Goal: Task Accomplishment & Management: Manage account settings

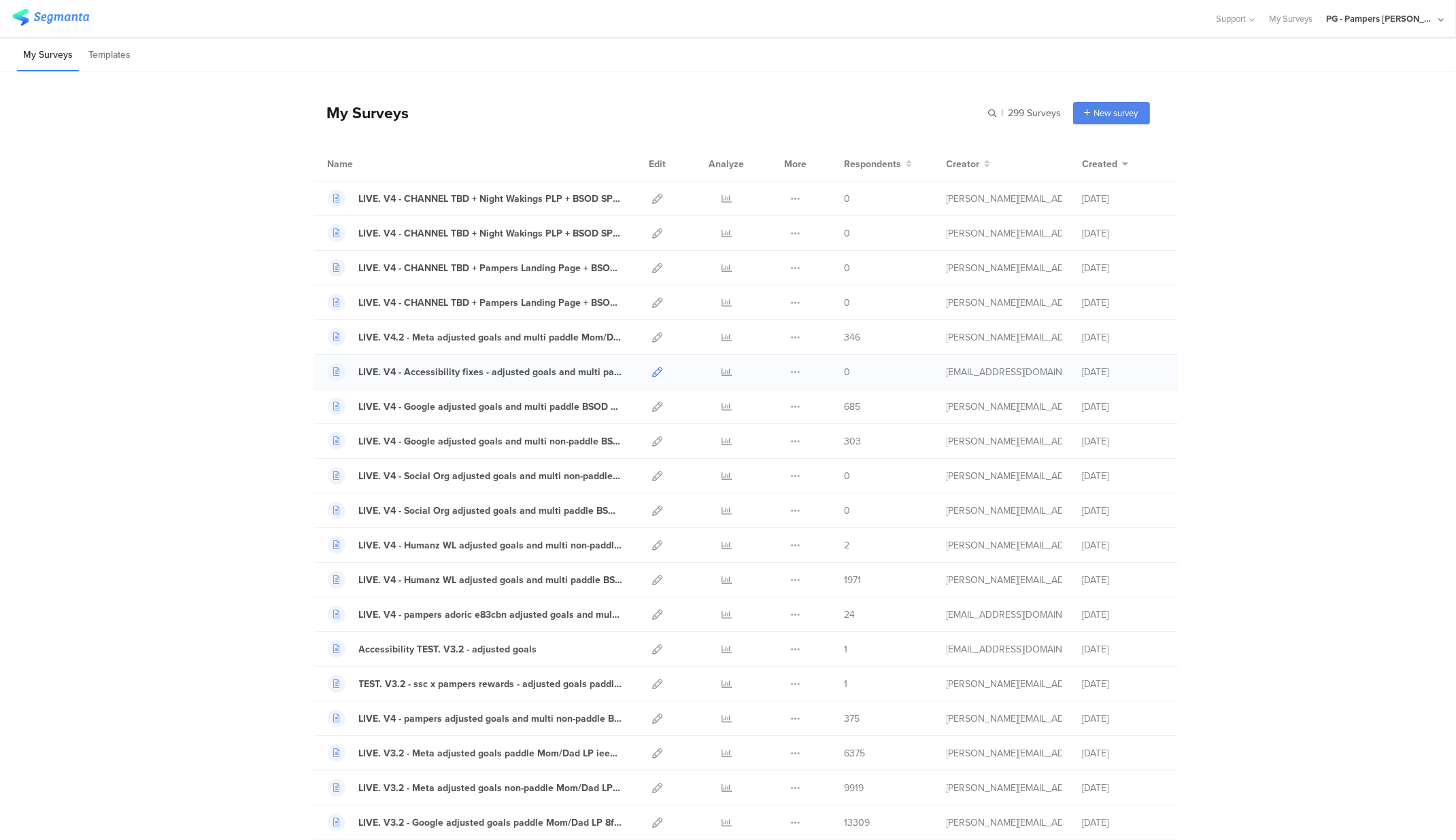
click at [653, 373] on icon at bounding box center [658, 373] width 10 height 10
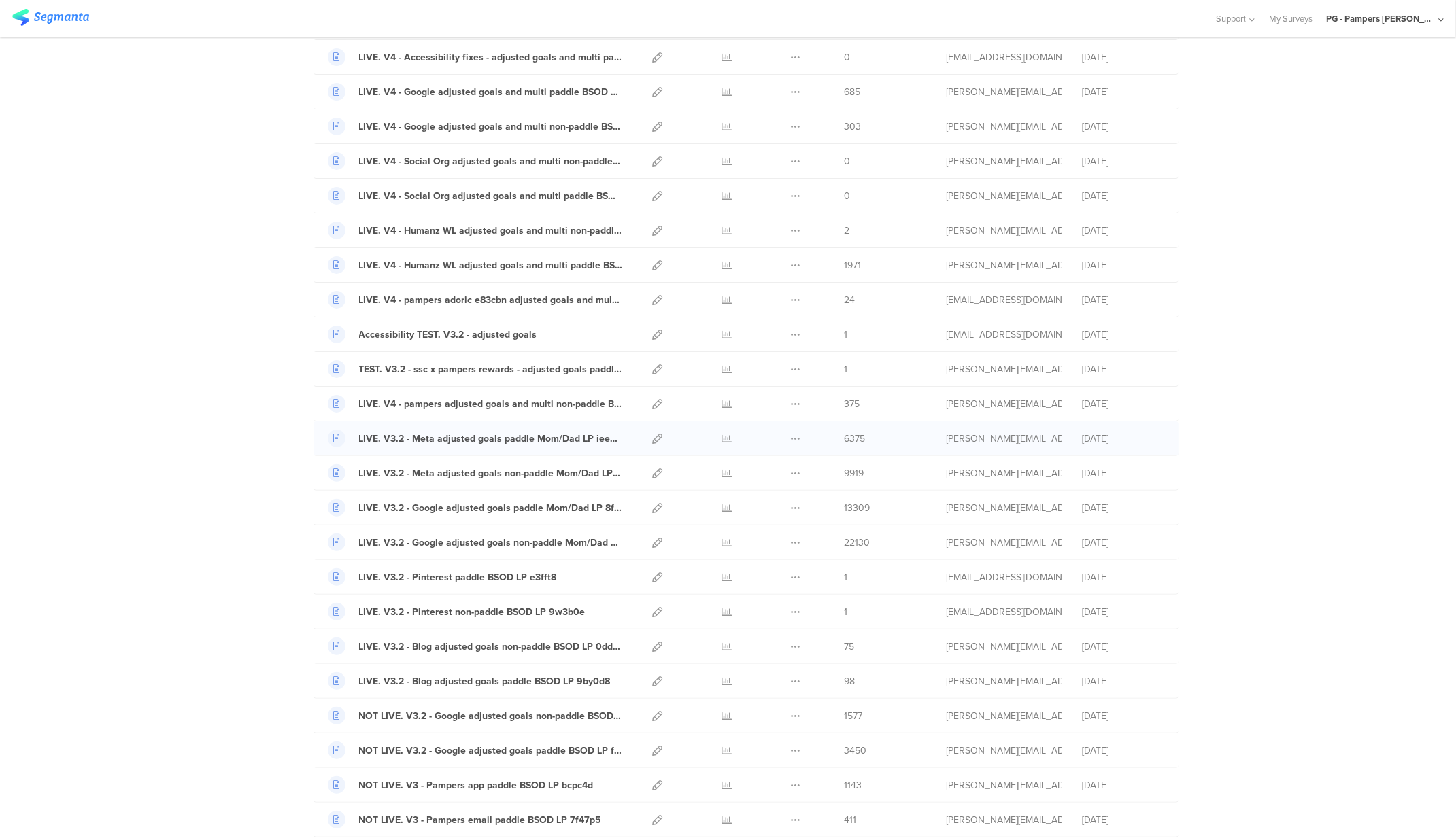
scroll to position [213, 0]
click at [653, 439] on icon at bounding box center [658, 437] width 10 height 10
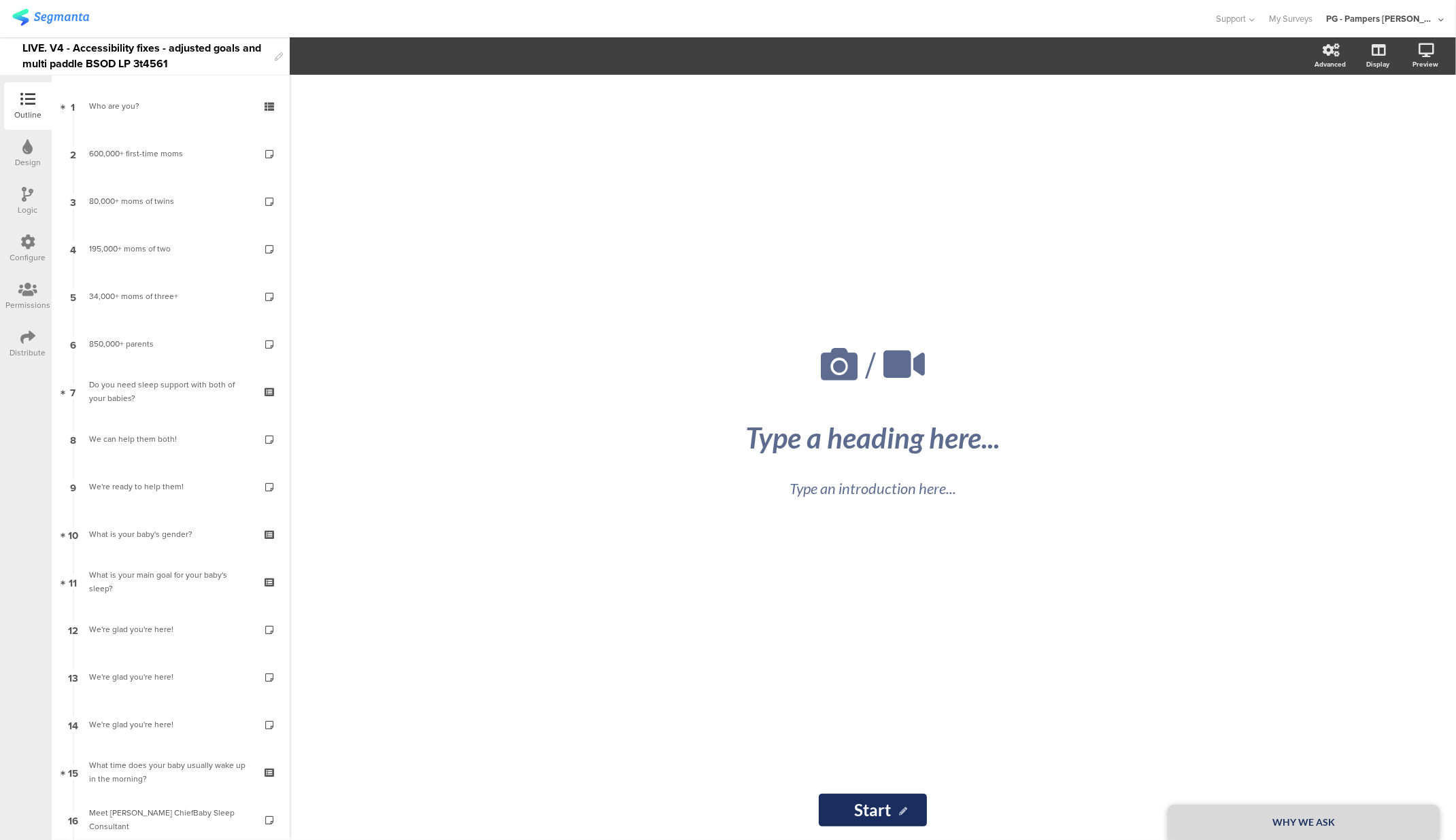
click at [87, 50] on div "LIVE. V4 - Accessibility fixes - adjusted goals and multi paddle BSOD LP 3t4561" at bounding box center [144, 56] width 245 height 38
click at [74, 45] on div "LIVE. V4 - Accessibility fixes - adjusted goals and multi paddle BSOD LP 3t4561" at bounding box center [144, 56] width 245 height 38
drag, startPoint x: 169, startPoint y: 50, endPoint x: 285, endPoint y: 50, distance: 116.0
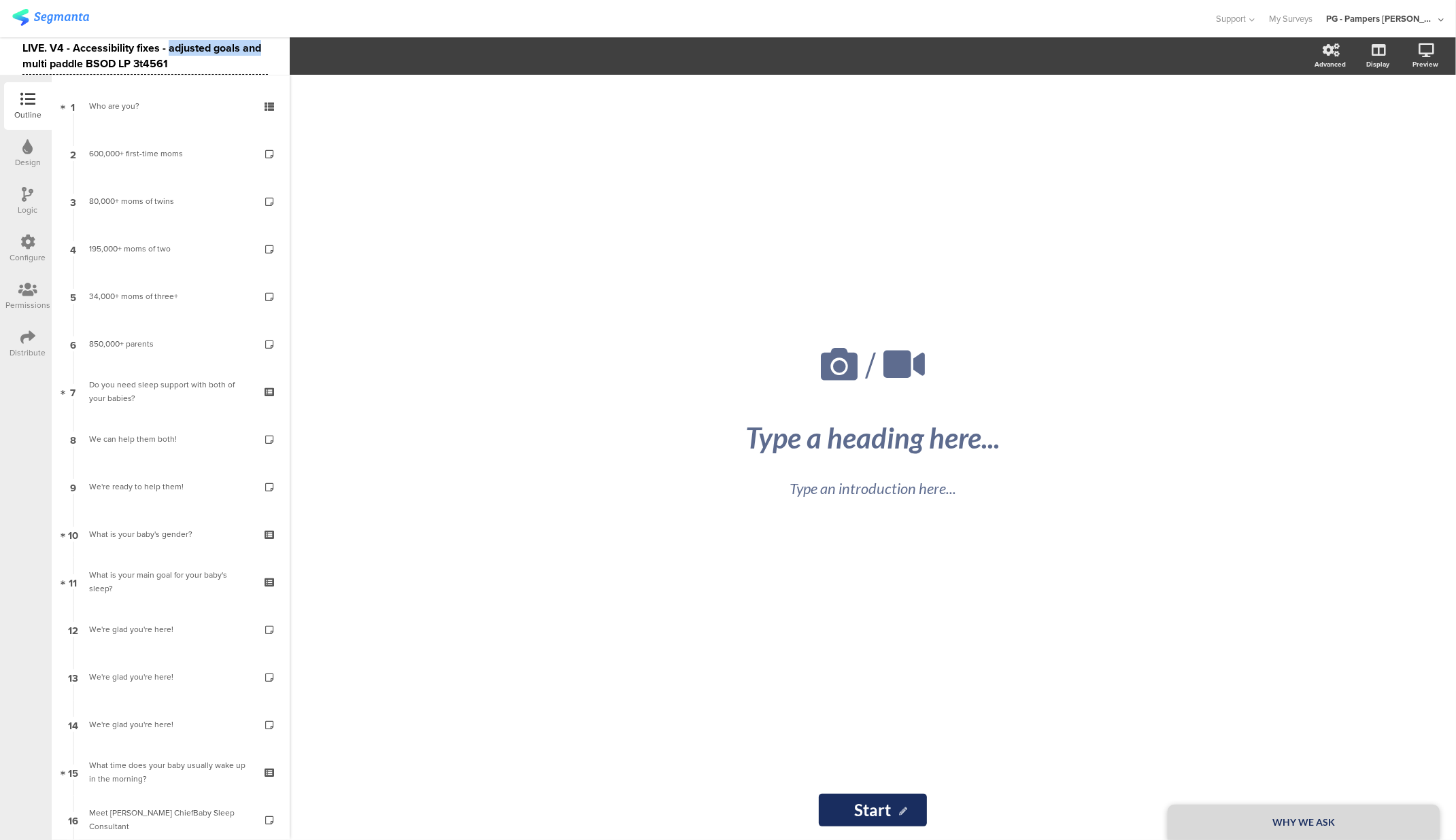
click at [285, 50] on div "LIVE. V4 - Accessibility fixes - adjusted goals and multi paddle BSOD LP 3t4561" at bounding box center [144, 56] width 290 height 38
drag, startPoint x: 232, startPoint y: 52, endPoint x: 173, endPoint y: 51, distance: 59.0
click at [173, 51] on div "LIVE. V4 - Accessibility fixes - multi paddle BSOD LP 3t4561" at bounding box center [144, 56] width 245 height 38
click at [74, 57] on div "LIVE. V4 - Accessibility fixes - BSOD LP 3t4561" at bounding box center [136, 56] width 228 height 21
click at [72, 69] on div "LIVE. V4 - SSC main paddle - Accessibility fixes - BSOD LP 3t4561" at bounding box center [144, 56] width 245 height 38
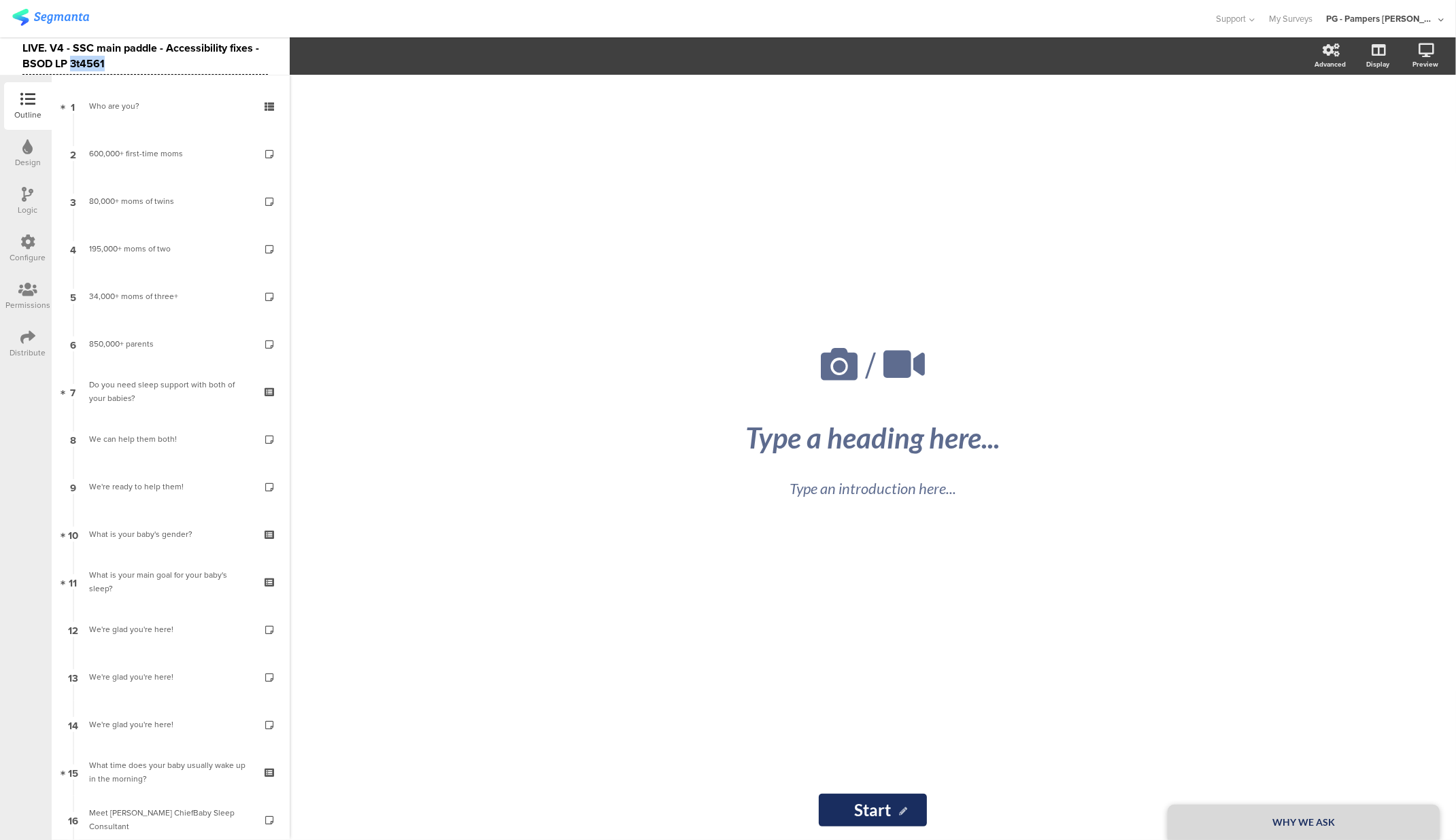
click at [72, 69] on div "LIVE. V4 - SSC main paddle - Accessibility fixes - BSOD LP 3t4561" at bounding box center [144, 56] width 245 height 38
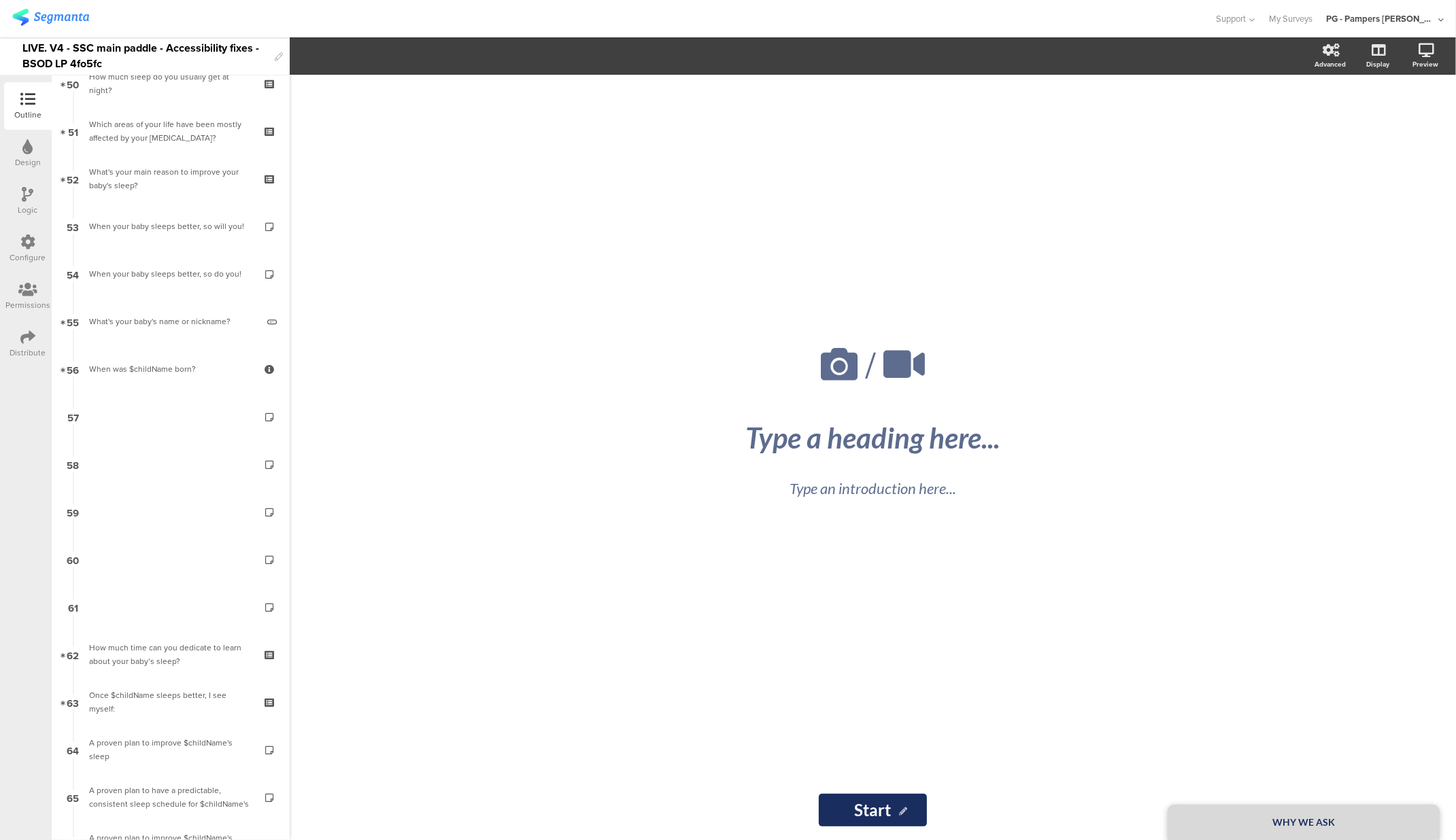
scroll to position [2652, 0]
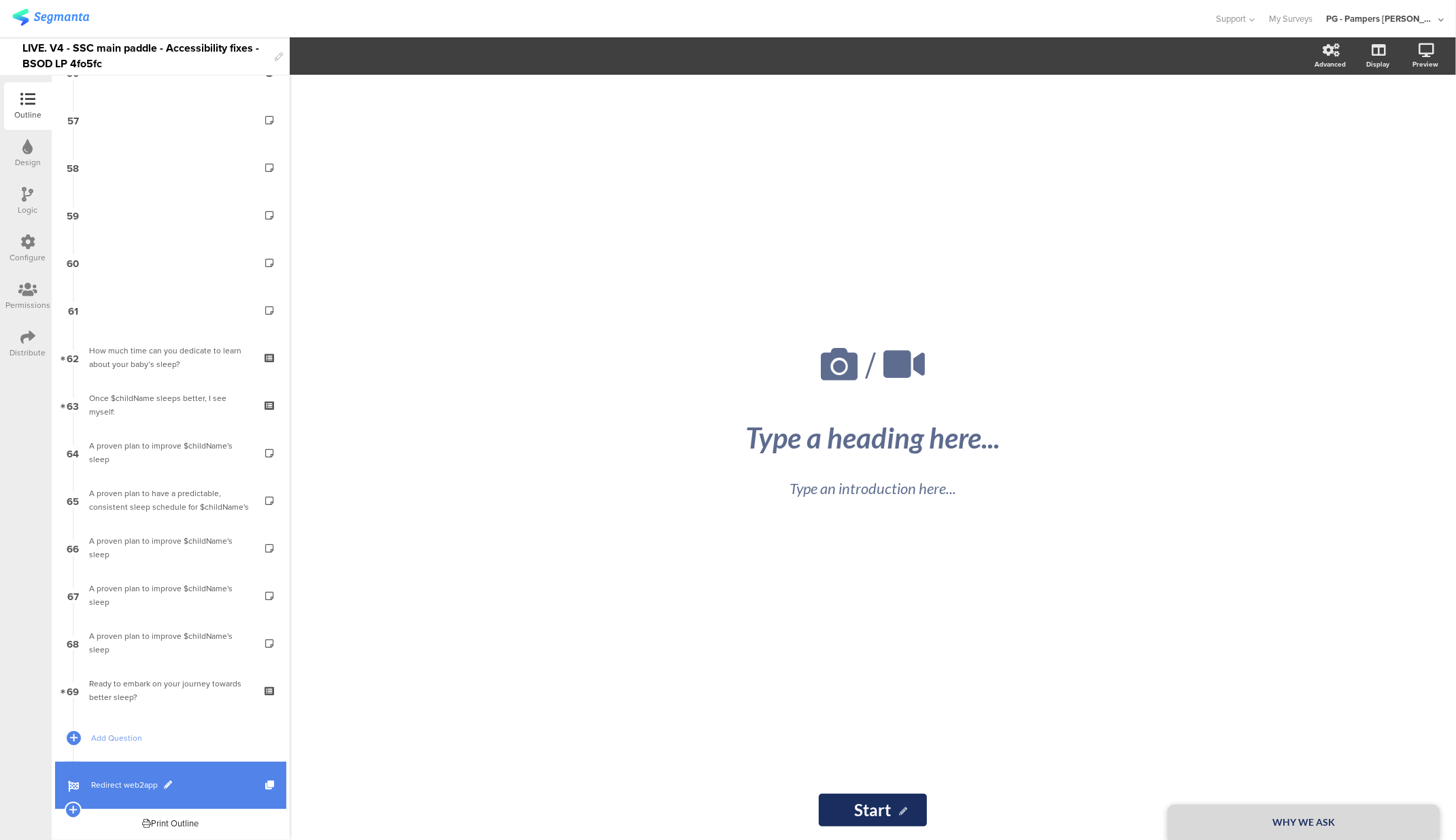
click at [111, 799] on link "Redirect web2app" at bounding box center [170, 786] width 231 height 48
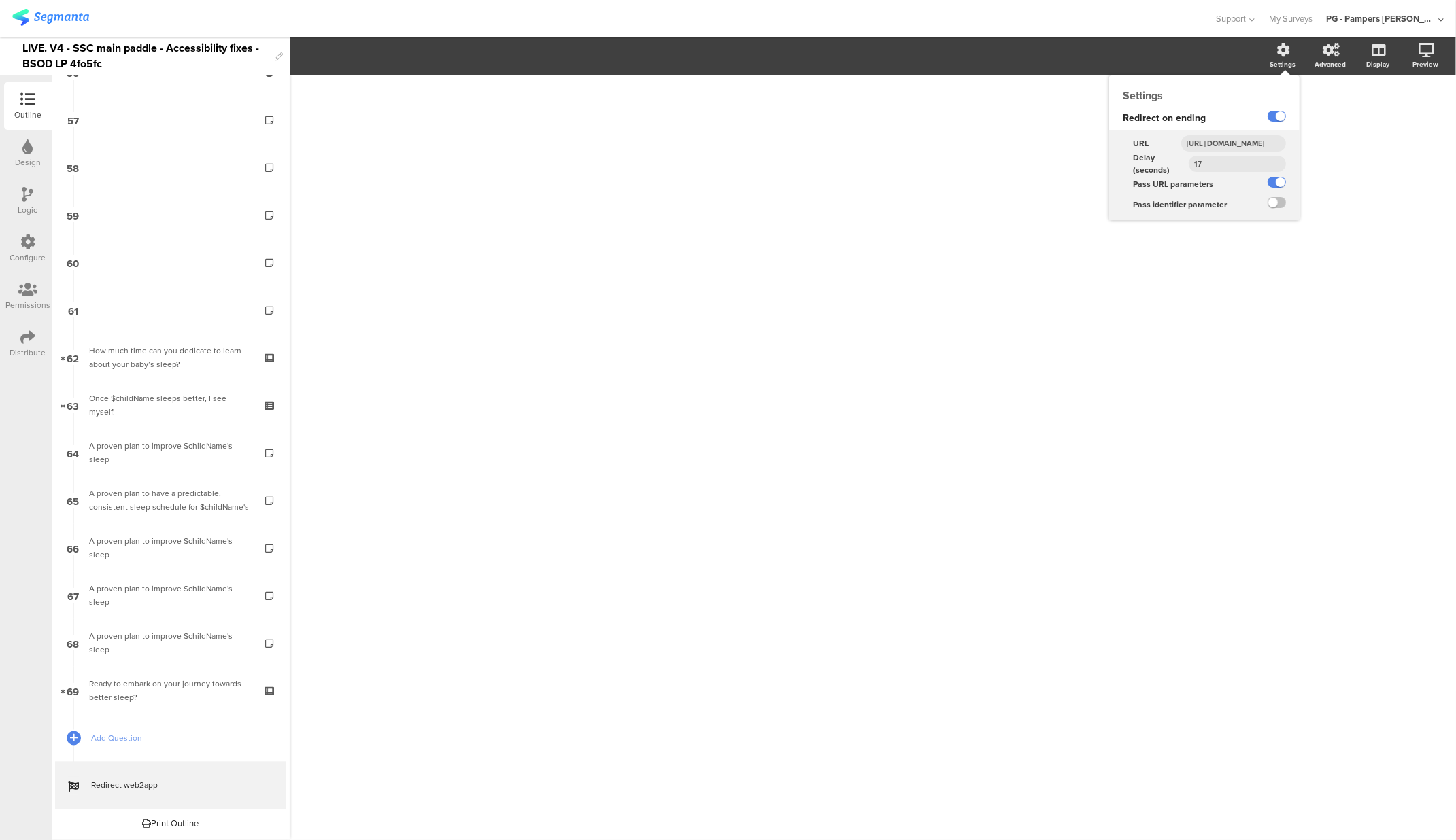
click at [1235, 148] on input "https://smartsleepcoach.com/finalize-account?sessionId=$sessionId&childName=$ch…" at bounding box center [1234, 143] width 105 height 16
type input "https://smartsleepcoach.com/finalize-account?sessionId=$sessionId&childName=$ch…"
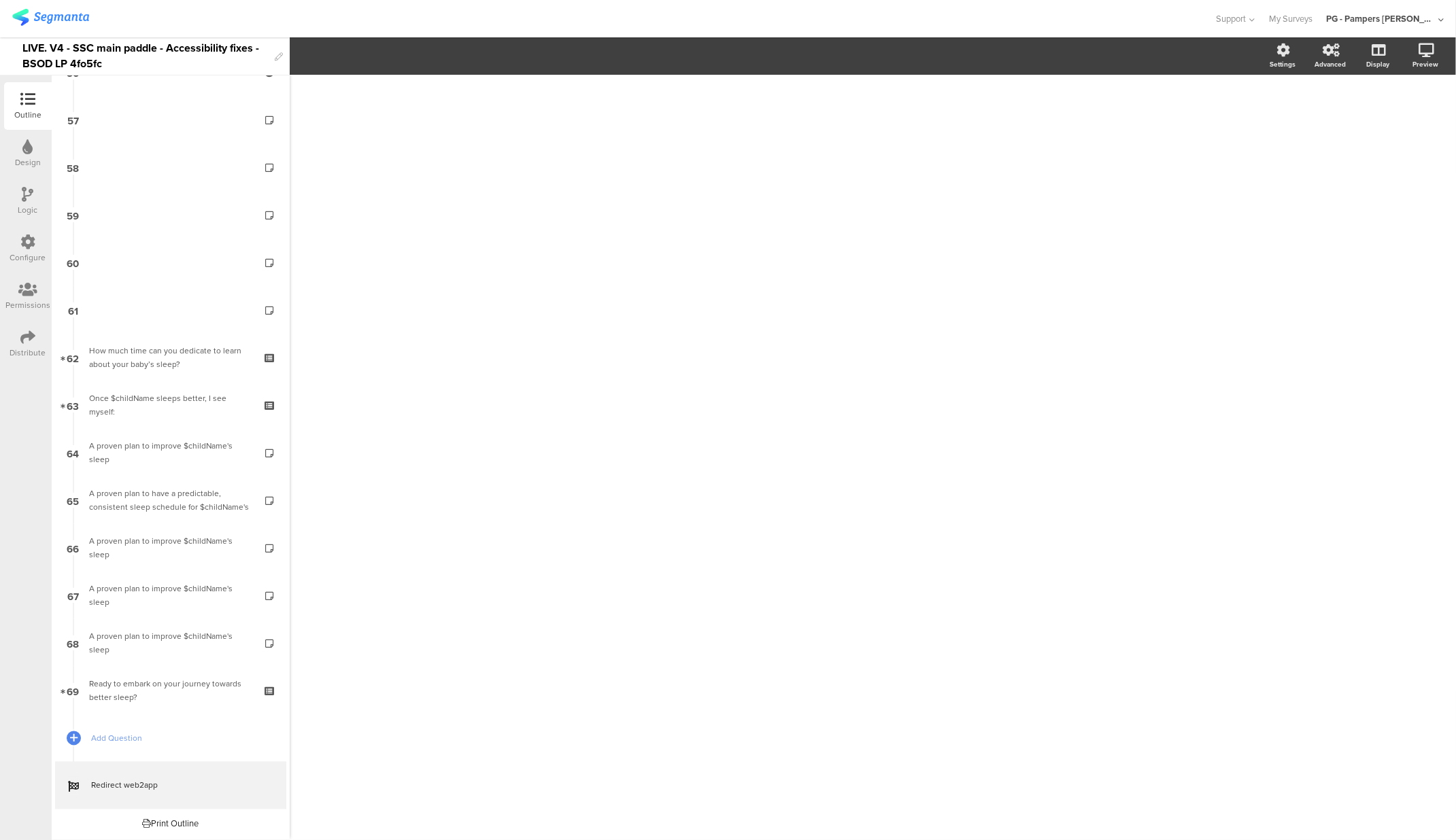
drag, startPoint x: 691, startPoint y: 116, endPoint x: 670, endPoint y: 102, distance: 25.2
click at [691, 116] on div "/" at bounding box center [873, 451] width 571 height 752
click at [133, 45] on div "LIVE. V4 - SSC main paddle - Accessibility fixes - BSOD LP 4fo5fc" at bounding box center [144, 56] width 245 height 38
click at [400, 102] on div "/" at bounding box center [873, 458] width 1166 height 766
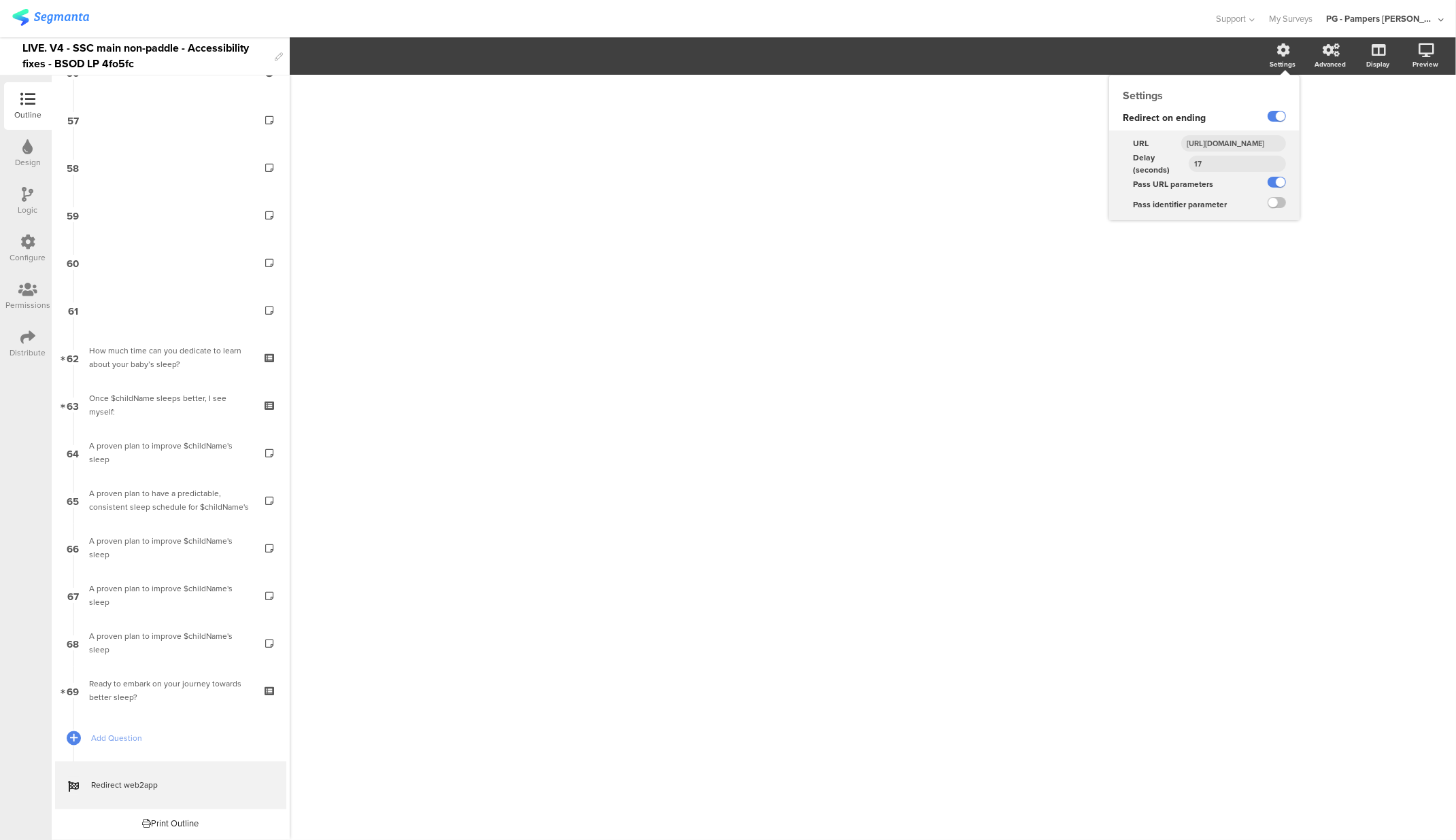
click at [1286, 75] on div "Settings Redirect on ending URL https://smartsleepcoach.com/finalize-account?se…" at bounding box center [1205, 147] width 191 height 144
click at [1234, 142] on input "https://smartsleepcoach.com/finalize-account?sessionId=$sessionId&childName=$ch…" at bounding box center [1234, 143] width 105 height 16
type input "https://smartsleepcoach.com/finalize-account?sessionId=$sessionId&childName=$ch…"
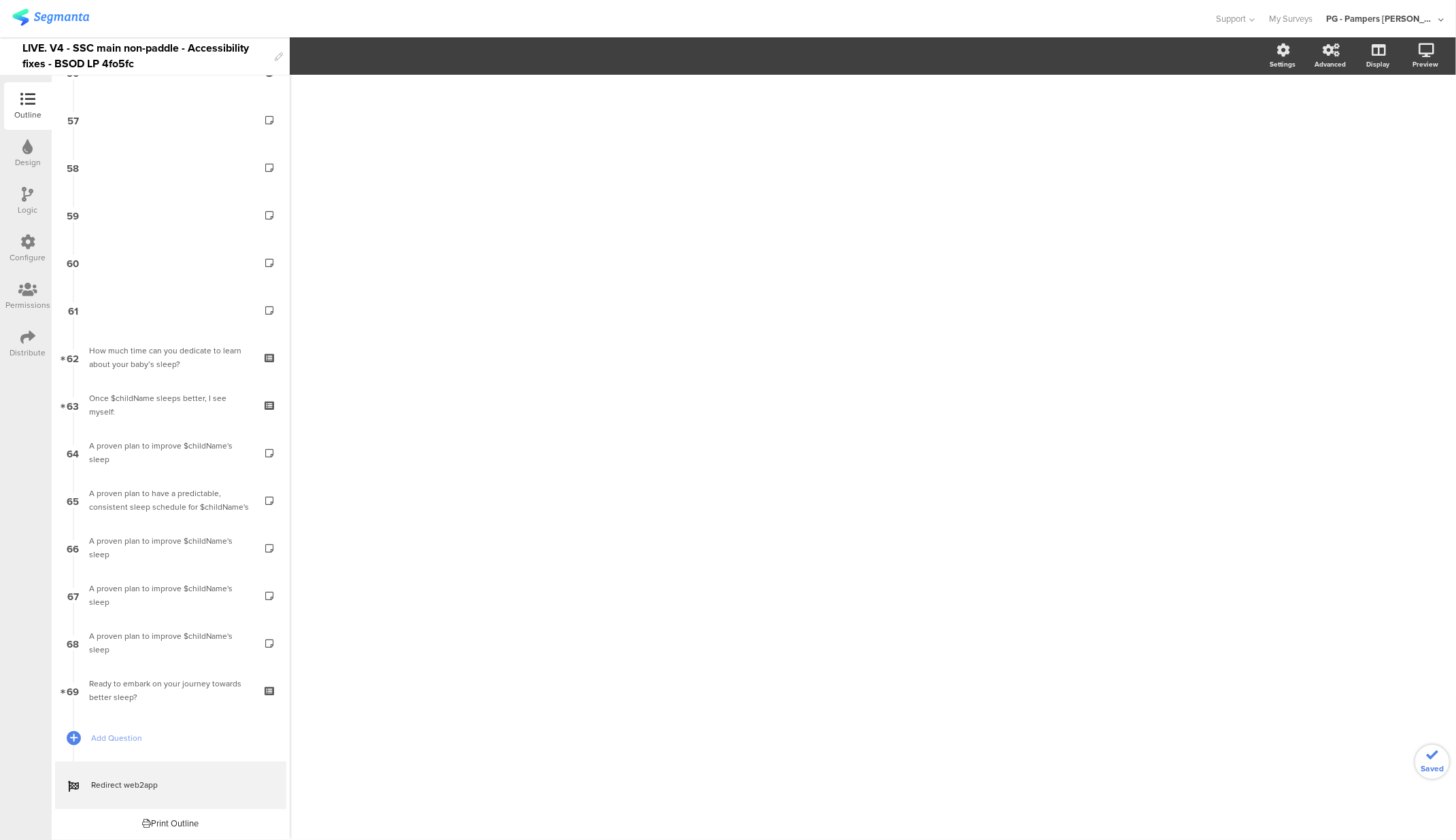
click at [1204, 338] on div "/" at bounding box center [873, 458] width 1166 height 766
click at [443, 257] on div "/" at bounding box center [873, 458] width 1166 height 766
click at [28, 19] on img at bounding box center [50, 17] width 77 height 17
click at [118, 65] on div "LIVE. V4 - SSC main non-paddle - Accessibility fixes - BSOD LP 4fo5fc" at bounding box center [144, 56] width 245 height 38
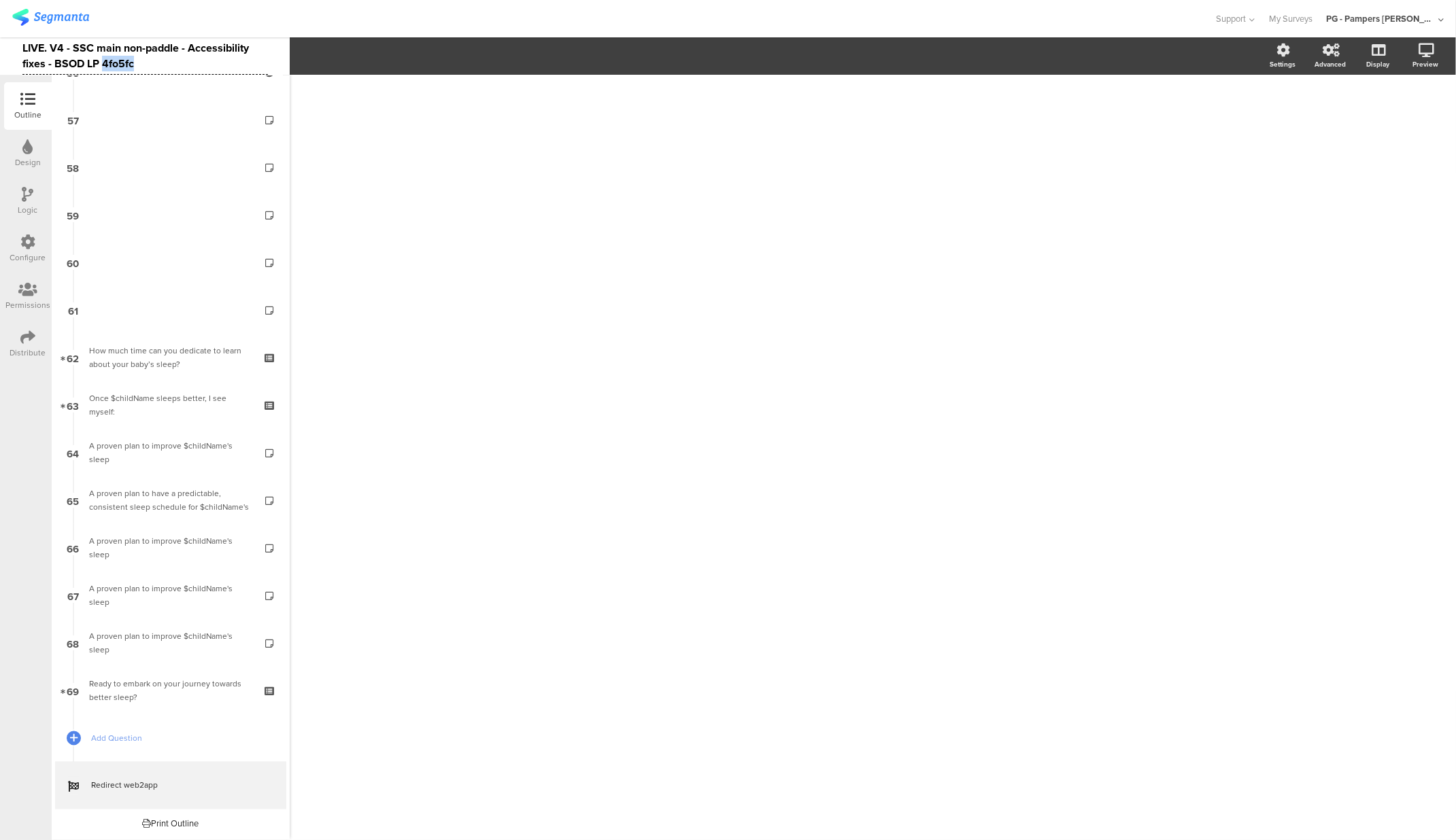
copy div "4fo5fc"
click at [127, 67] on div "LIVE. V4 - SSC main non-paddle - Accessibility fixes - BSOD LP 4fo5fc" at bounding box center [144, 56] width 245 height 38
copy div "4fo5fc"
click at [37, 241] on div "Configure" at bounding box center [28, 249] width 48 height 48
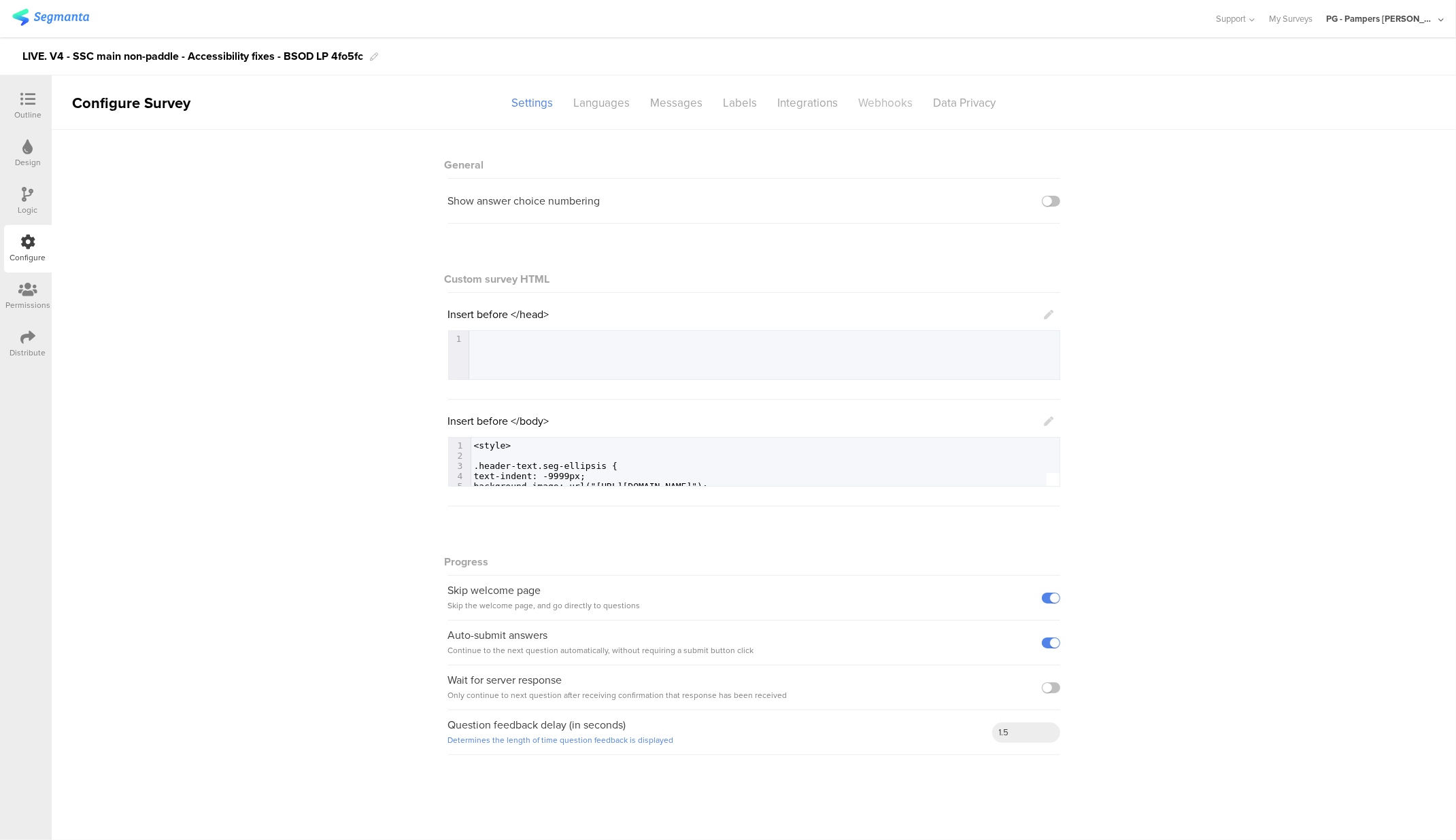
click at [859, 102] on div "Webhooks" at bounding box center [887, 103] width 75 height 24
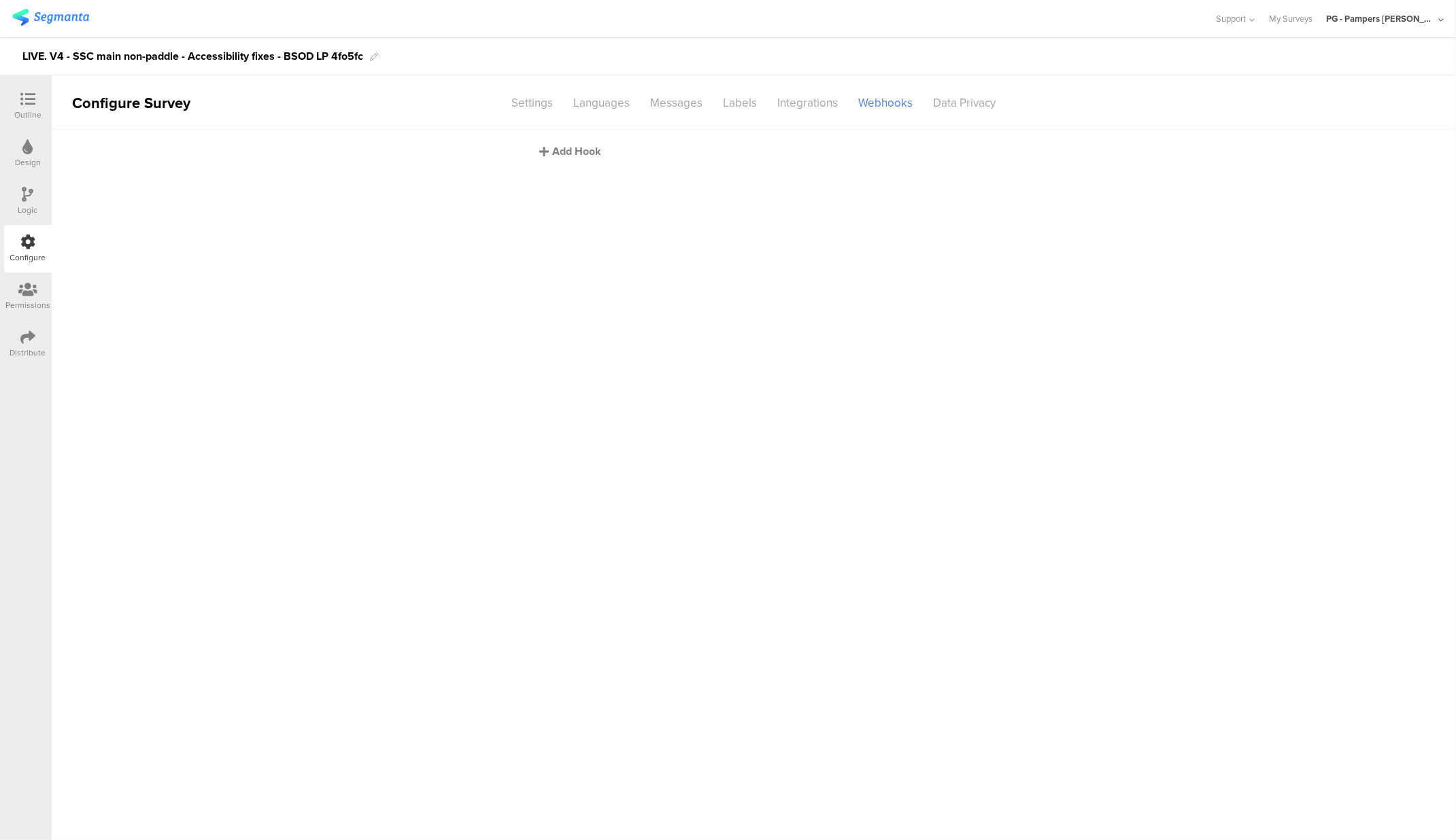
click at [579, 156] on div "Add Hook" at bounding box center [757, 151] width 435 height 15
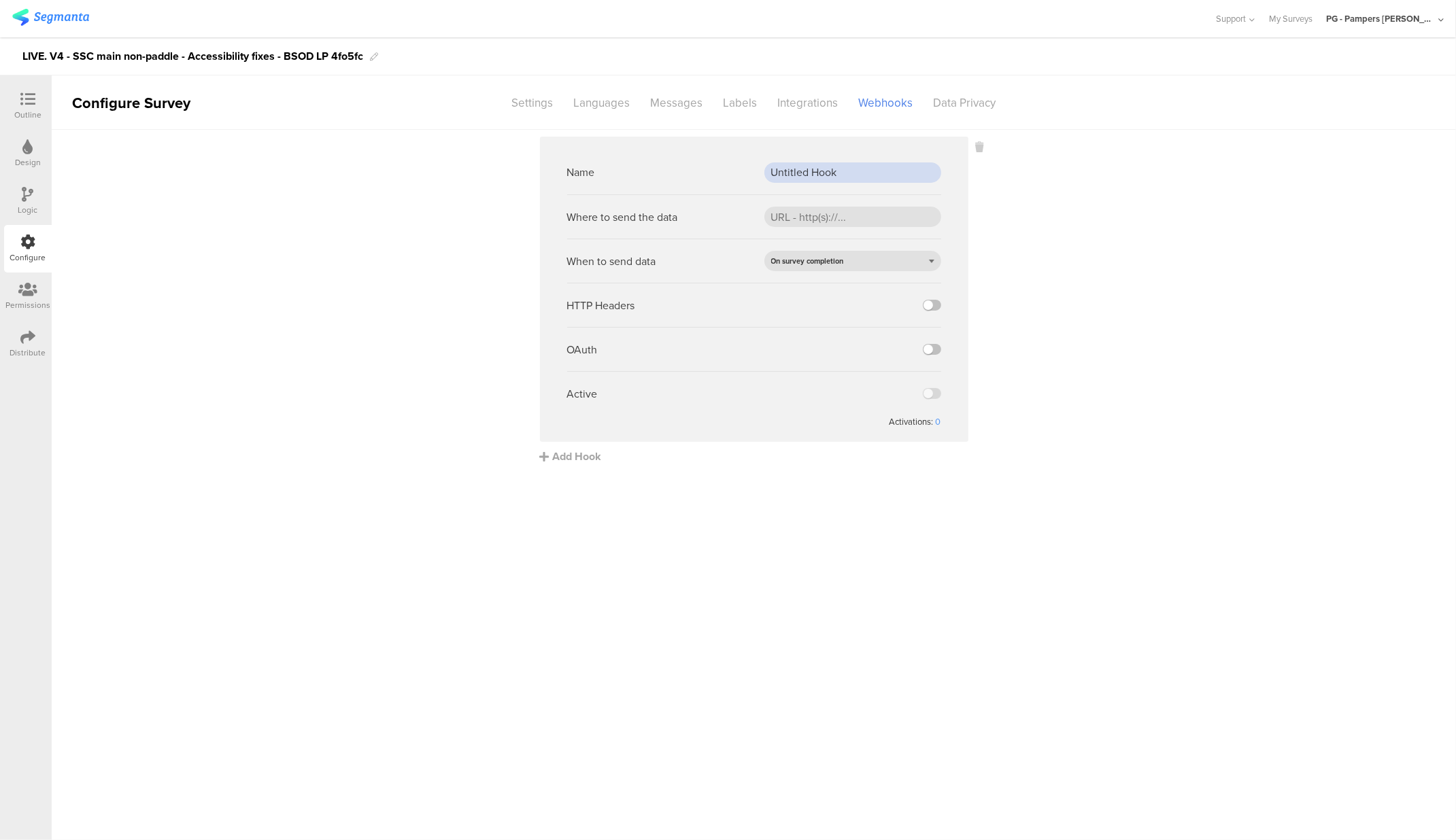
click at [791, 167] on input "Untitled Hook" at bounding box center [852, 173] width 177 height 21
paste input "PROD webh"
type input "PROD webhook"
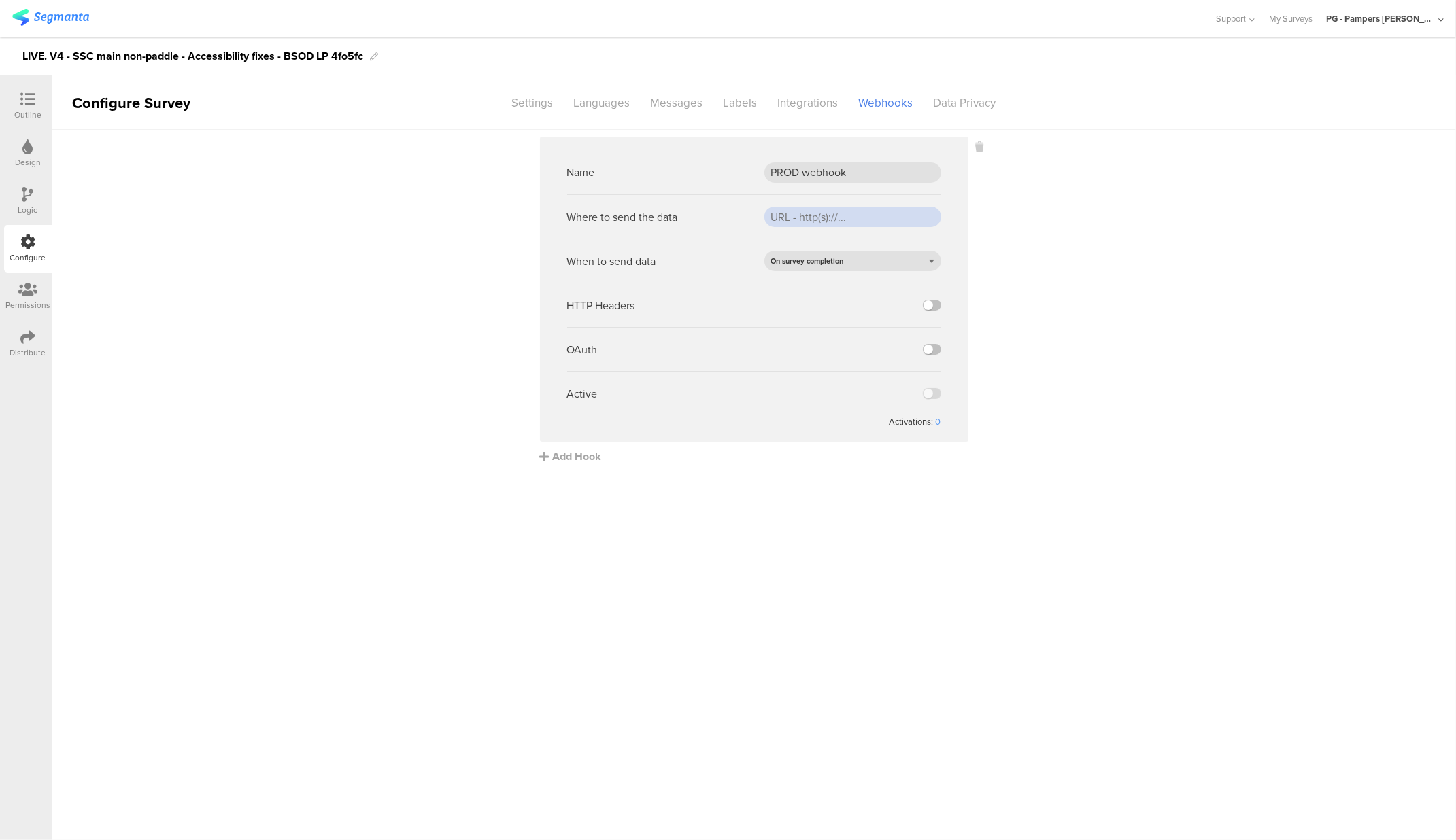
click at [834, 221] on input "url" at bounding box center [852, 217] width 177 height 21
paste input "https://api.pg.com/innovationmanagement/testing/v1/lumimobileapp/webhooks/regis…"
type input "https://api.pg.com/innovationmanagement/testing/v1/lumimobileapp/webhooks/regis…"
click at [928, 308] on label at bounding box center [932, 305] width 18 height 11
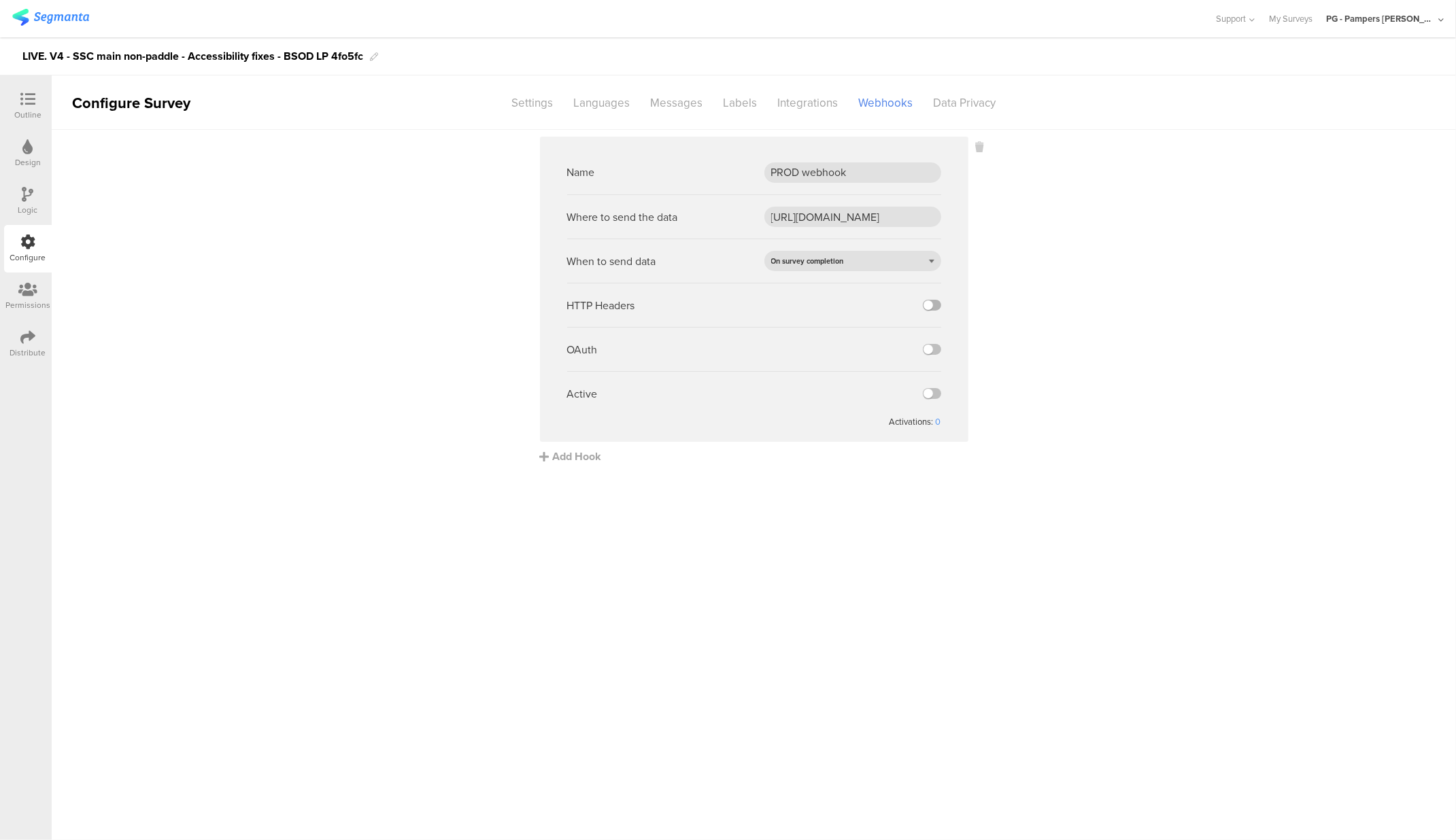
click at [0, 0] on input "checkbox" at bounding box center [0, 0] width 0 height 0
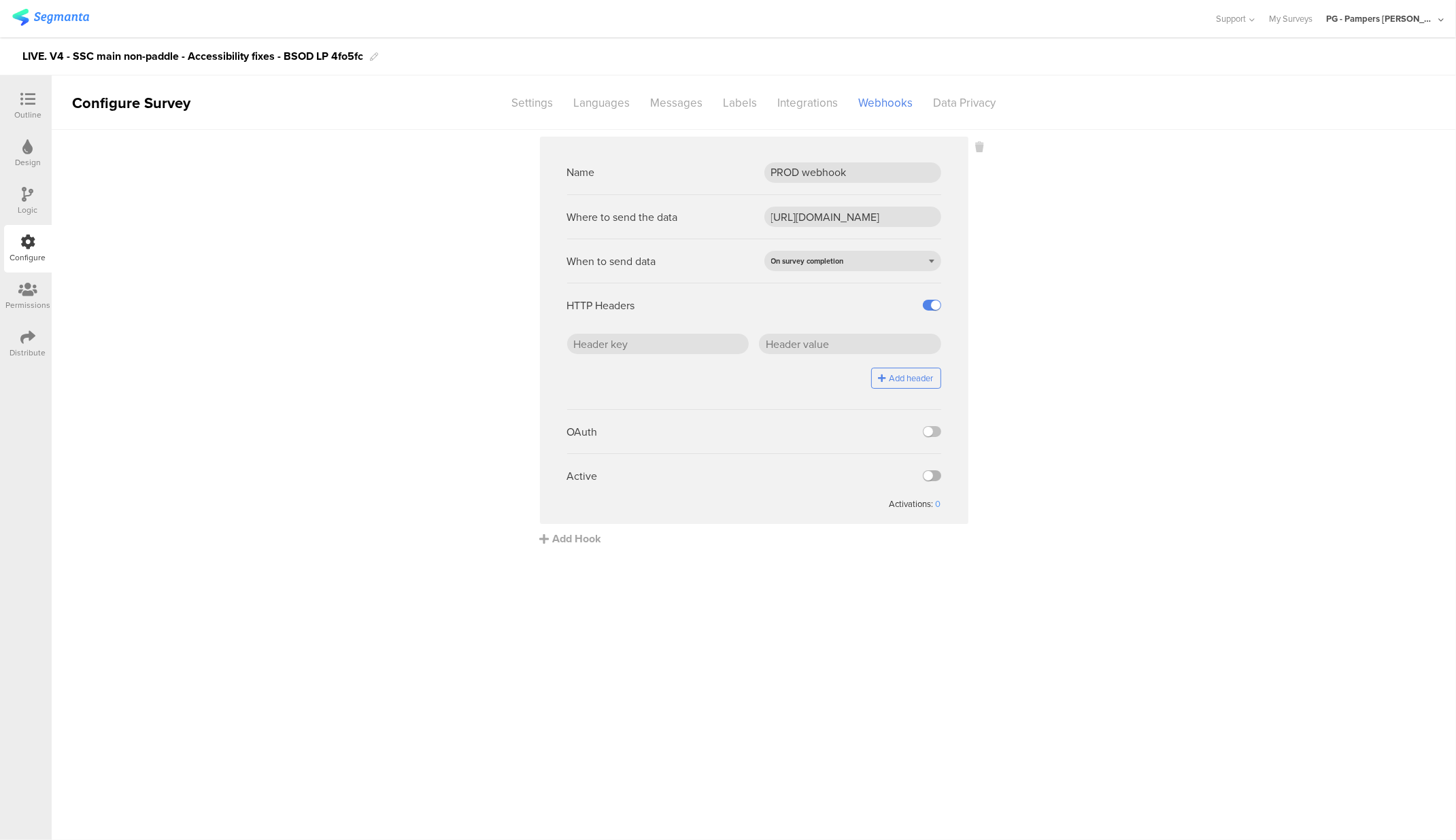
click at [931, 476] on label at bounding box center [932, 476] width 18 height 11
click at [0, 0] on input "checkbox" at bounding box center [0, 0] width 0 height 0
click at [718, 347] on input "text" at bounding box center [658, 344] width 182 height 21
paste input "x-api-key"
type input "x-api-key"
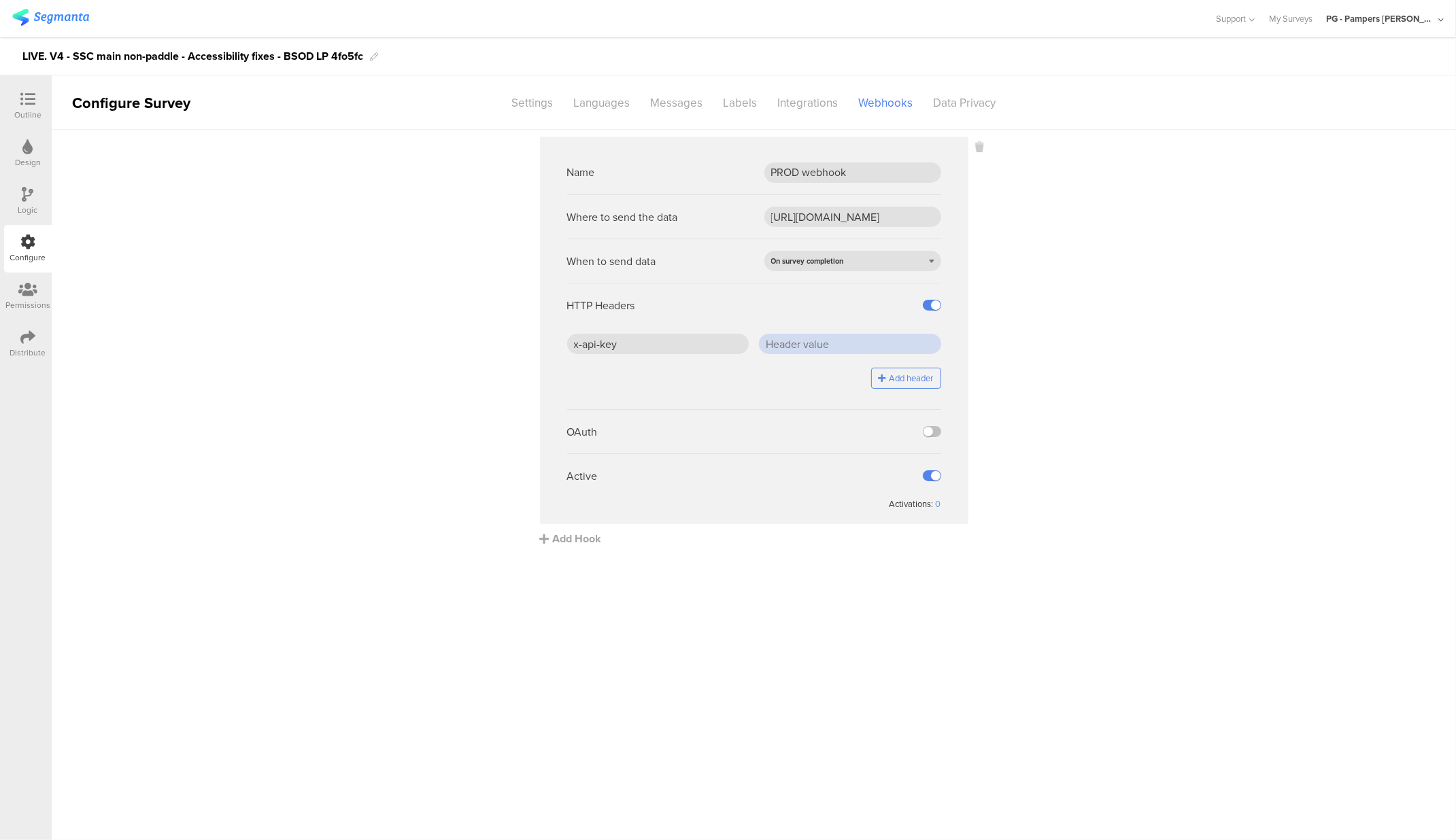
click at [816, 353] on input "text" at bounding box center [850, 344] width 182 height 21
paste input "J5/ZHr0SD4BLepgCDGSdCfFOaBqEcW7PLEOwC2jhTjc="
type input "J5/ZHr0SD4BLepgCDGSdCfFOaBqEcW7PLEOwC2jhTjc="
click at [1094, 344] on sg-webhook-settings "Name PROD webhook Where to send the data https://api.pg.com/innovationmanagemen…" at bounding box center [753, 342] width 1405 height 410
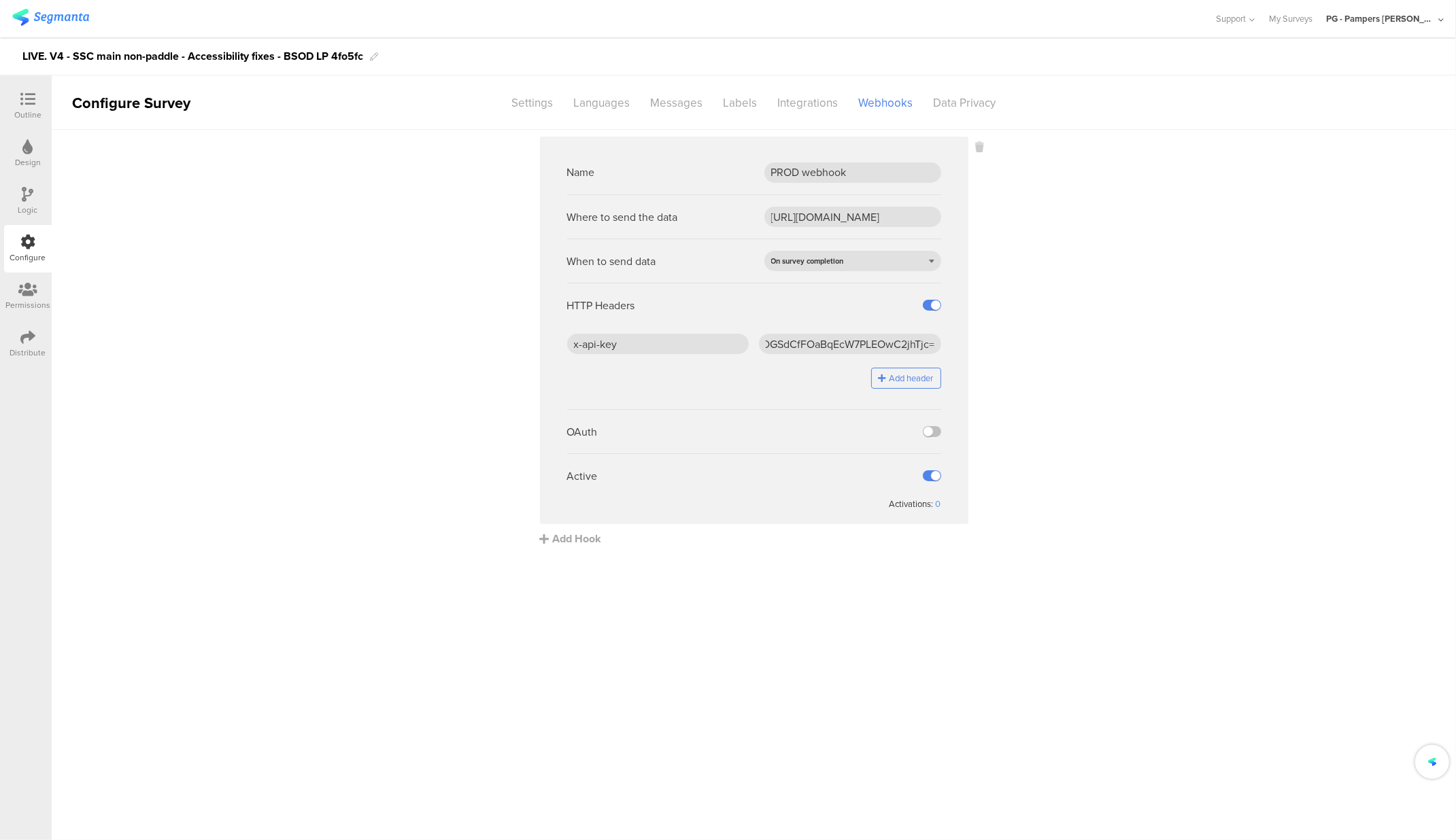
scroll to position [0, 0]
click at [545, 104] on div "Settings" at bounding box center [533, 103] width 62 height 24
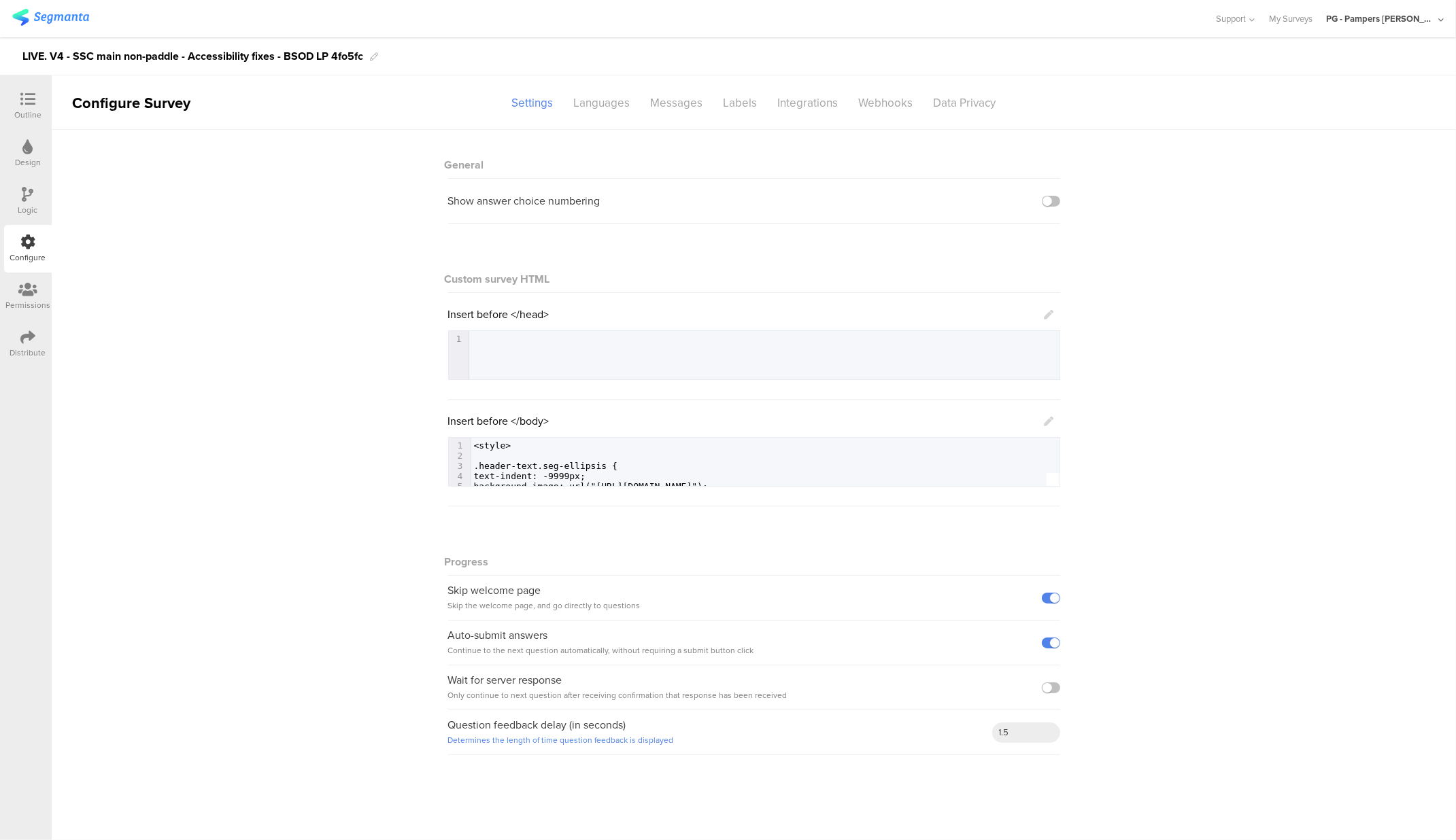
click at [25, 109] on div "Outline" at bounding box center [28, 115] width 27 height 12
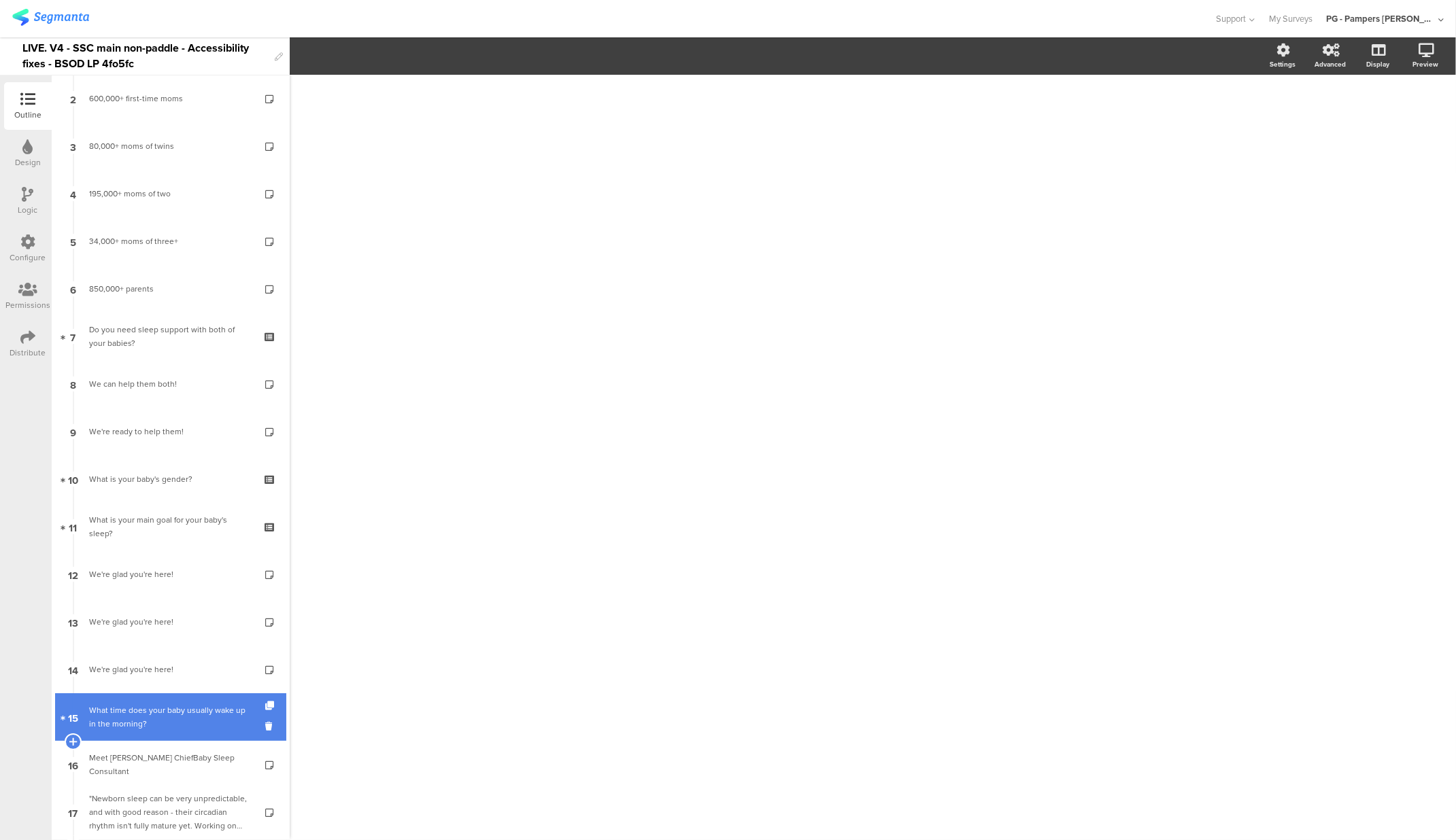
scroll to position [102, 0]
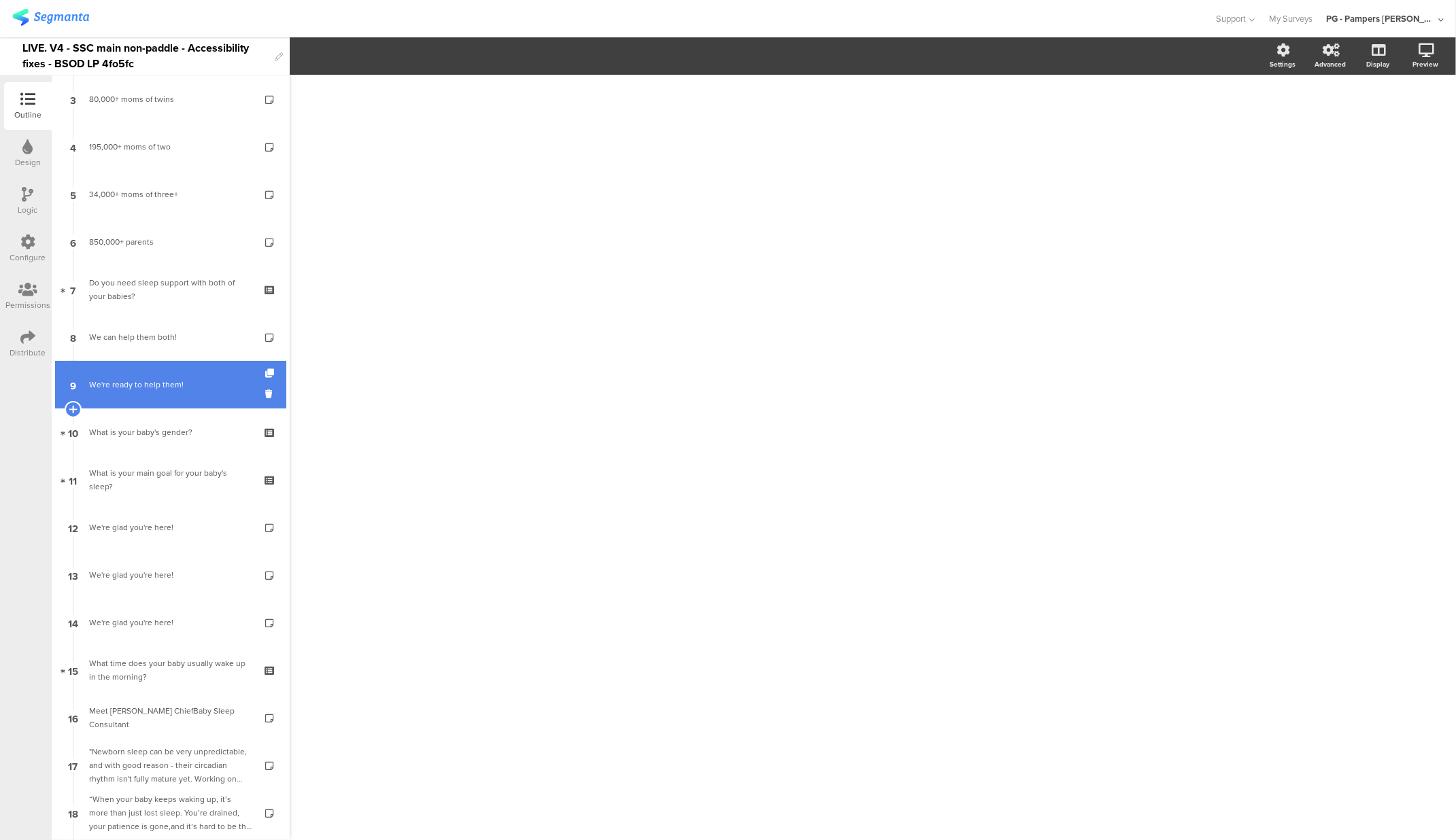
click at [138, 381] on div "We're ready to help them!" at bounding box center [170, 385] width 162 height 14
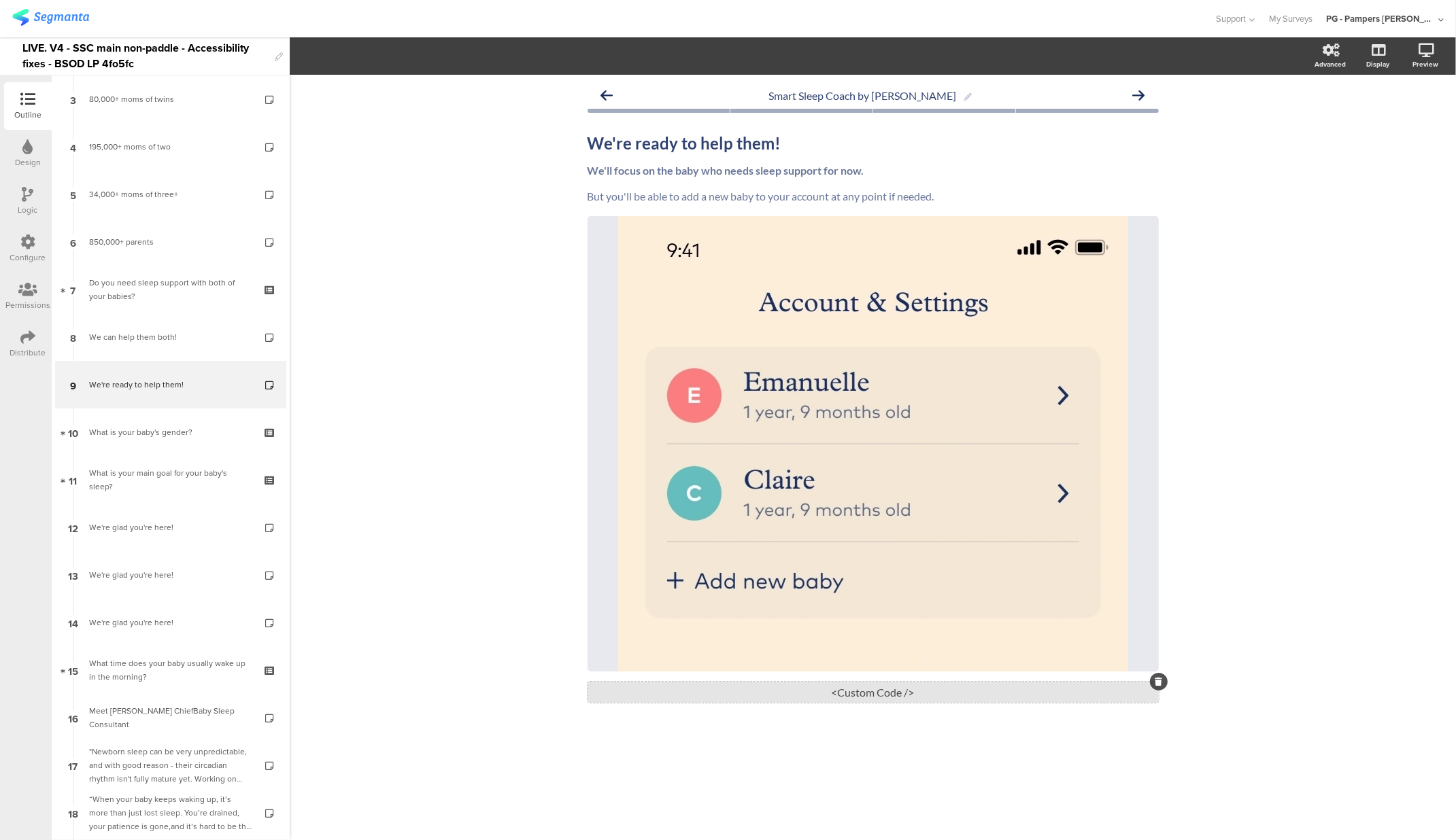
click at [875, 691] on div "<Custom Code />" at bounding box center [873, 692] width 571 height 21
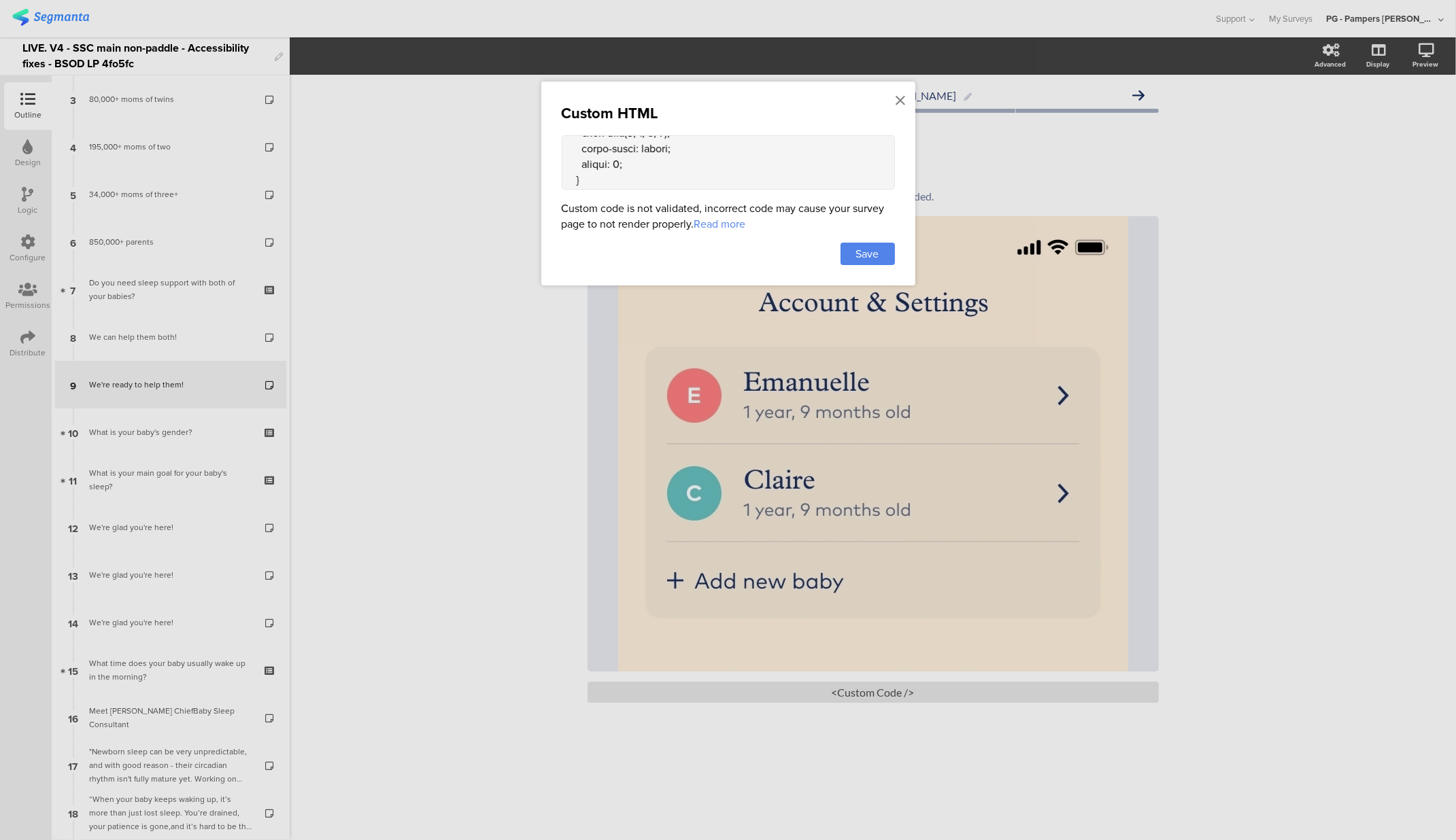
scroll to position [826, 0]
click at [662, 171] on textarea at bounding box center [728, 162] width 333 height 55
click at [904, 99] on icon at bounding box center [901, 101] width 9 height 15
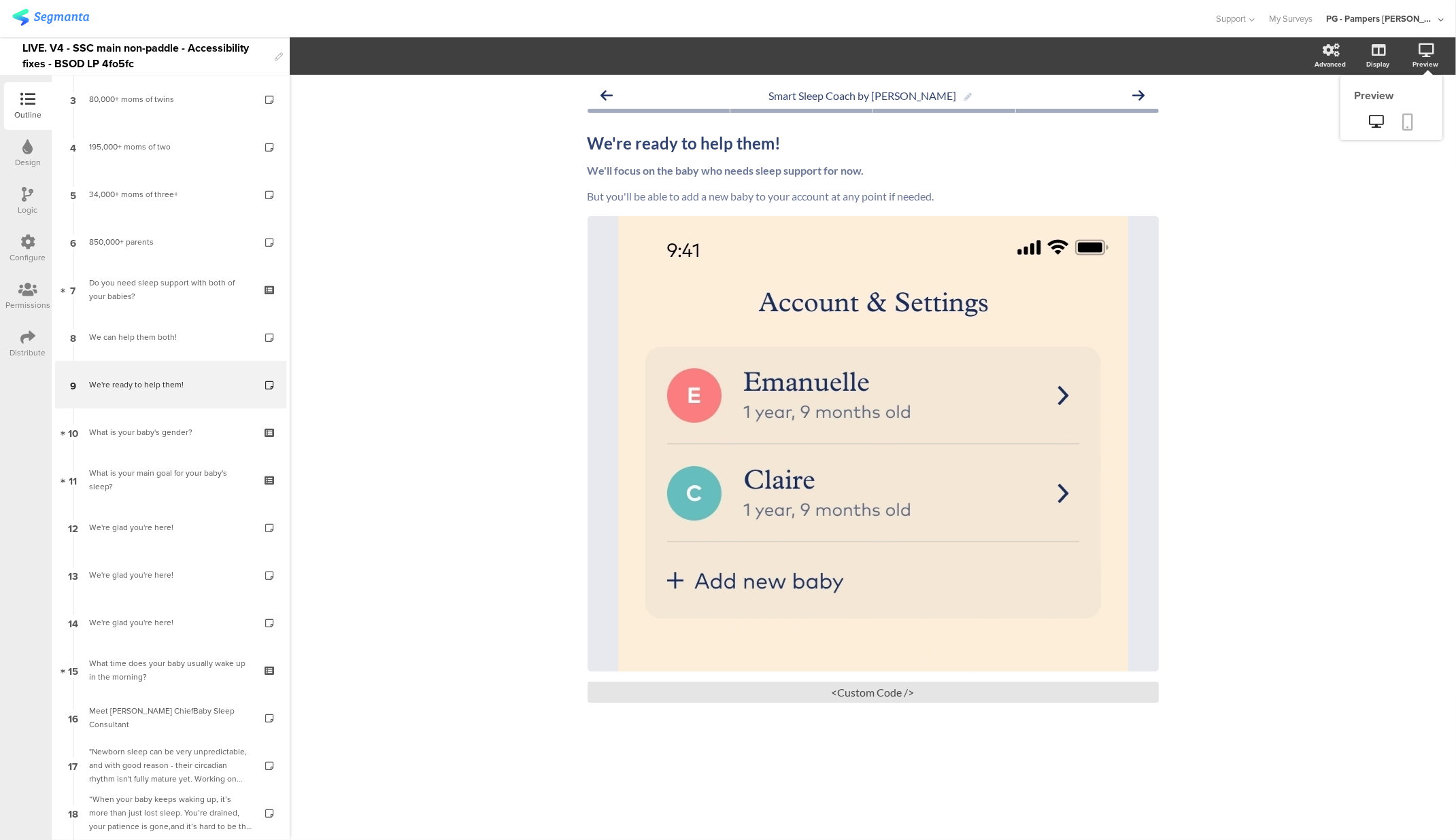
click at [1407, 120] on icon at bounding box center [1408, 122] width 11 height 17
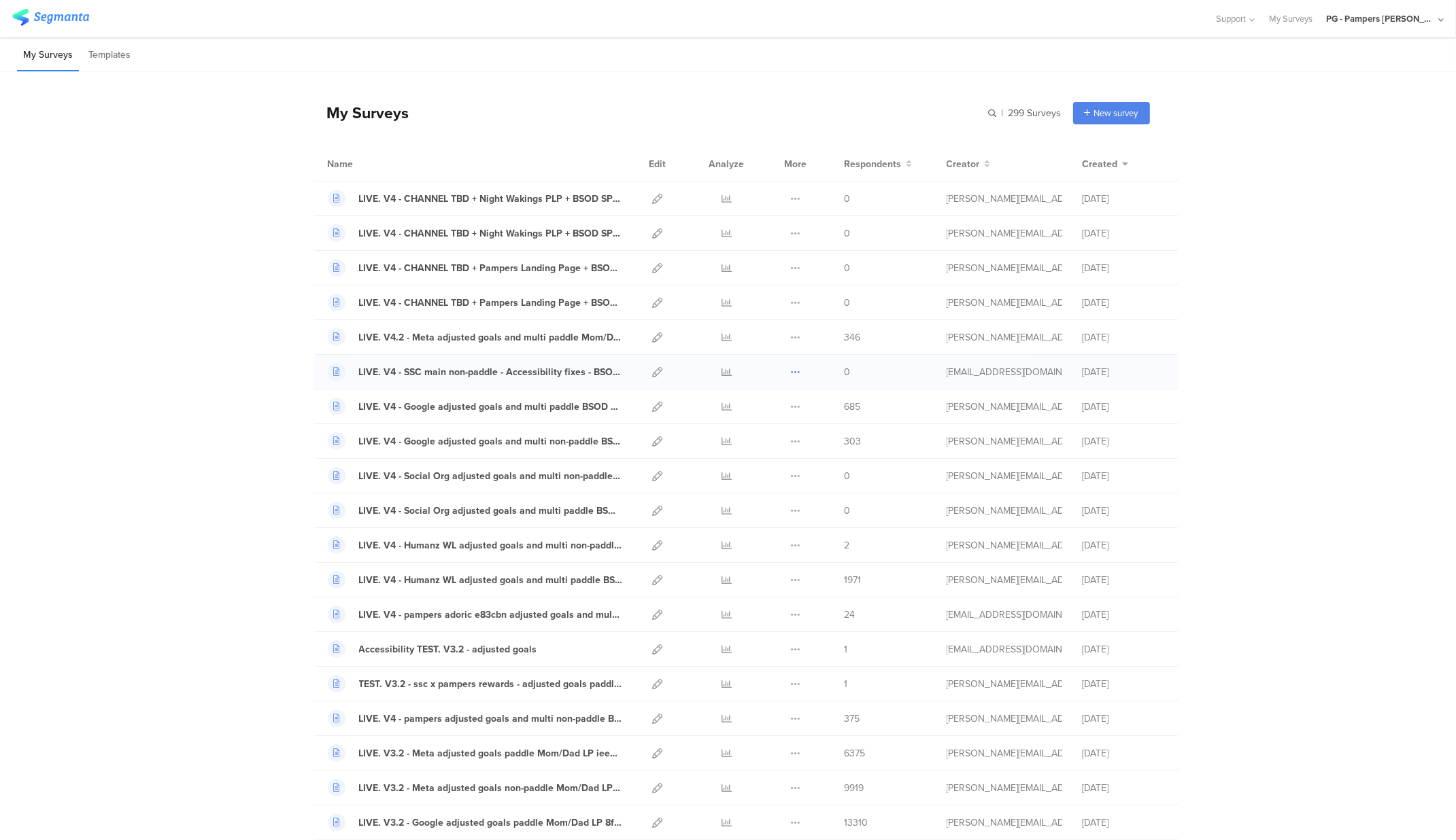
click at [791, 372] on icon at bounding box center [796, 373] width 10 height 10
click at [742, 408] on icon at bounding box center [746, 406] width 9 height 9
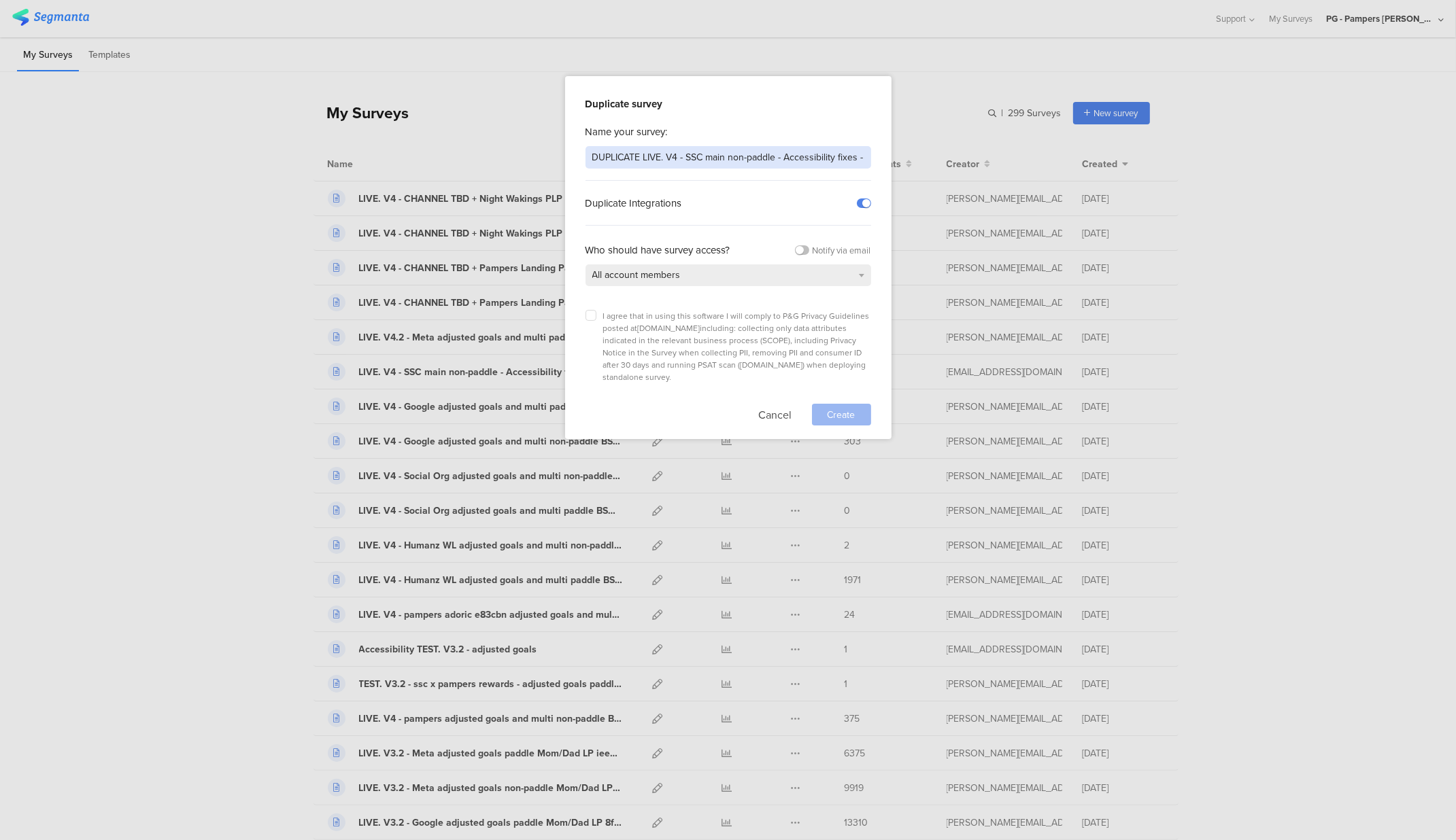
click at [629, 161] on input "DUPLICATE LIVE. V4 - SSC main non-paddle - Accessibility fixes - BSOD LP 4fo5fc" at bounding box center [728, 157] width 286 height 22
click at [690, 160] on input "LIVE. V4 - SSC main non-paddle - Accessibility fixes - BSOD LP 4fo5fc" at bounding box center [728, 157] width 286 height 22
type input "LIVE. V4 - SSC main paddle - Accessibility fixes - BSOD LP 4fo5fc"
click at [589, 318] on icon at bounding box center [591, 315] width 5 height 5
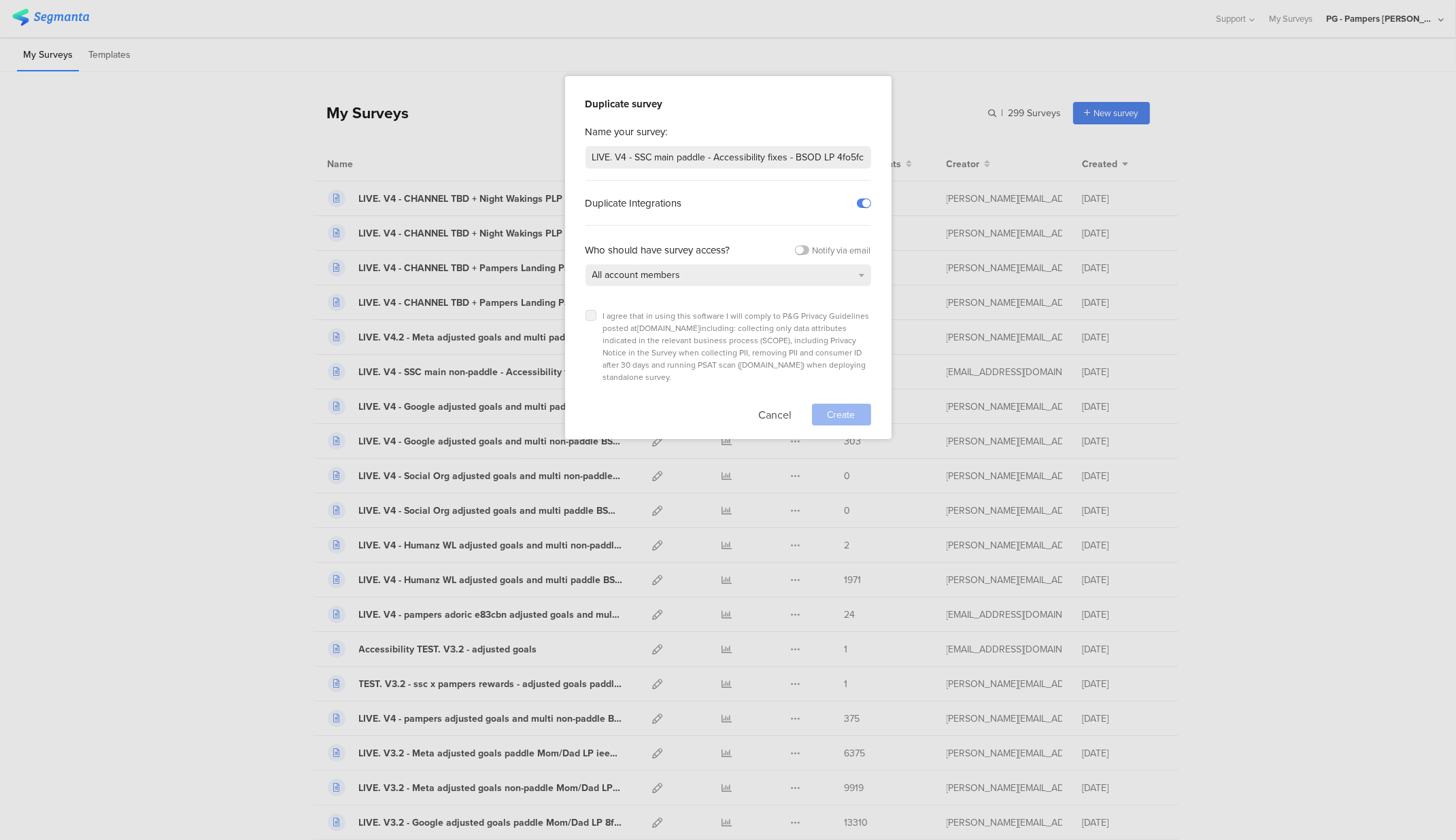
click at [0, 0] on input "checkbox" at bounding box center [0, 0] width 0 height 0
click at [836, 408] on span "Create" at bounding box center [841, 414] width 28 height 15
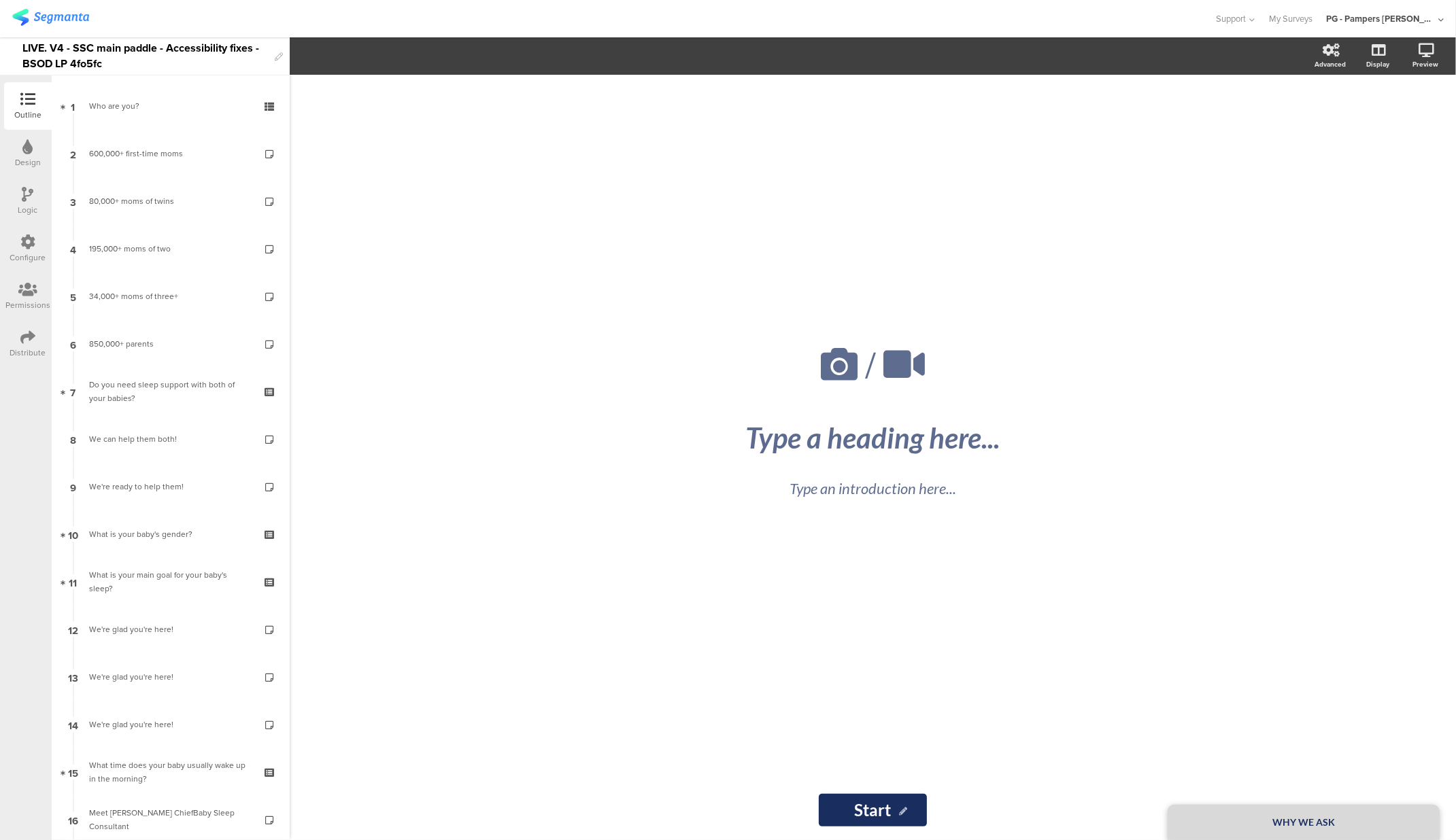
click at [95, 56] on div "LIVE. V4 - SSC main paddle - Accessibility fixes - BSOD LP 4fo5fc" at bounding box center [144, 56] width 245 height 38
click at [139, 48] on div "LIVE. V4 - SSC main paddle - Accessibility fixes - BSOD LP 4fo5fc" at bounding box center [144, 56] width 245 height 38
click at [83, 67] on div "LIVE. V4 - SSC main paddle - Accessibility fixes - BSOD LP 4fo5fc" at bounding box center [144, 56] width 245 height 38
paste div
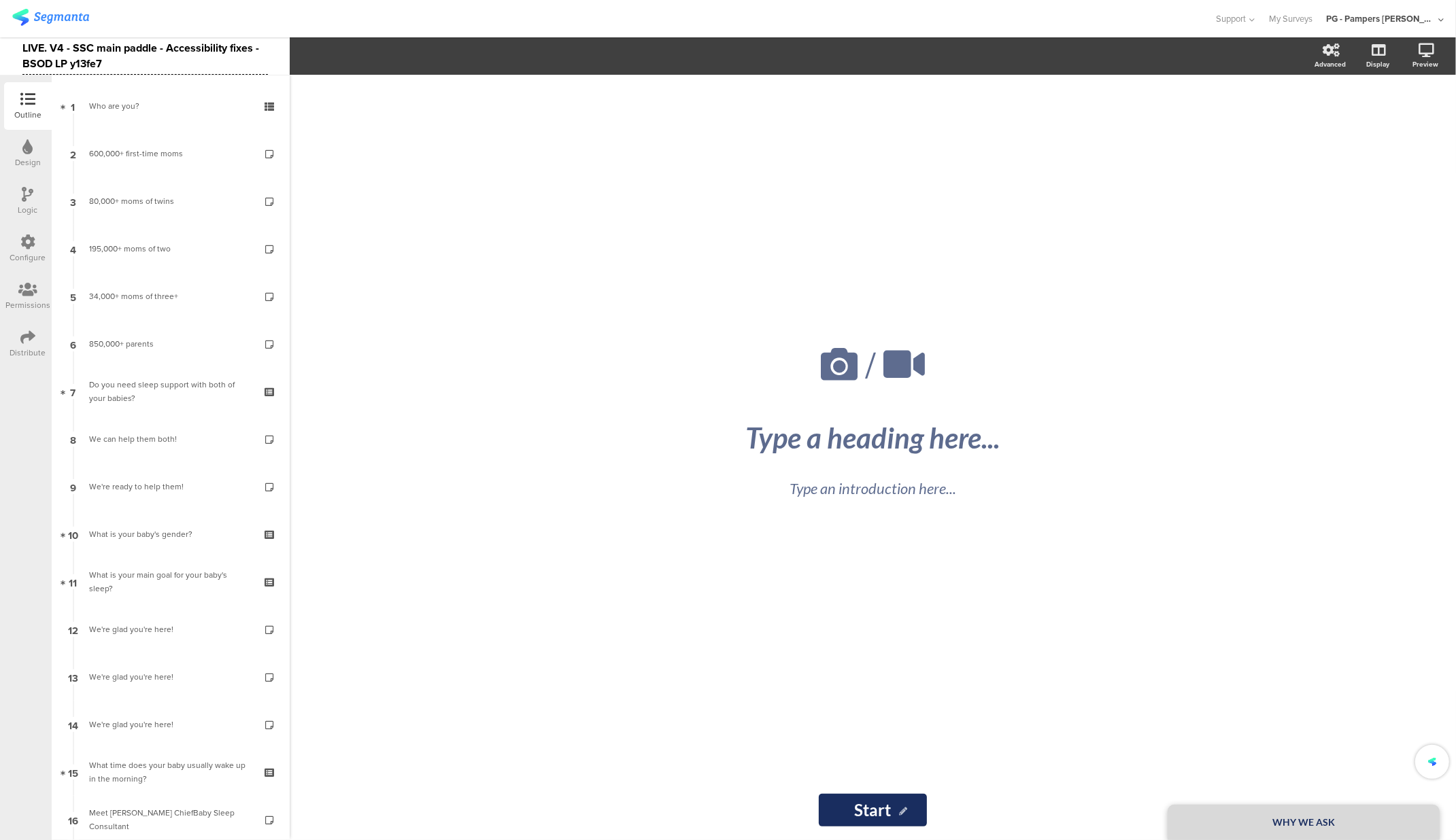
click at [385, 91] on div "/ WHY WE ASK Type a heading here... Type an introduction here... Start Start" at bounding box center [873, 458] width 1166 height 766
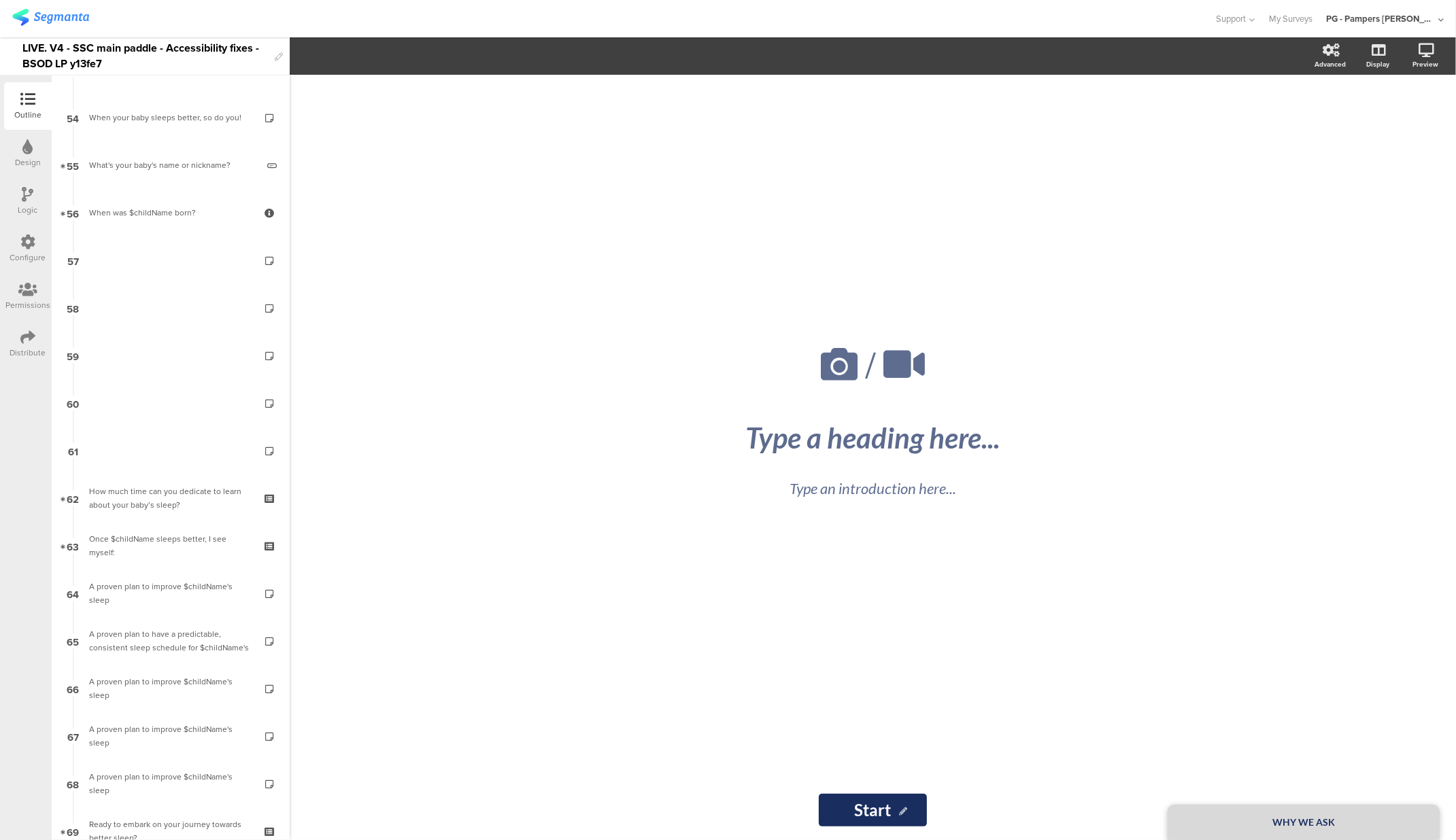
scroll to position [2652, 0]
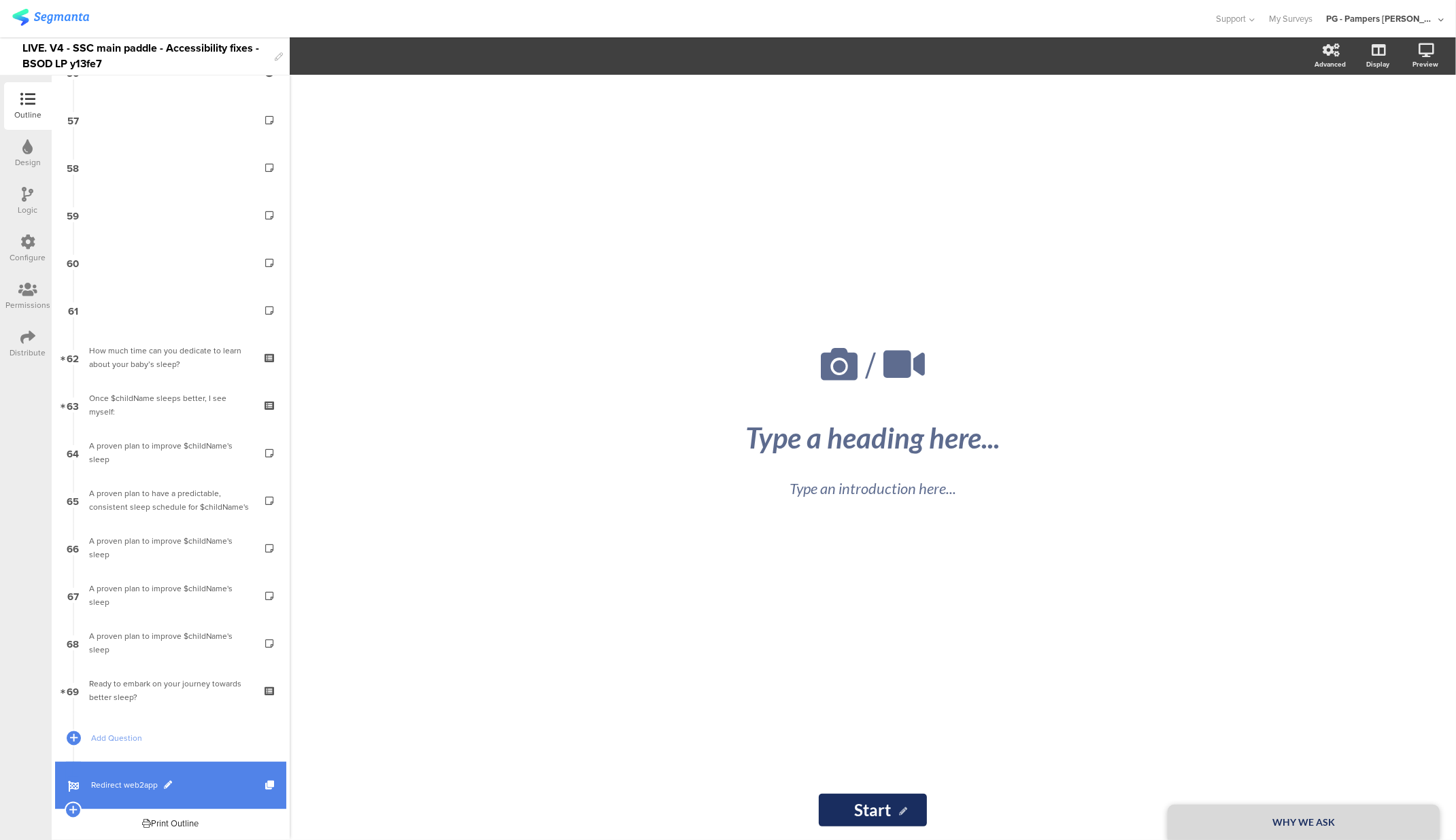
click at [133, 782] on span "Redirect web2app" at bounding box center [179, 786] width 174 height 14
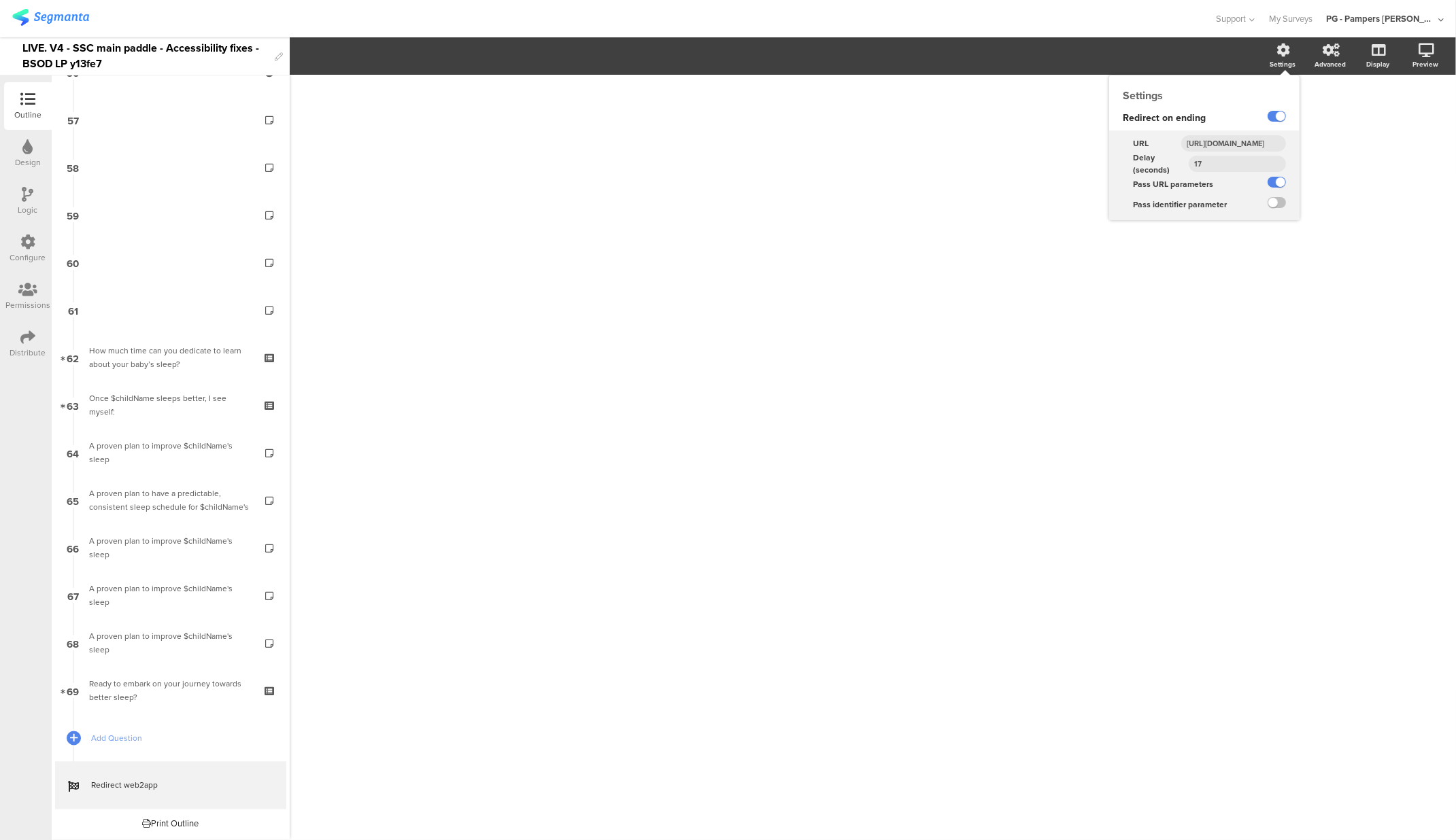
click at [1241, 138] on input "https://smartsleepcoach.com/finalize-account?sessionId=$sessionId&childName=$ch…" at bounding box center [1234, 143] width 105 height 16
type input "https://smartsleepcoach.com/finalize-account?sessionId=$sessionId&childName=$ch…"
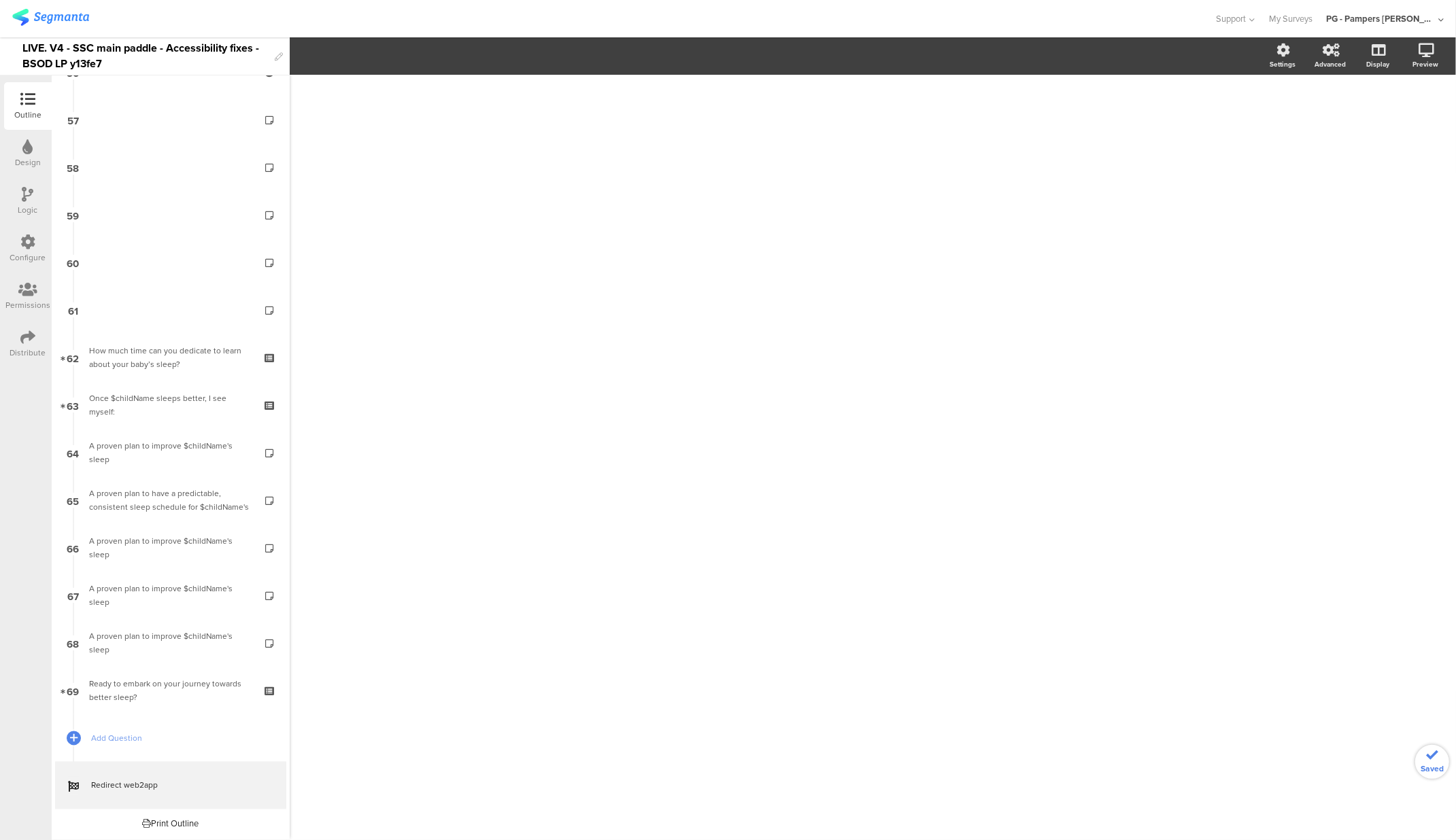
click at [1007, 149] on div "/" at bounding box center [873, 451] width 571 height 752
click at [83, 66] on div "LIVE. V4 - SSC main paddle - Accessibility fixes - BSOD LP y13fe7" at bounding box center [144, 56] width 245 height 38
copy div "y13fe7"
click at [83, 63] on div "LIVE. V4 - SSC main paddle - Accessibility fixes - BSOD LP y13fe7" at bounding box center [144, 56] width 245 height 38
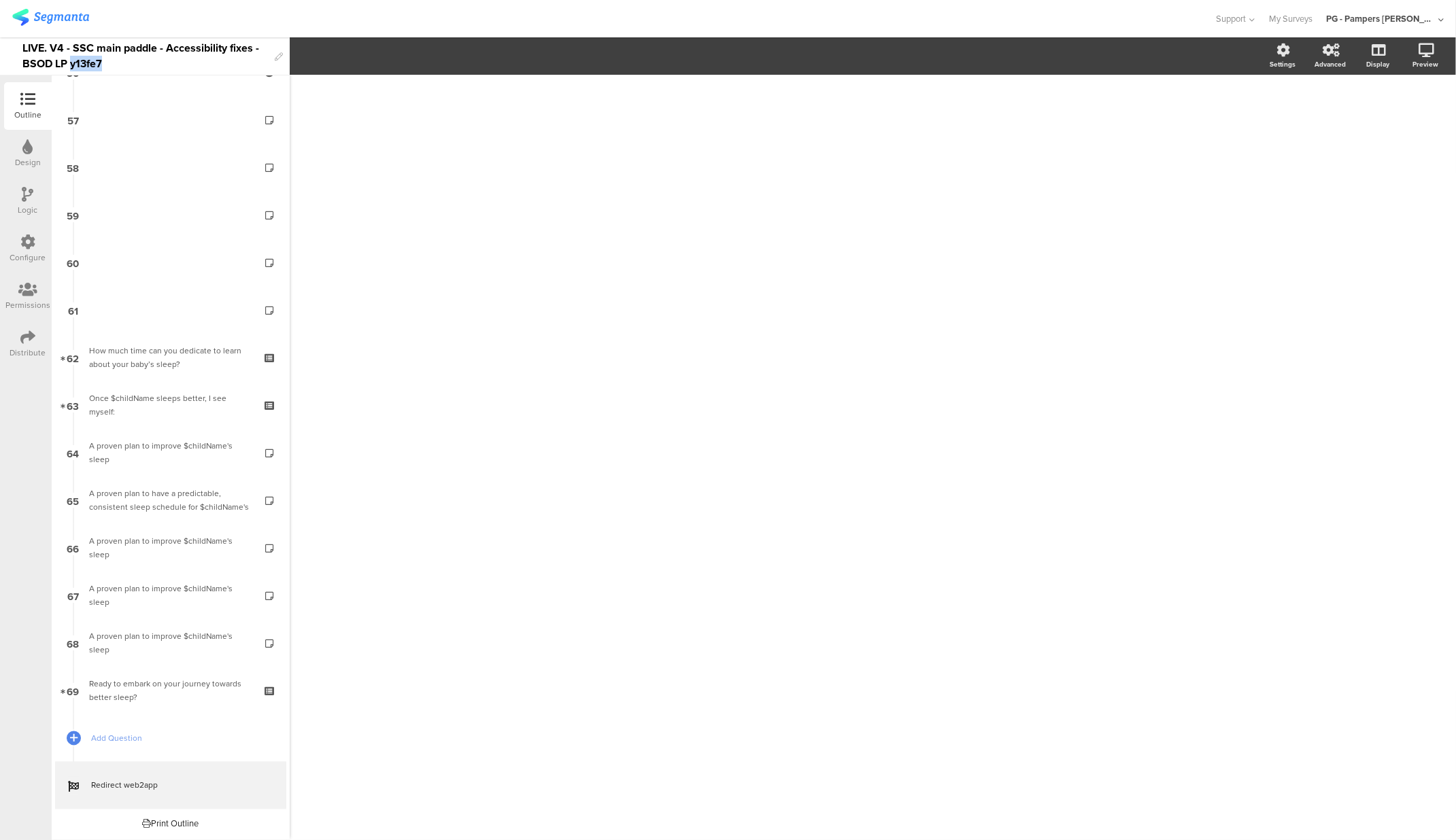
click at [83, 63] on div "LIVE. V4 - SSC main paddle - Accessibility fixes - BSOD LP y13fe7" at bounding box center [144, 56] width 245 height 38
copy div "y13fe7"
click at [33, 254] on div "Configure" at bounding box center [28, 257] width 36 height 12
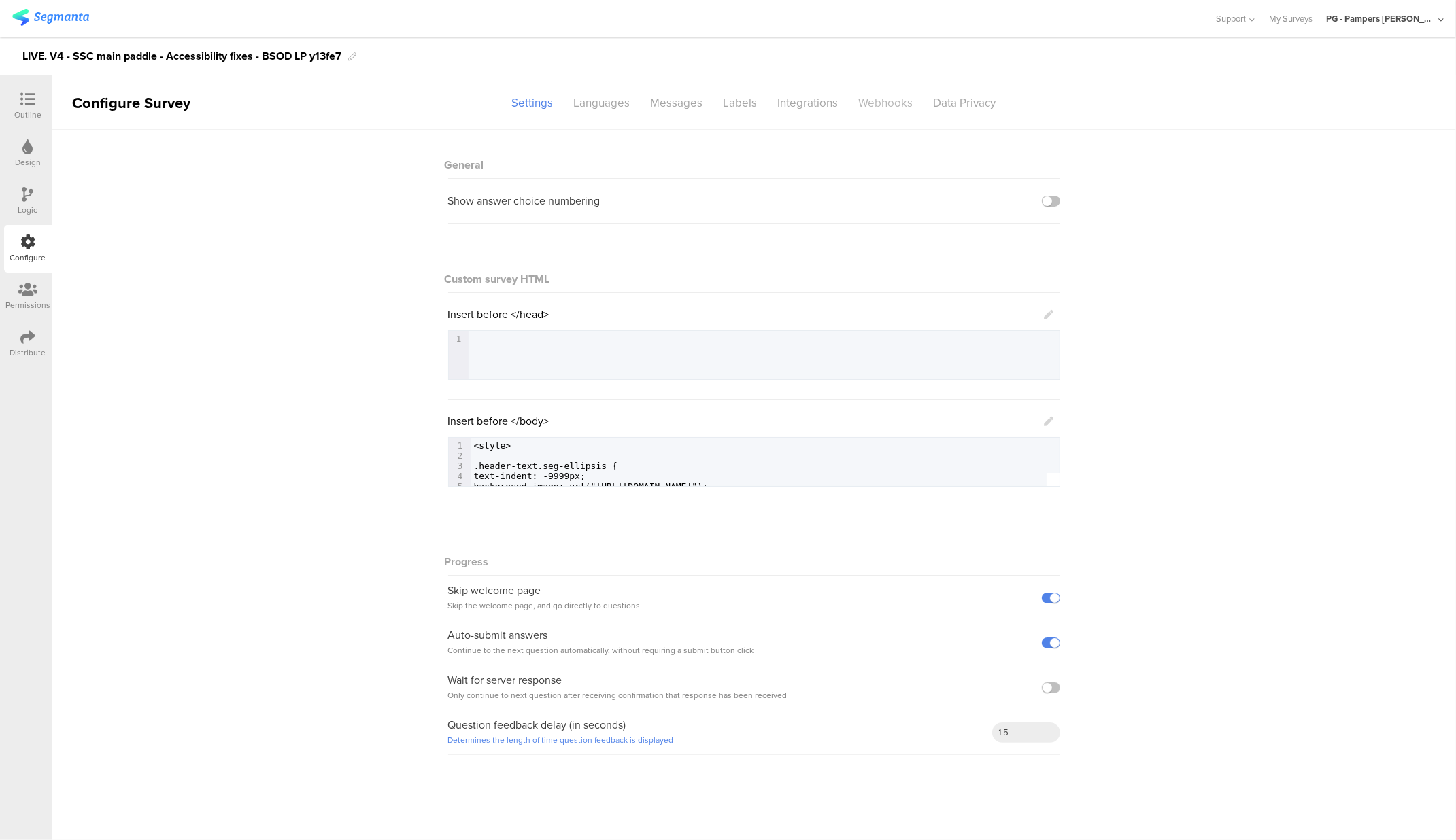
click at [894, 108] on div "Webhooks" at bounding box center [887, 103] width 75 height 24
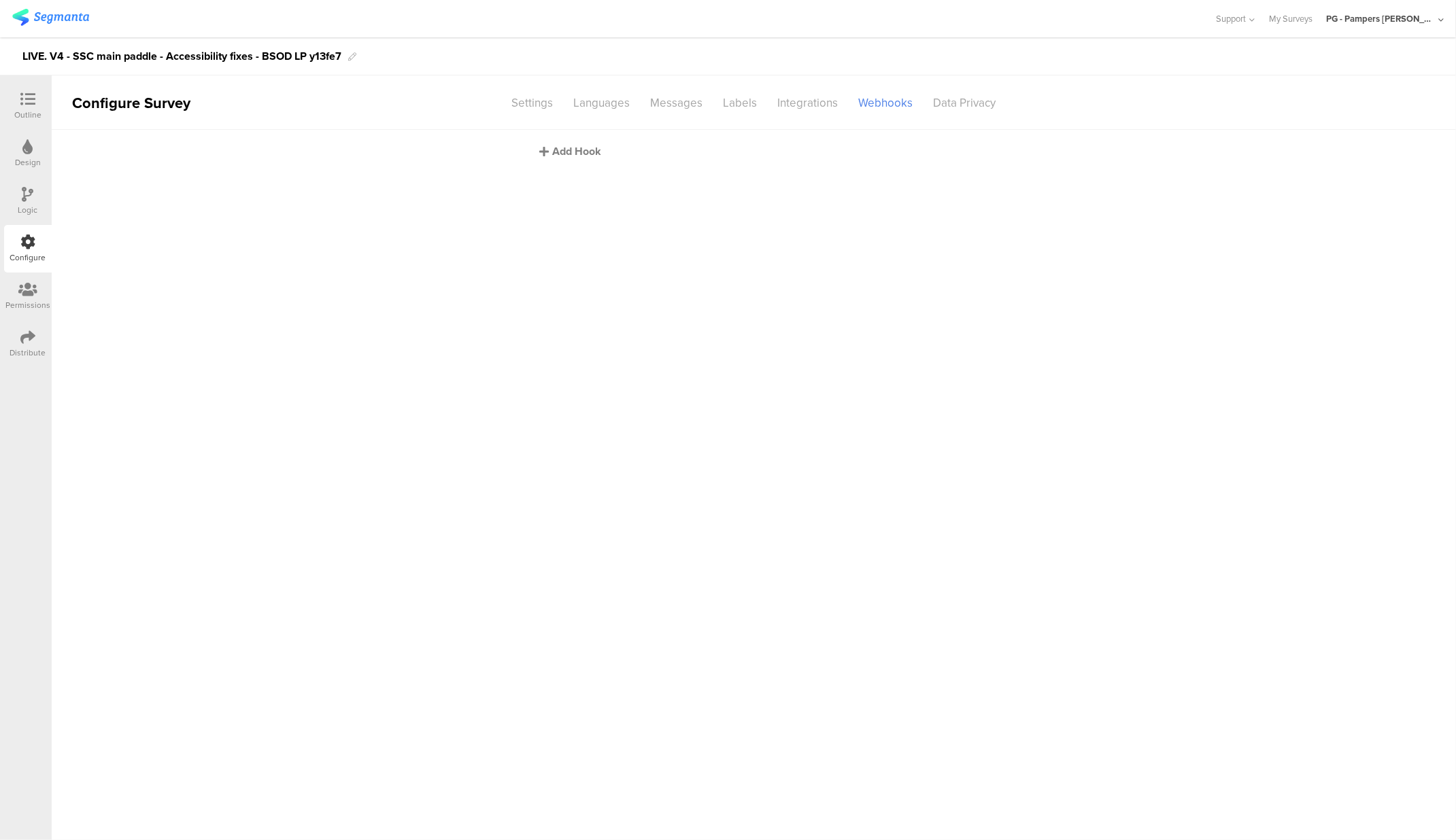
click at [560, 155] on div "Add Hook" at bounding box center [757, 151] width 435 height 15
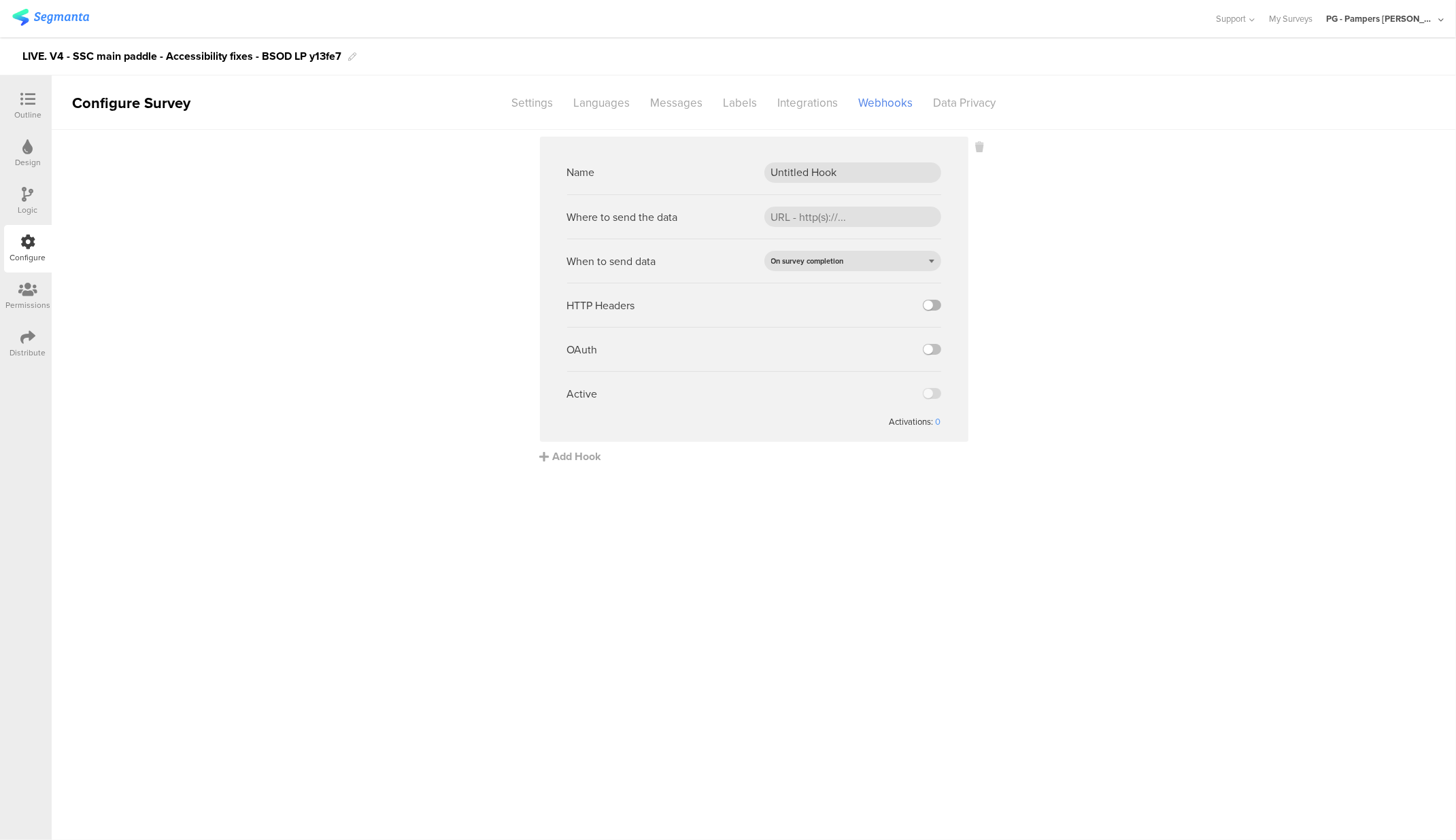
click at [936, 308] on label at bounding box center [932, 305] width 18 height 11
click at [0, 0] on input "checkbox" at bounding box center [0, 0] width 0 height 0
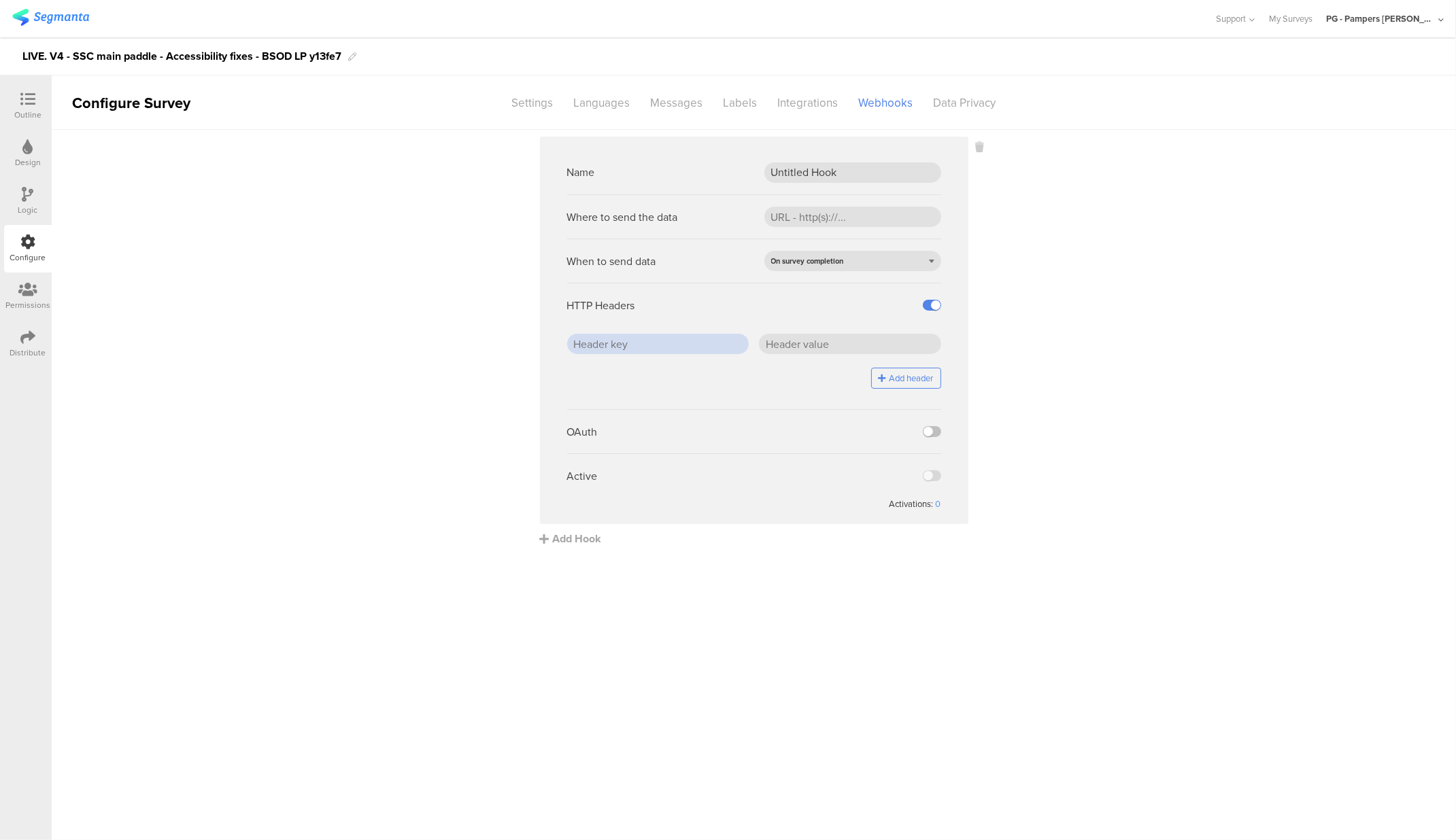
click at [619, 345] on input "text" at bounding box center [658, 344] width 182 height 21
click at [807, 173] on input "Untitled Hook" at bounding box center [852, 173] width 177 height 21
paste input "PROD webh"
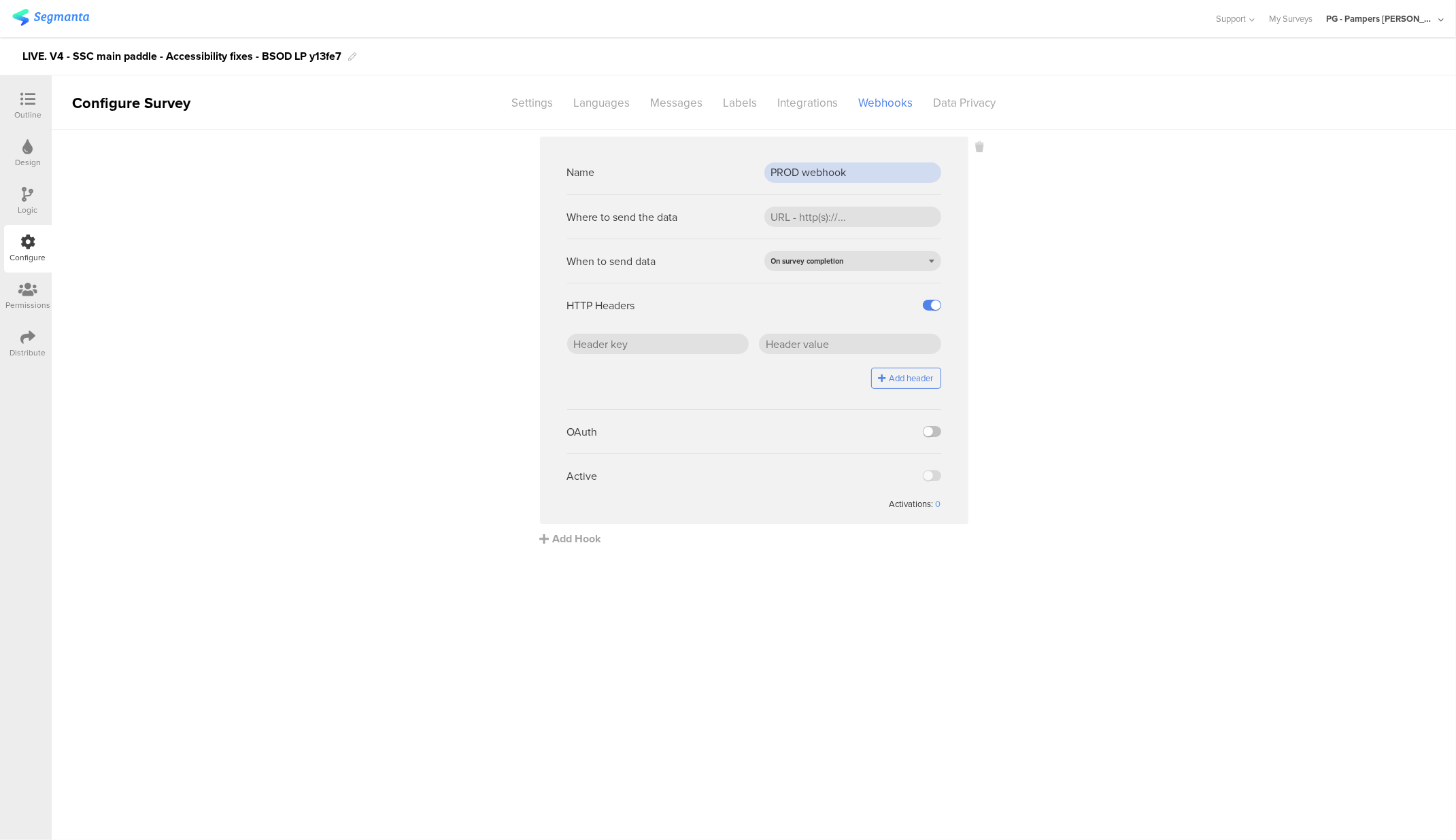
type input "PROD webhook"
click at [873, 214] on input "url" at bounding box center [852, 217] width 177 height 21
paste input "https://api.pg.com/innovationmanagement/testing/v1/lumimobileapp/webhooks/regis…"
type input "https://api.pg.com/innovationmanagement/testing/v1/lumimobileapp/webhooks/regis…"
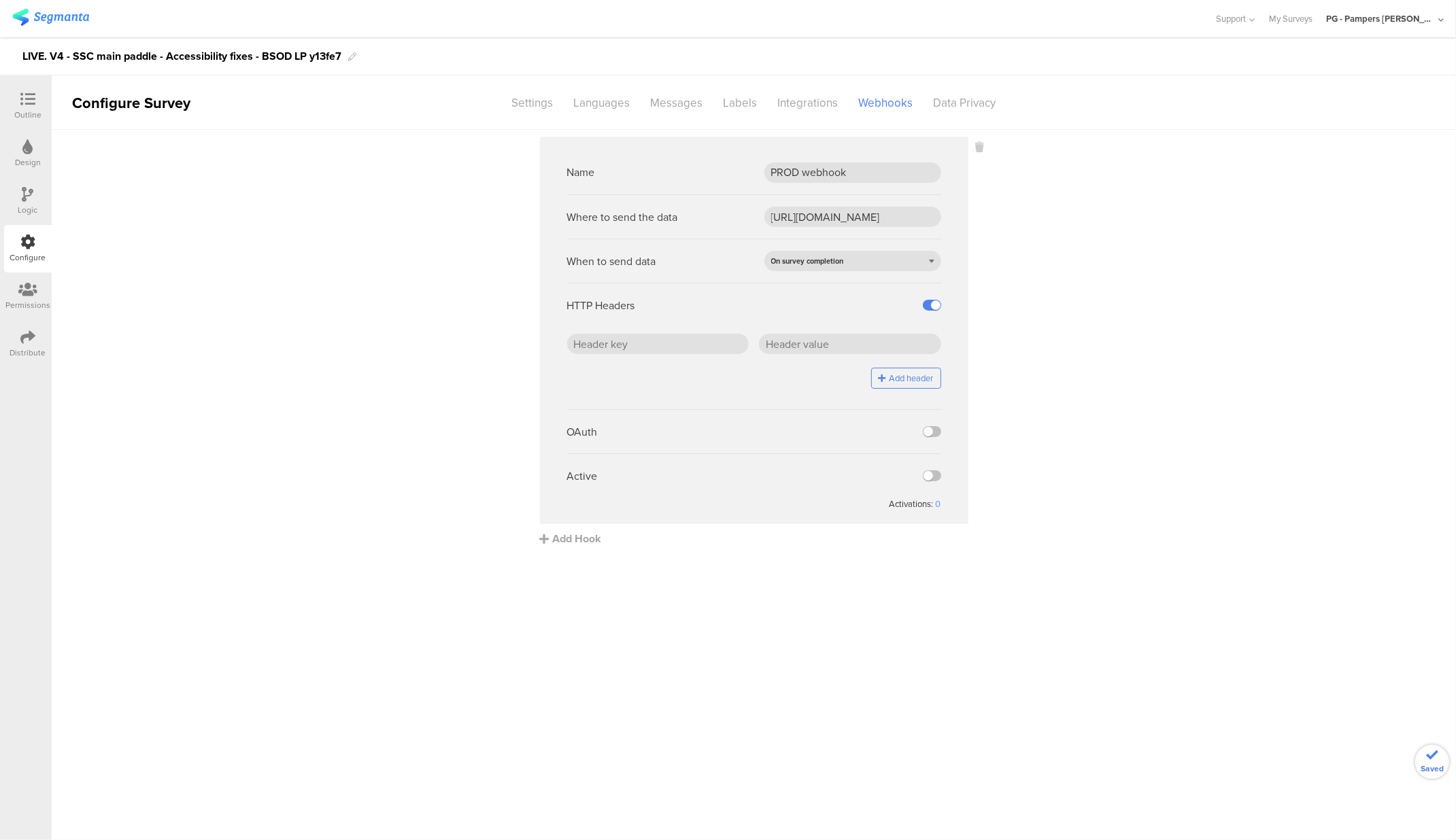
scroll to position [0, 0]
click at [613, 353] on input "text" at bounding box center [658, 344] width 182 height 21
paste input "x-api-key"
type input "x-api-key"
click at [844, 344] on input "text" at bounding box center [850, 344] width 182 height 21
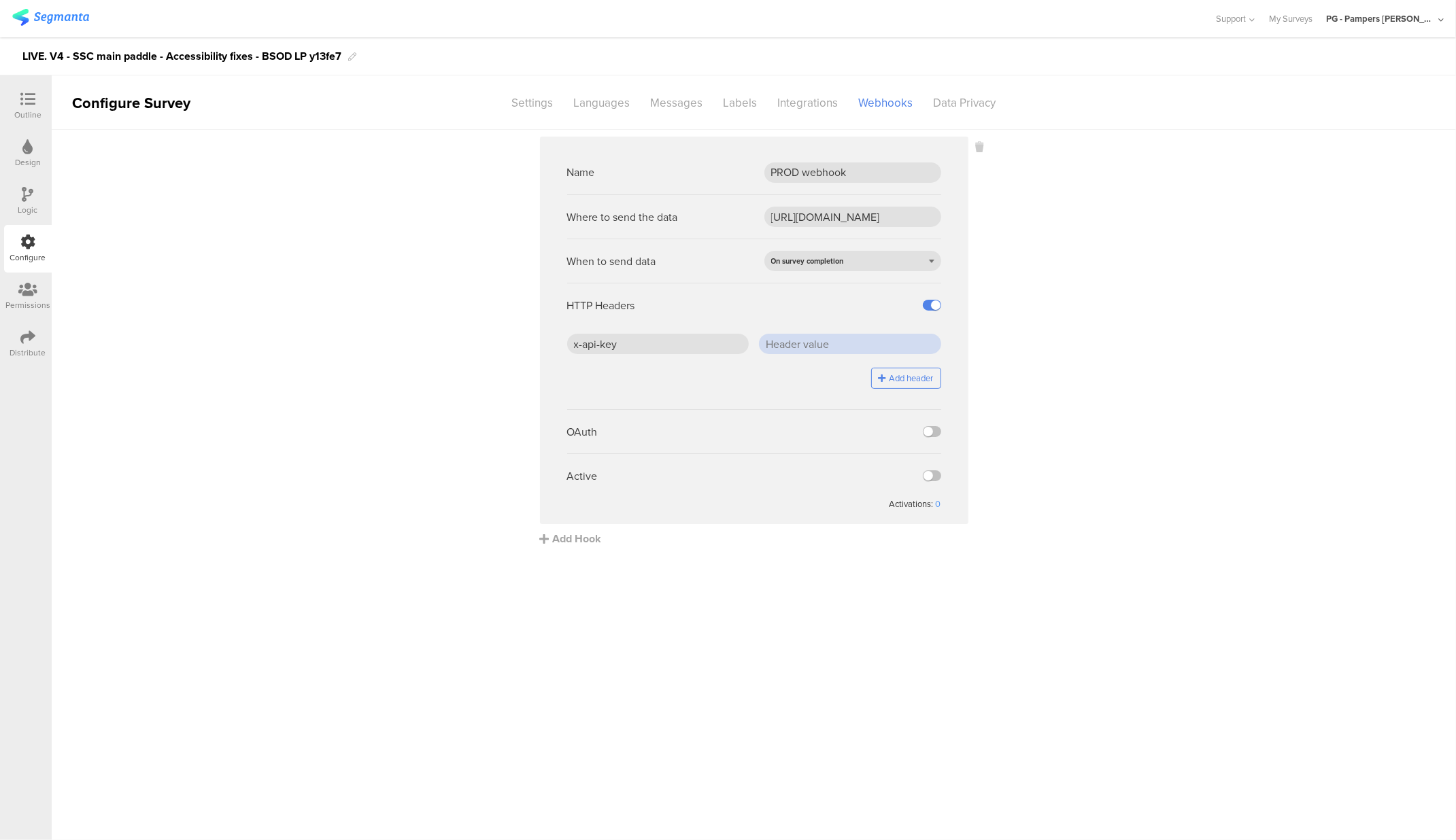
paste input "J5/ZHr0SD4BLepgCDGSdCfFOaBqEcW7PLEOwC2jhTjc="
type input "J5/ZHr0SD4BLepgCDGSdCfFOaBqEcW7PLEOwC2jhTjc="
click at [932, 474] on label at bounding box center [932, 476] width 18 height 11
click at [0, 0] on input "checkbox" at bounding box center [0, 0] width 0 height 0
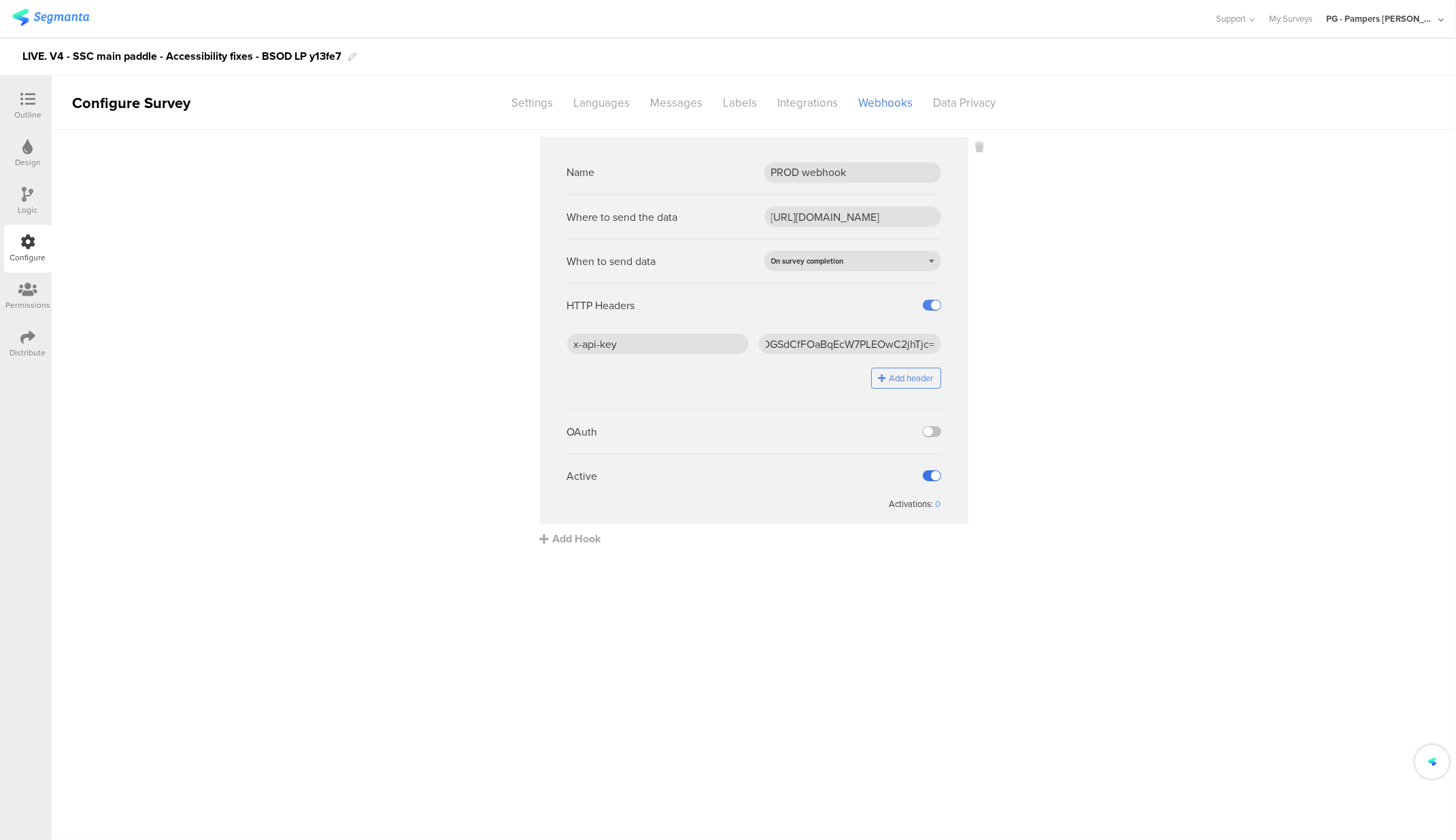
scroll to position [0, 0]
click at [1043, 452] on sg-webhook-settings "Name PROD webhook Where to send the data https://api.pg.com/innovationmanagemen…" at bounding box center [753, 342] width 1405 height 410
click at [27, 98] on icon at bounding box center [28, 99] width 15 height 15
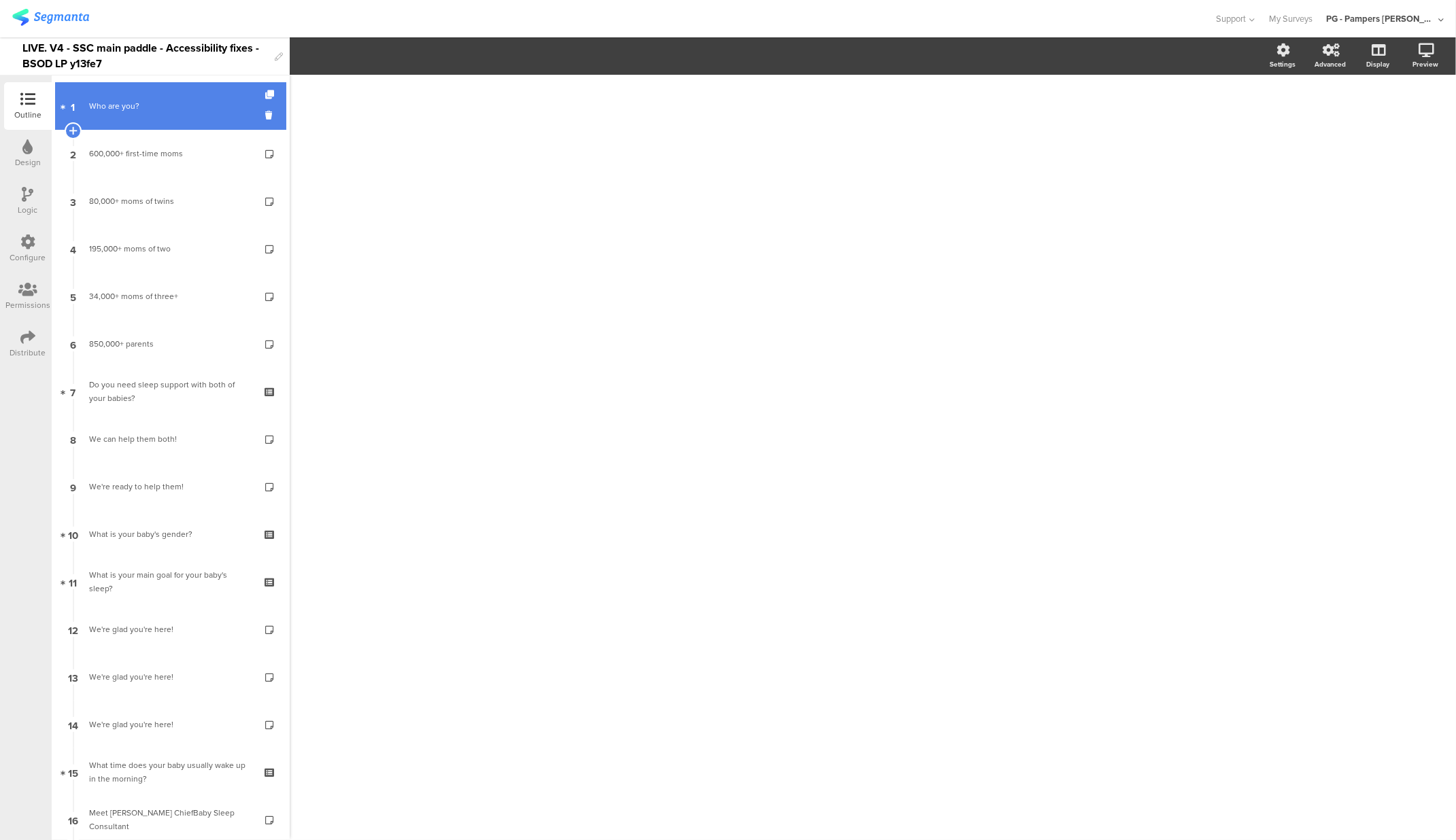
click at [127, 124] on link "1 Who are you?" at bounding box center [170, 106] width 231 height 48
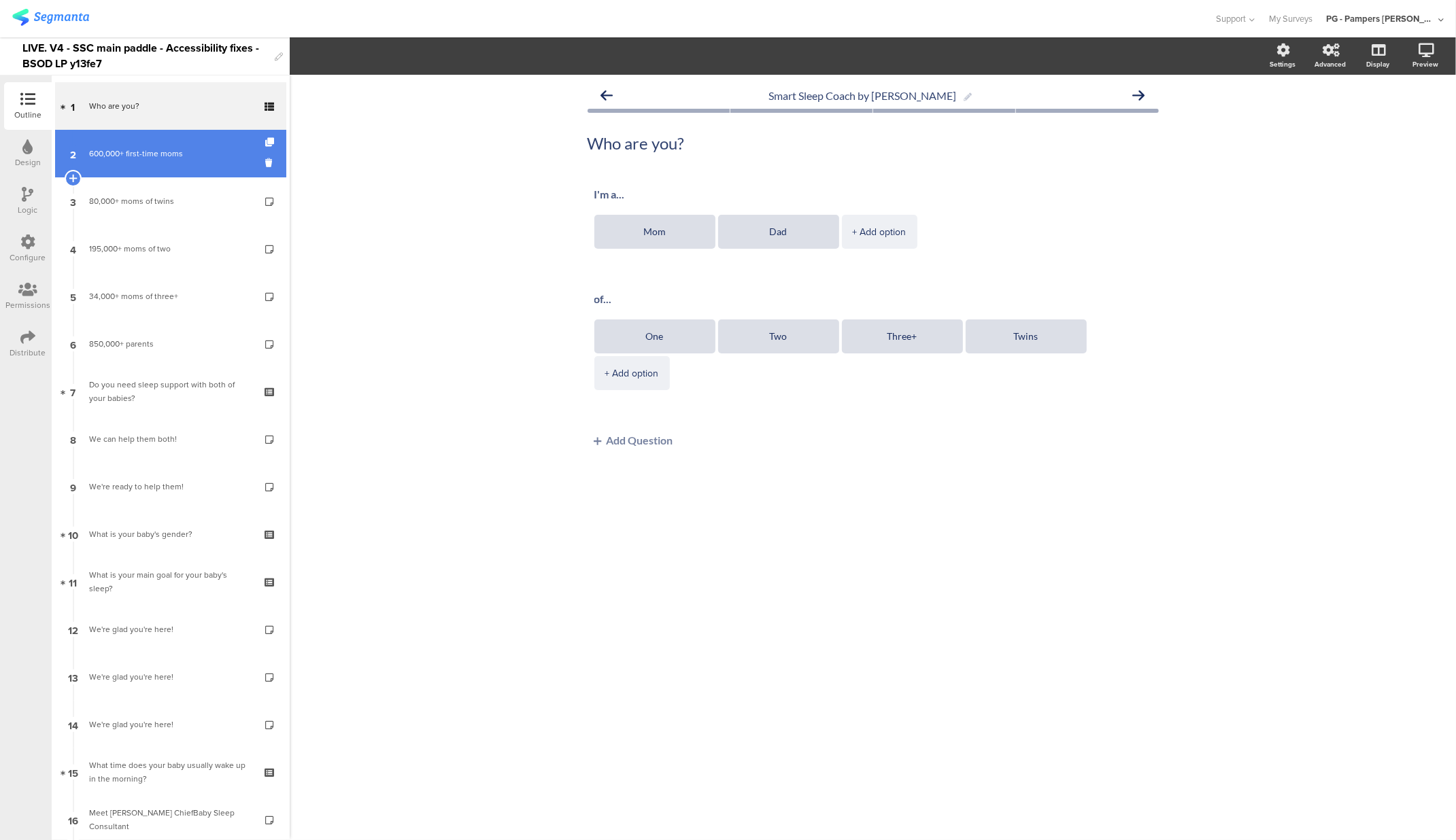
click at [125, 165] on link "2 600,000+ first-time moms" at bounding box center [170, 154] width 231 height 48
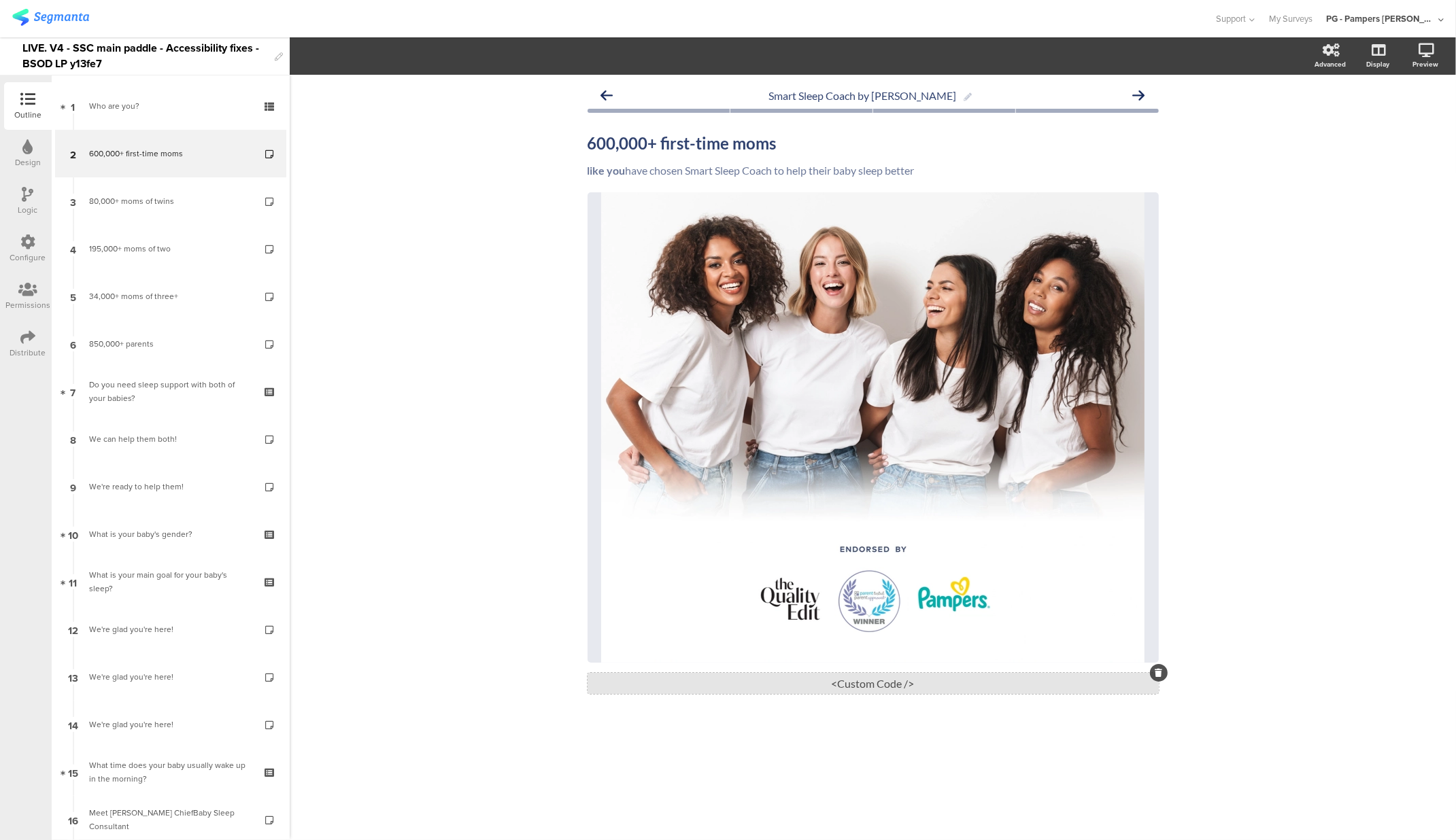
click at [871, 687] on div "<Custom Code />" at bounding box center [873, 684] width 571 height 21
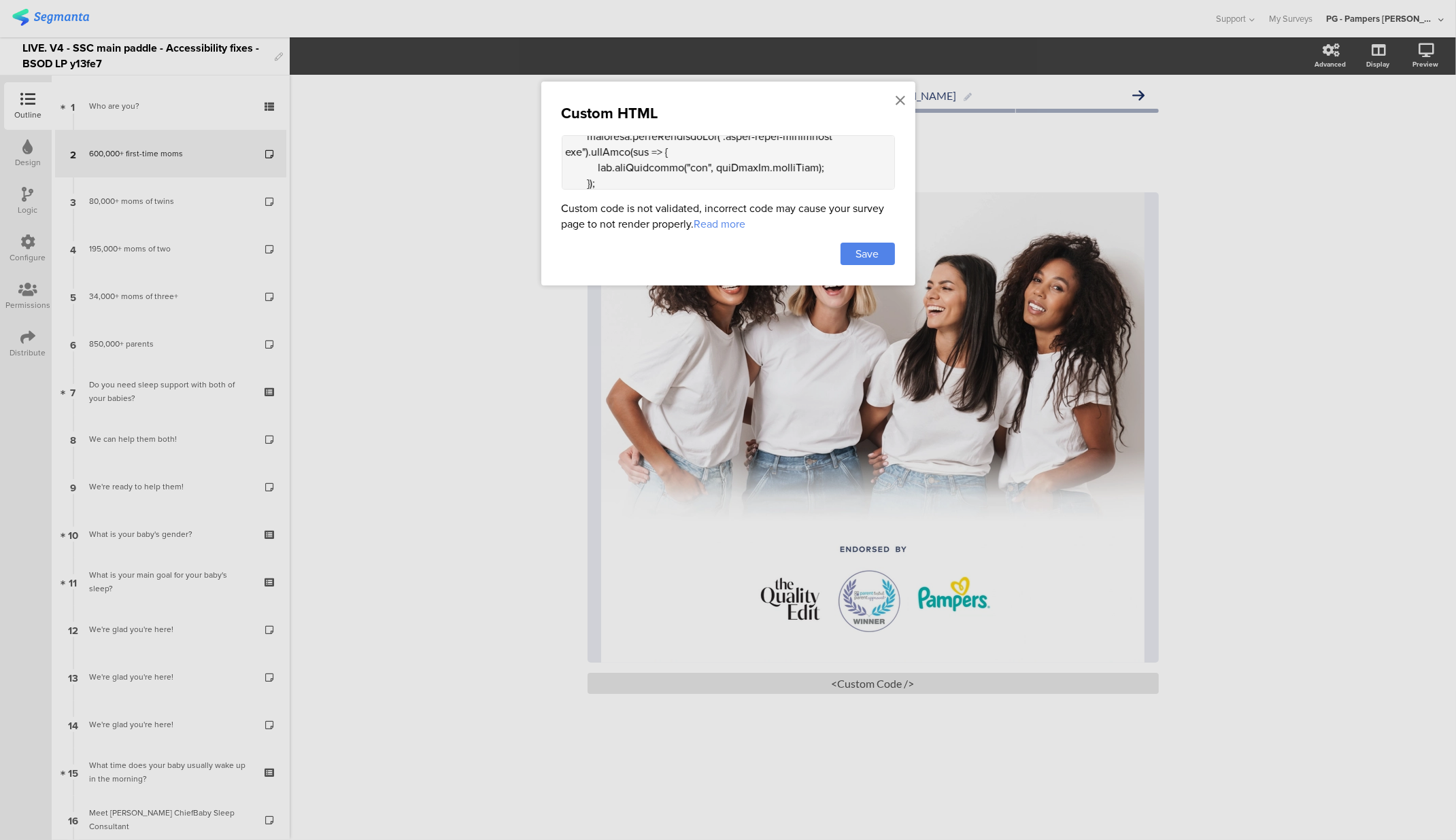
scroll to position [745, 0]
click at [765, 159] on textarea at bounding box center [728, 162] width 333 height 55
paste textarea ""> "I'm a second-time mom and used the app with my first. This one is clearly a…"
type textarea "<div class="sr-only"> "I'm a second-time mom and used the app with my first. Th…"
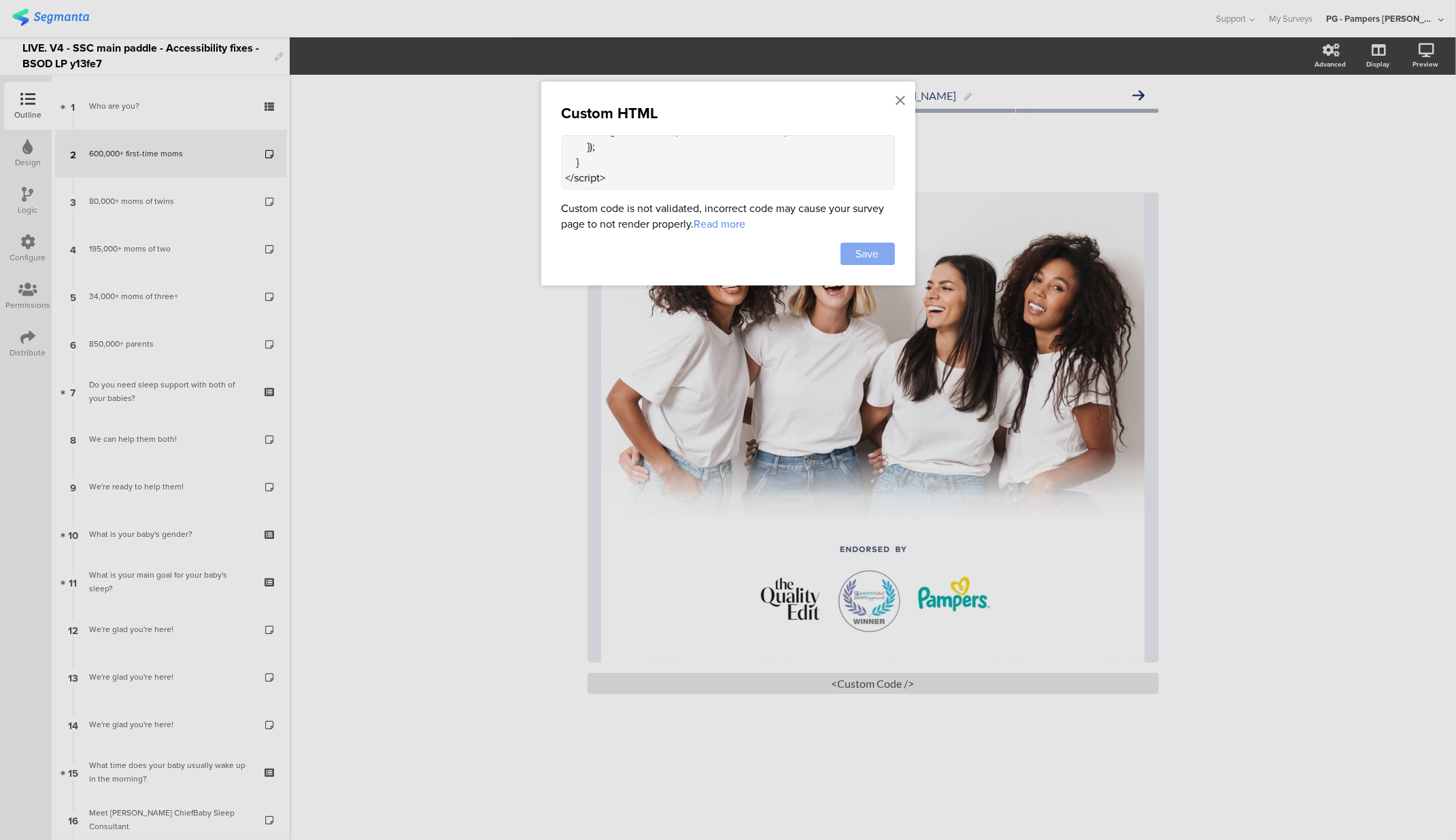
click at [881, 261] on div "Save" at bounding box center [868, 254] width 55 height 22
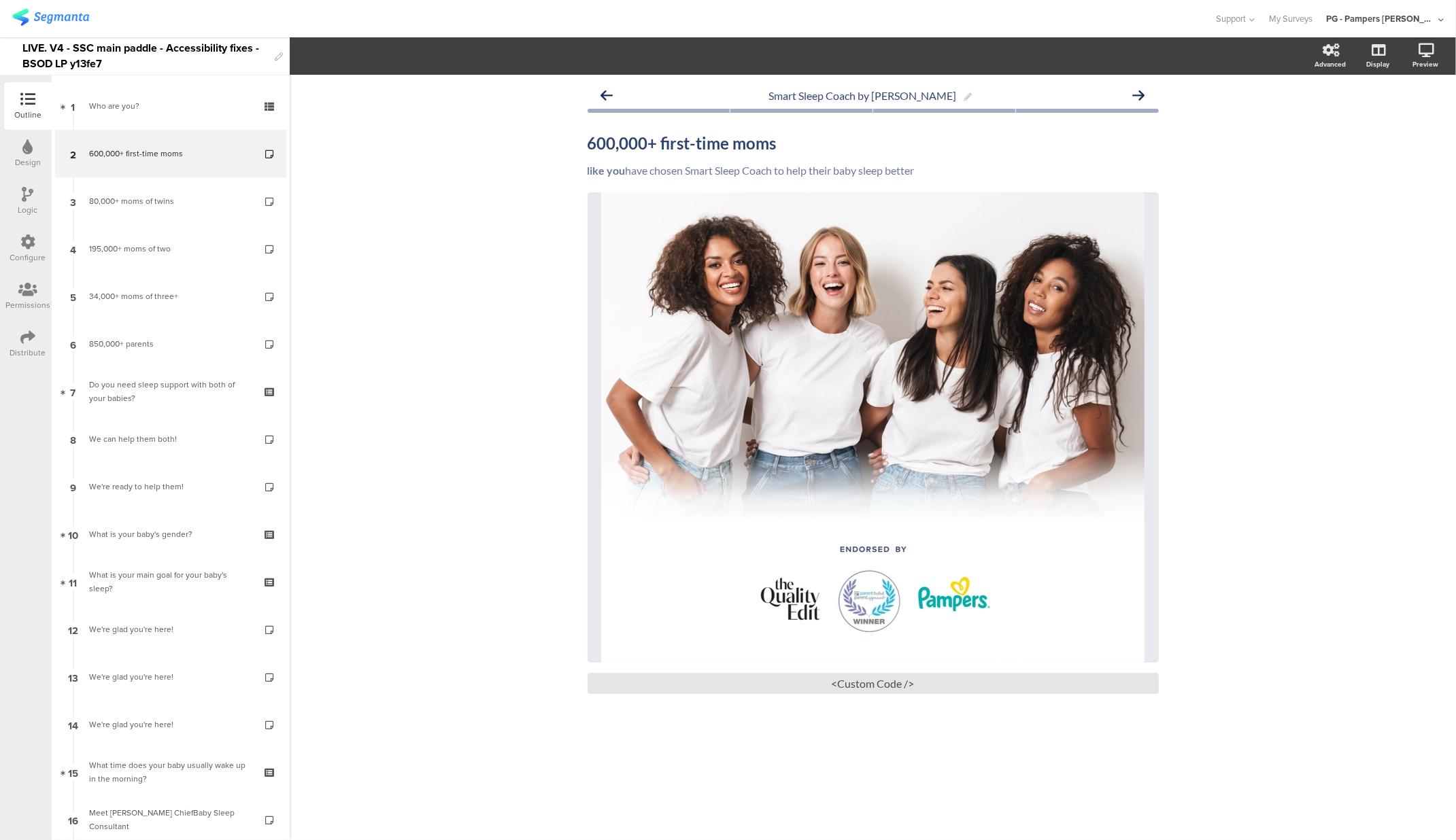
click at [21, 339] on icon at bounding box center [28, 338] width 15 height 15
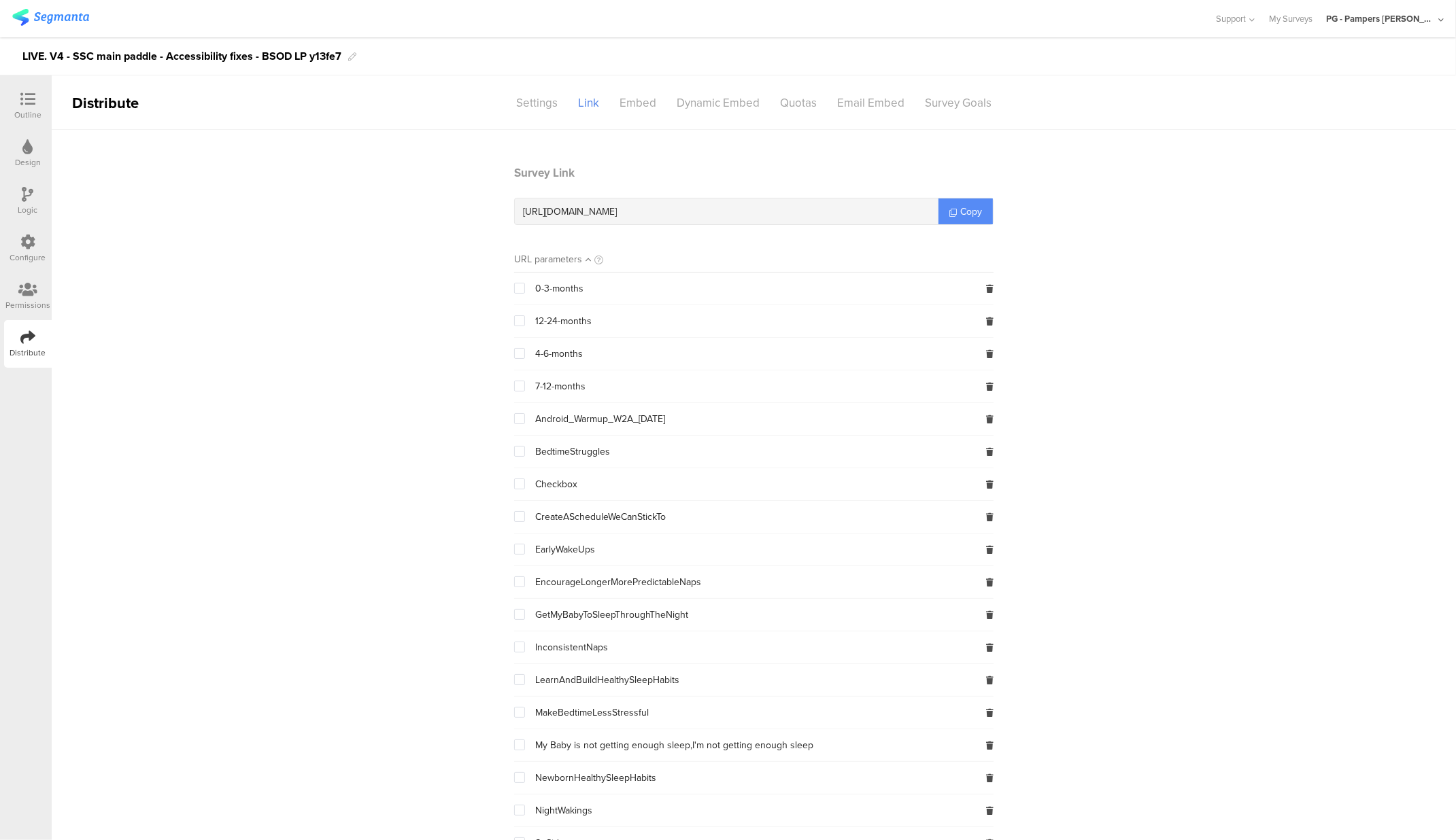
click at [946, 219] on link "Copy" at bounding box center [966, 211] width 55 height 26
click at [28, 114] on div "Outline" at bounding box center [28, 115] width 27 height 12
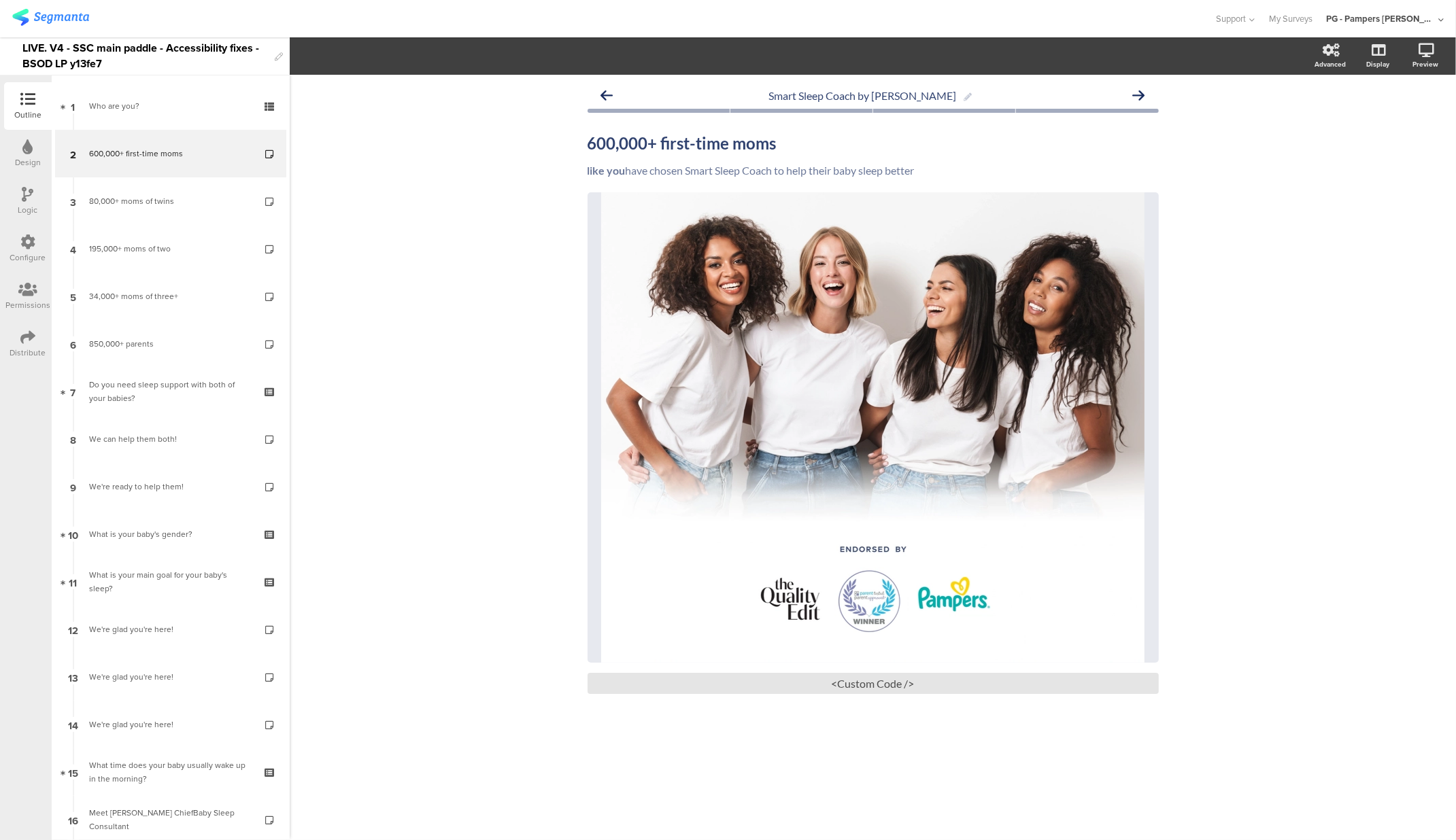
click at [28, 349] on div "Distribute" at bounding box center [28, 353] width 36 height 12
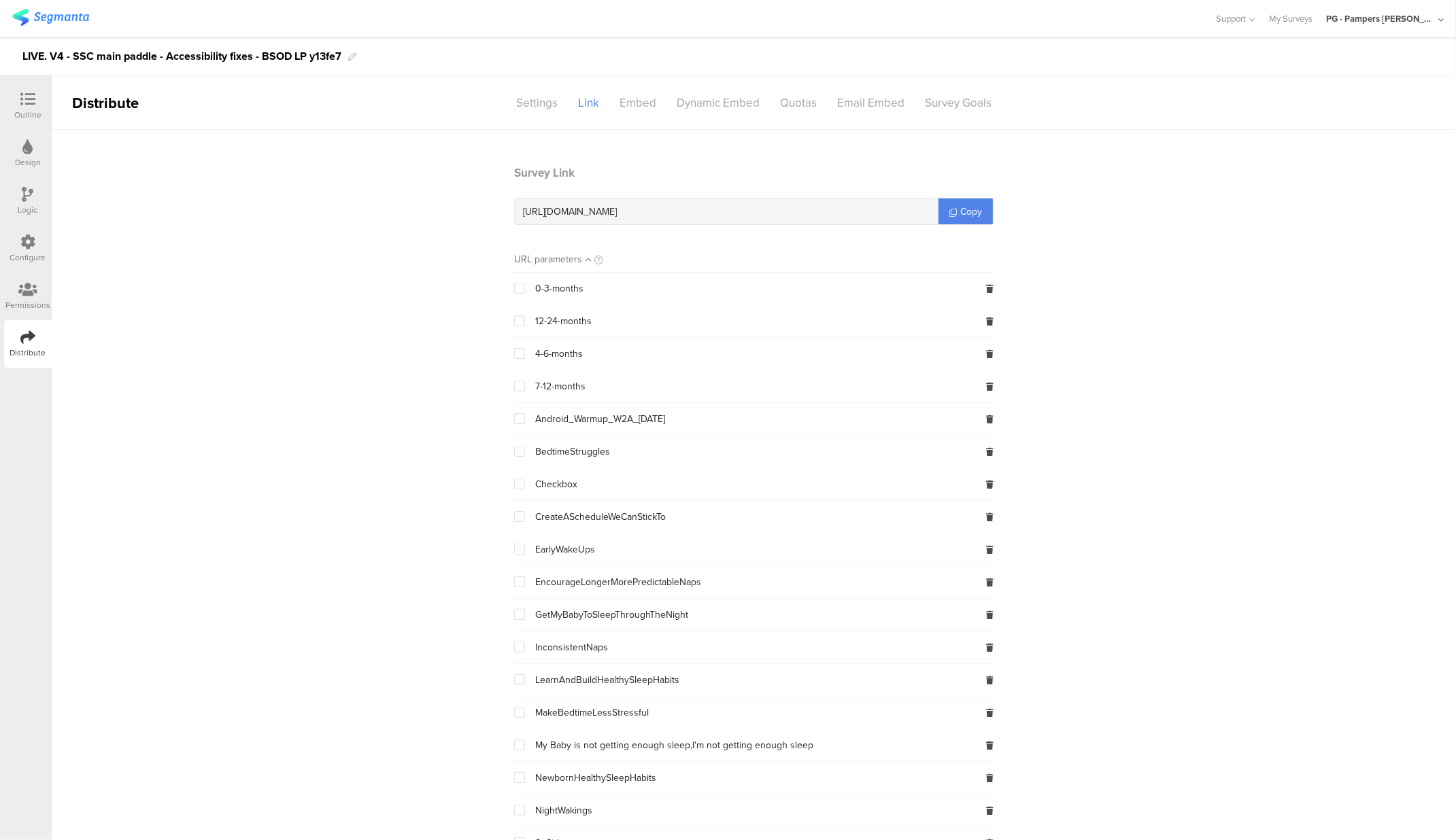
click at [25, 106] on icon at bounding box center [28, 99] width 15 height 15
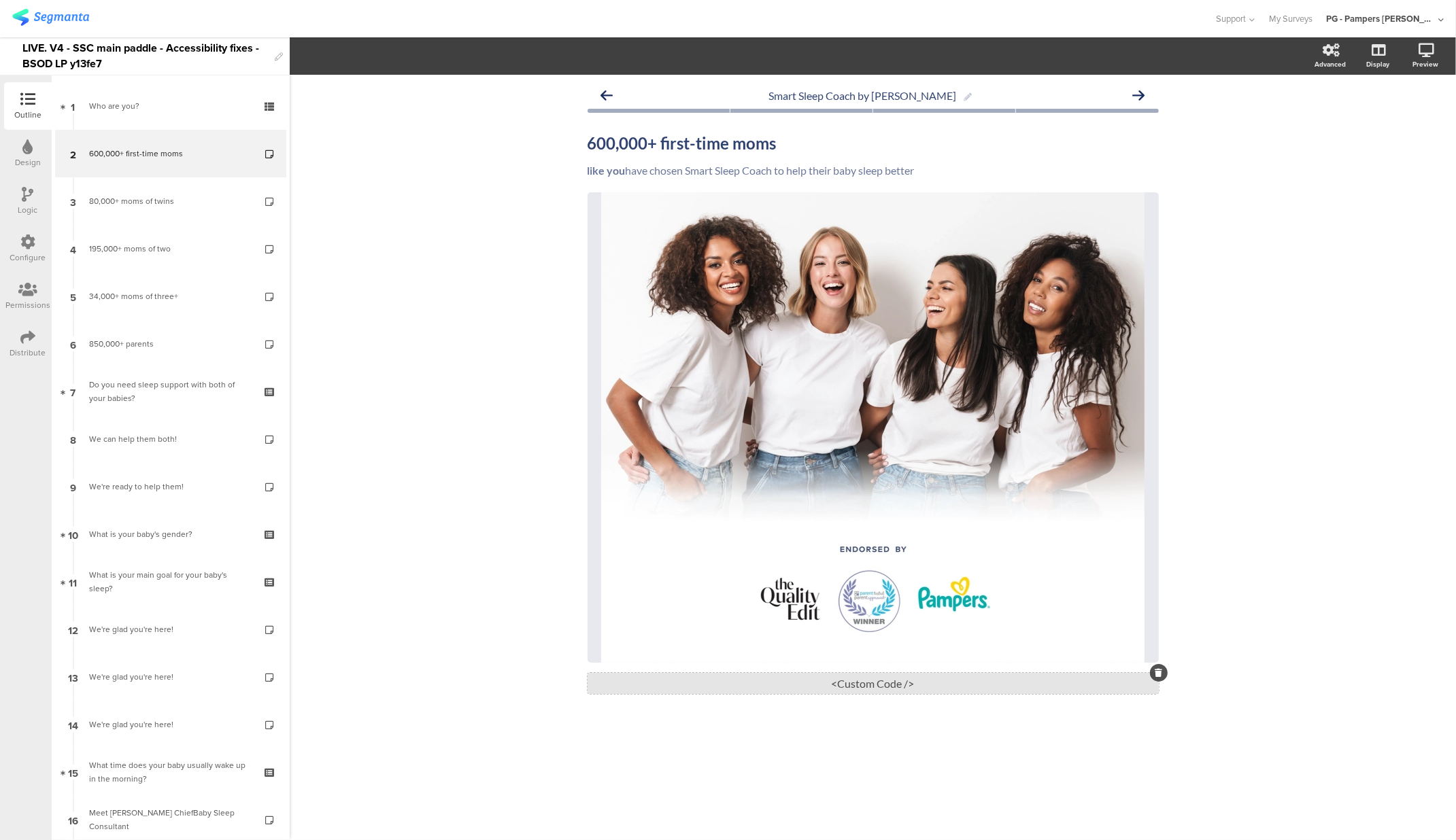
click at [874, 673] on div "<Custom Code />" at bounding box center [873, 684] width 571 height 21
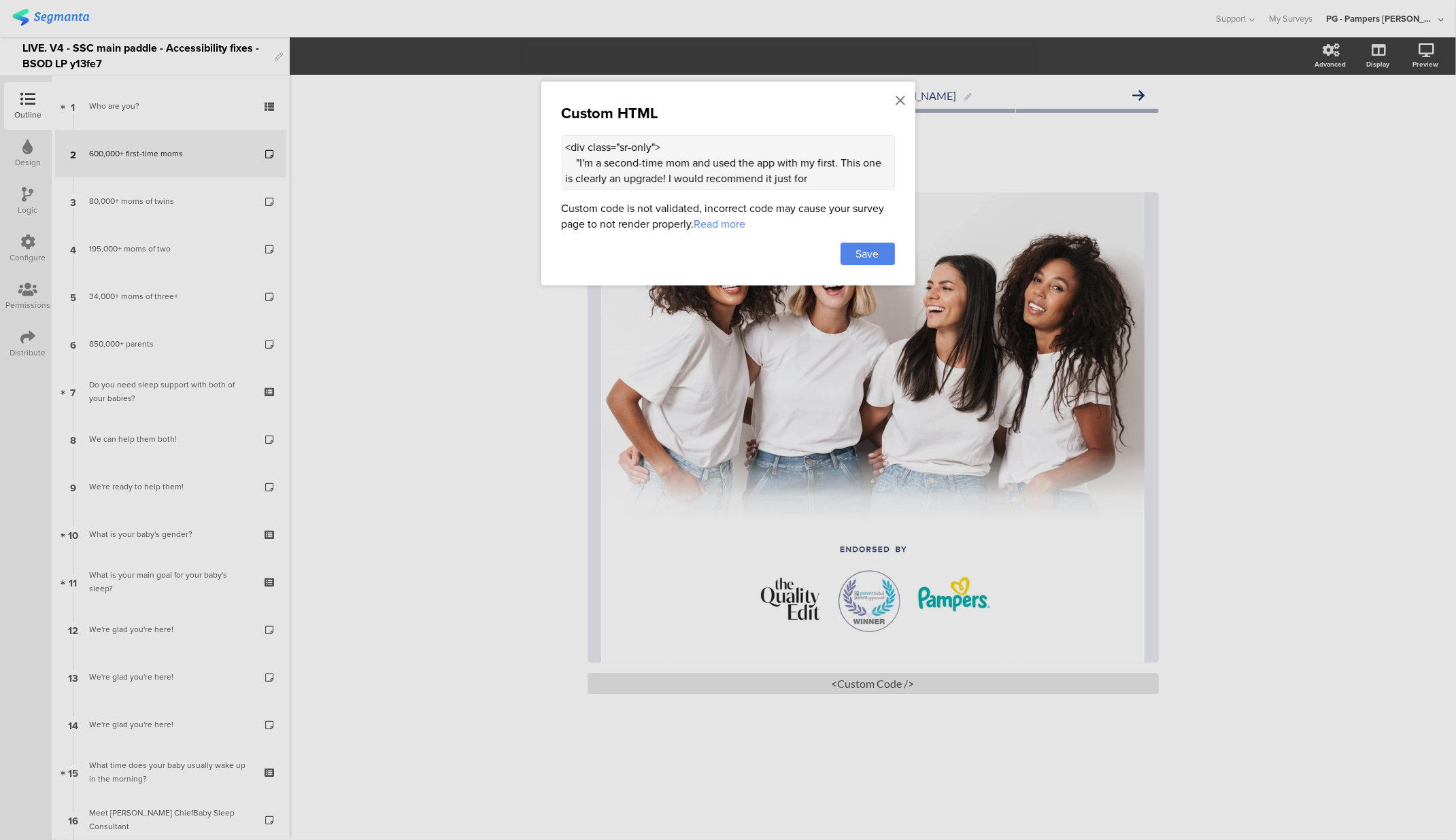
click at [652, 186] on textarea "<div class="sr-only"> "I'm a second-time mom and used the app with my first. Th…" at bounding box center [728, 162] width 333 height 55
paste textarea "alt-text"> Four women smiling together </div> <style> .sr-only { position: abso…"
type textarea "<div class="sr-only alt-text"> Four women smiling together </div> <style> .sr-o…"
click at [892, 255] on div "Save" at bounding box center [868, 254] width 55 height 22
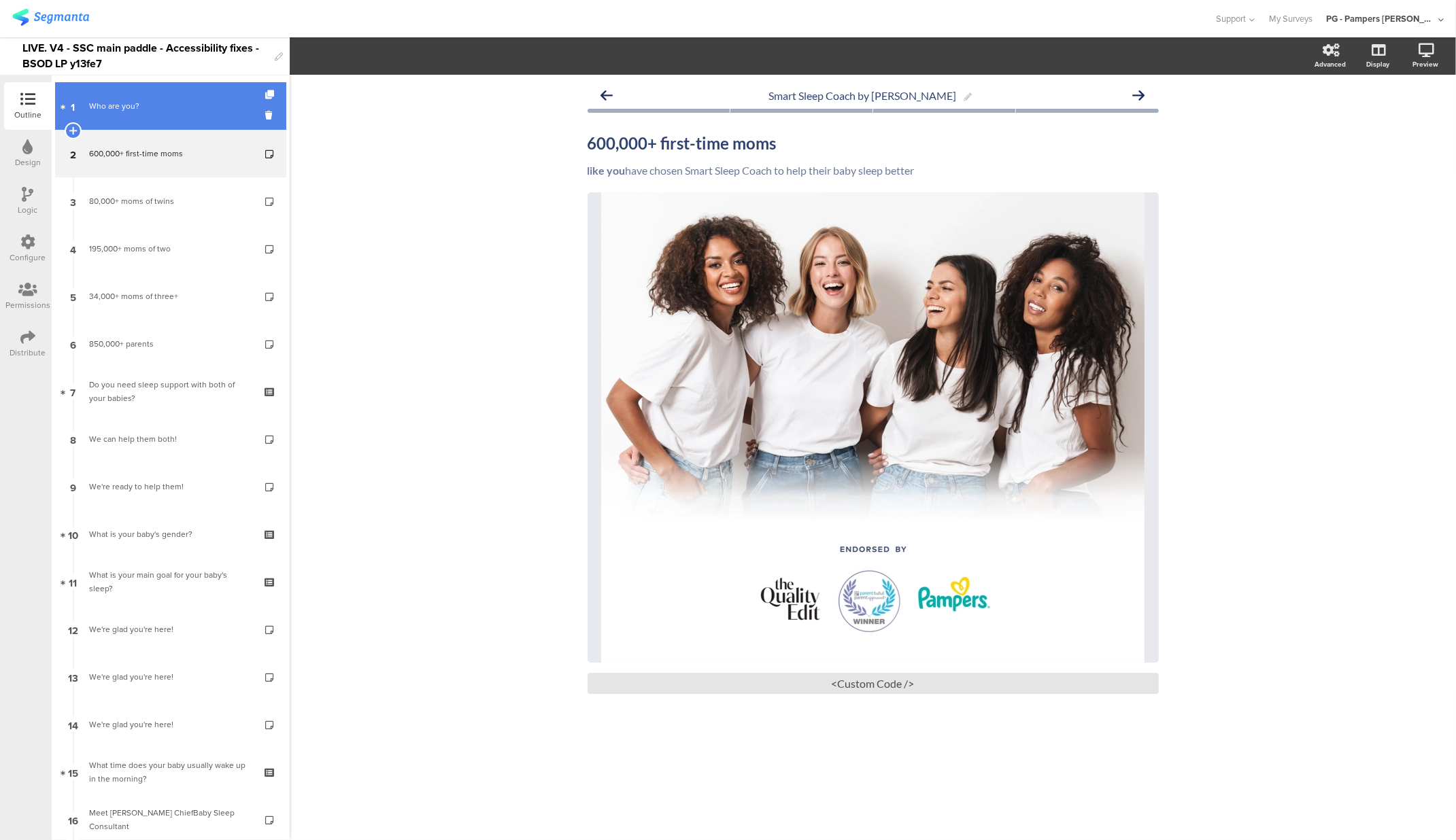
click at [166, 117] on link "1 Who are you?" at bounding box center [170, 106] width 231 height 48
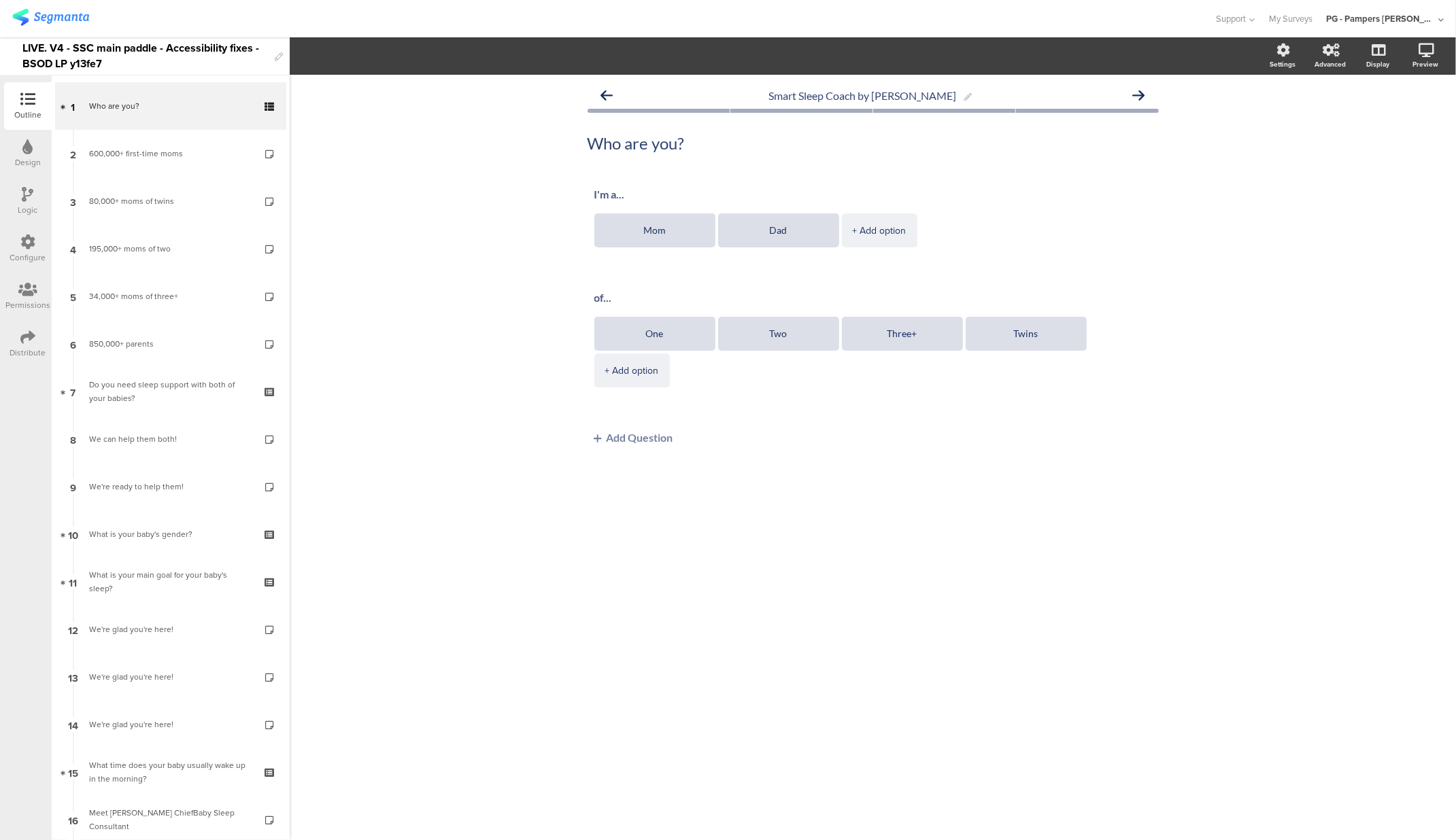
click at [28, 337] on icon at bounding box center [28, 338] width 15 height 15
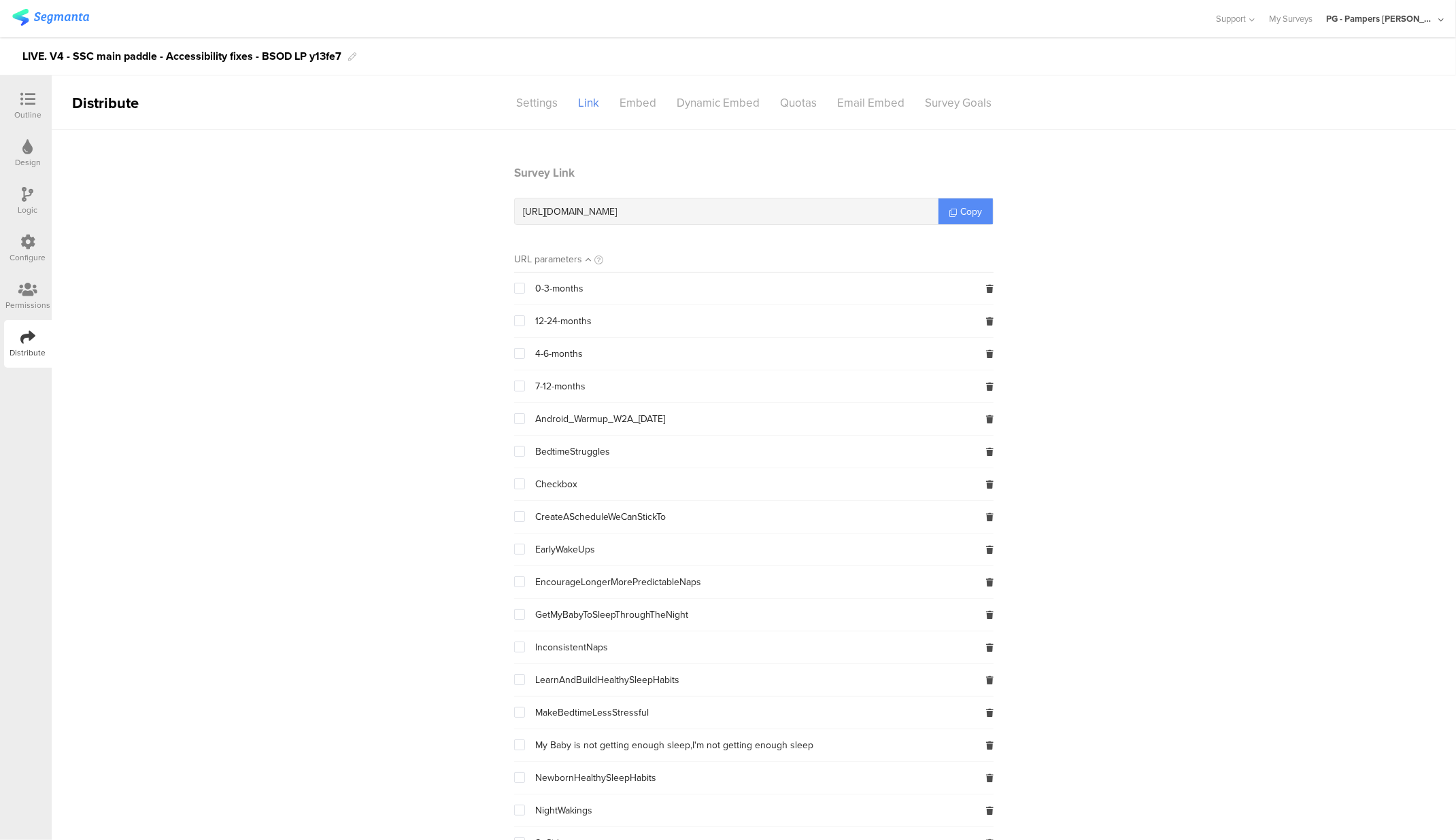
click at [974, 214] on span "Copy" at bounding box center [970, 211] width 21 height 15
click at [24, 94] on icon at bounding box center [28, 99] width 15 height 15
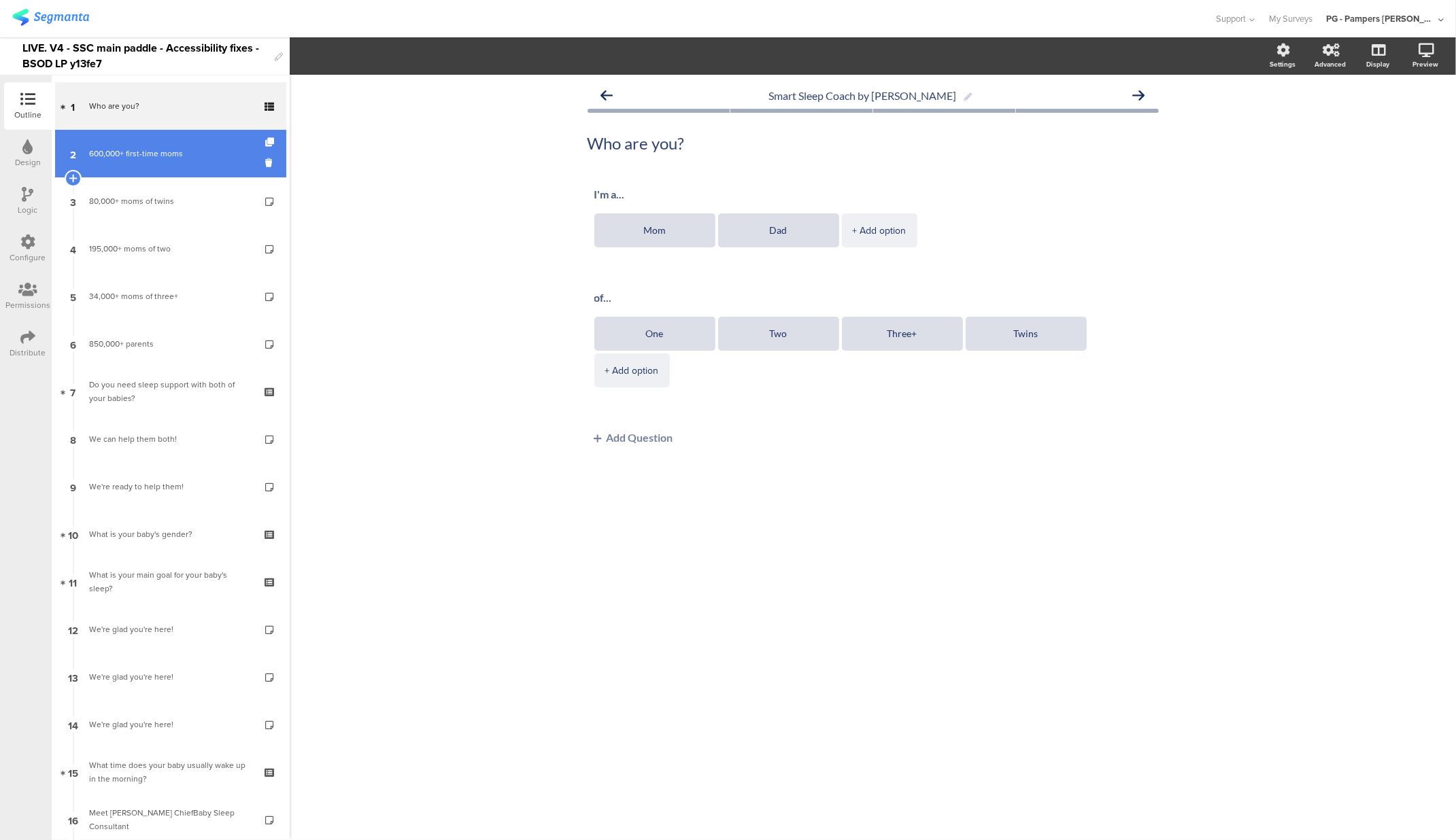
click at [168, 163] on link "2 600,000+ first-time moms" at bounding box center [170, 154] width 231 height 48
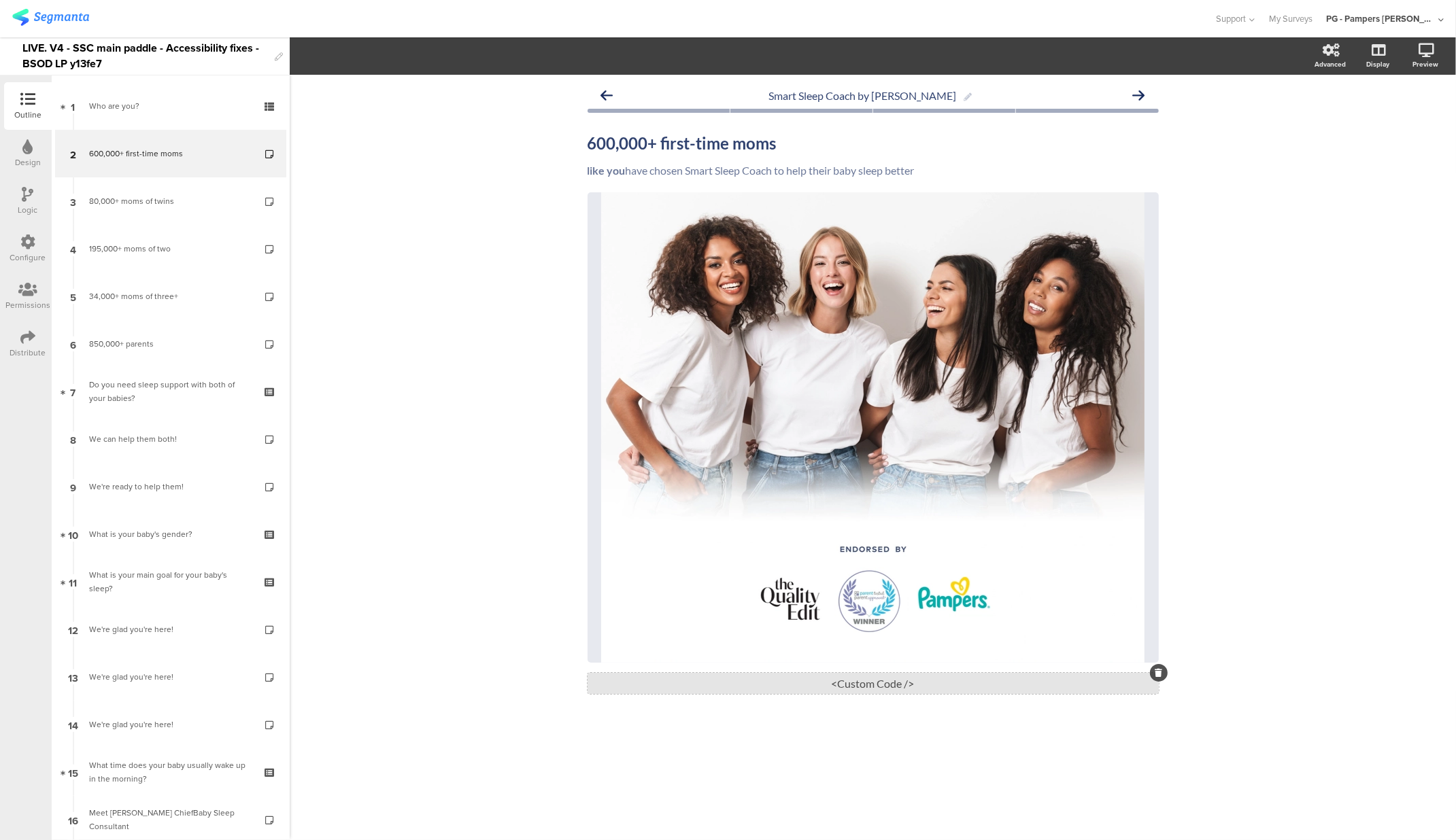
click at [870, 690] on div "<Custom Code />" at bounding box center [873, 684] width 571 height 21
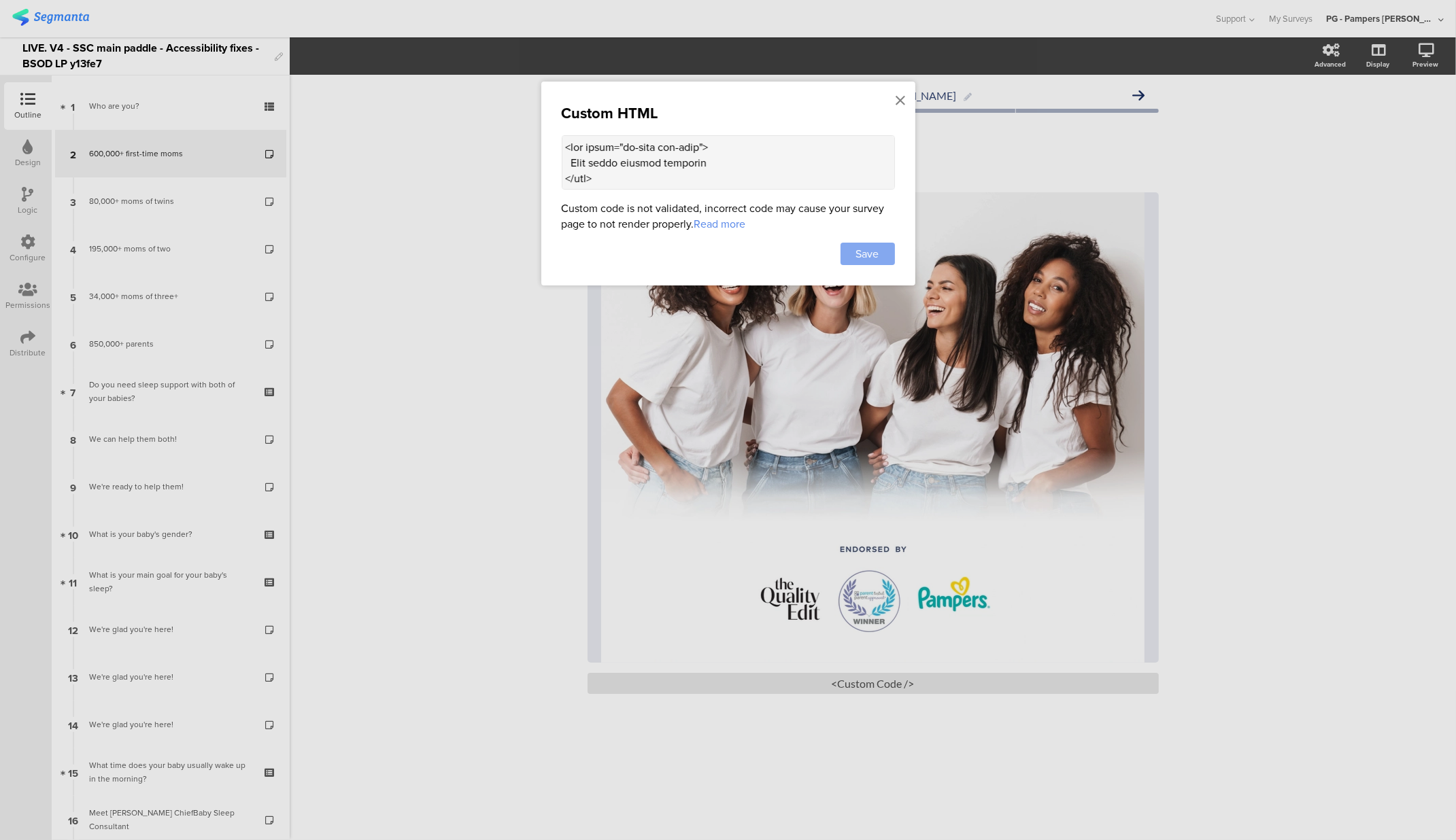
click at [872, 261] on span "Save" at bounding box center [868, 254] width 23 height 15
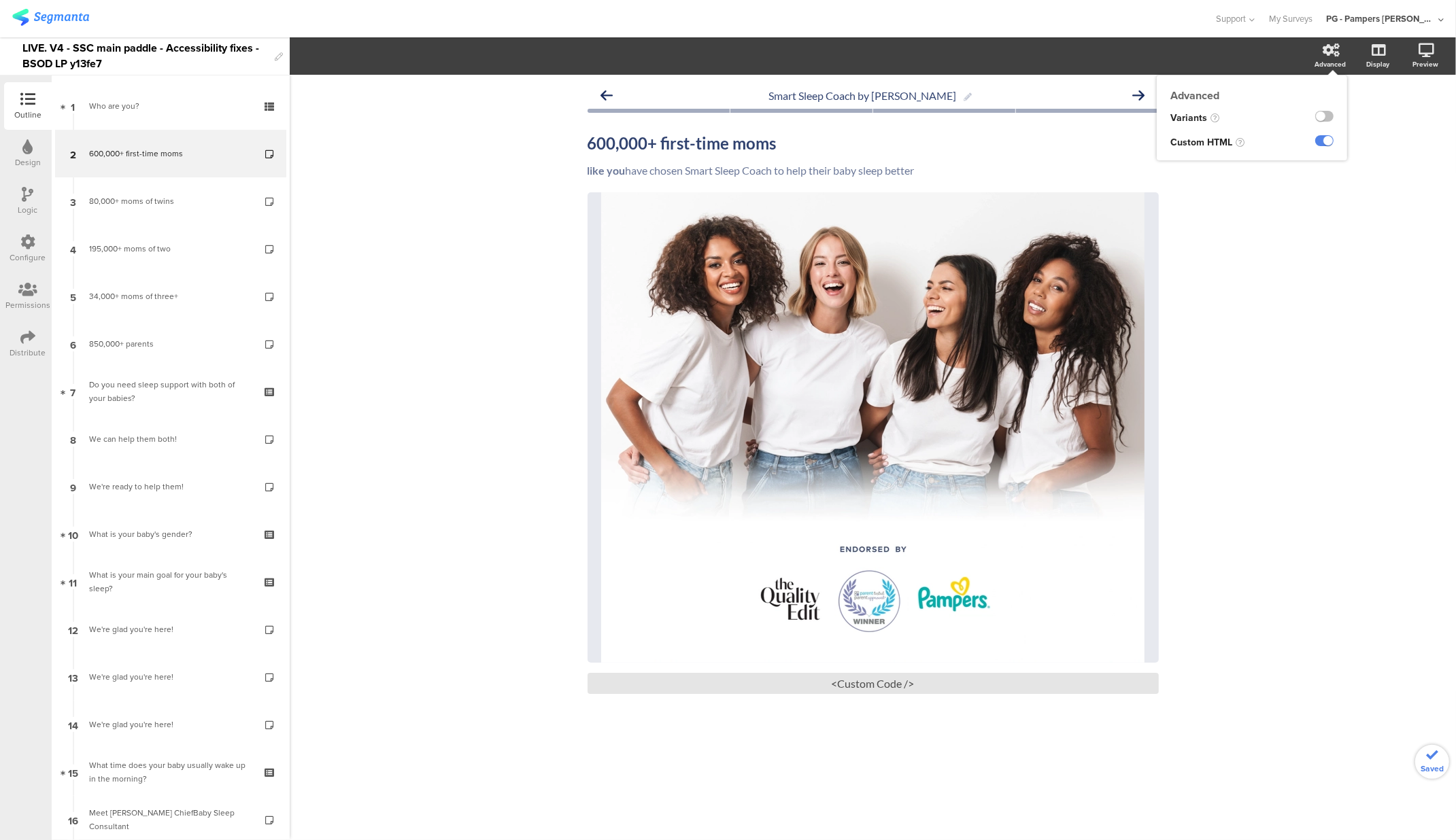
click at [1337, 55] on icon at bounding box center [1331, 50] width 17 height 14
click at [1342, 143] on div "Smart Sleep Coach by Pampers 600,000+ first-time moms 600,000+ first-time moms …" at bounding box center [873, 458] width 1166 height 766
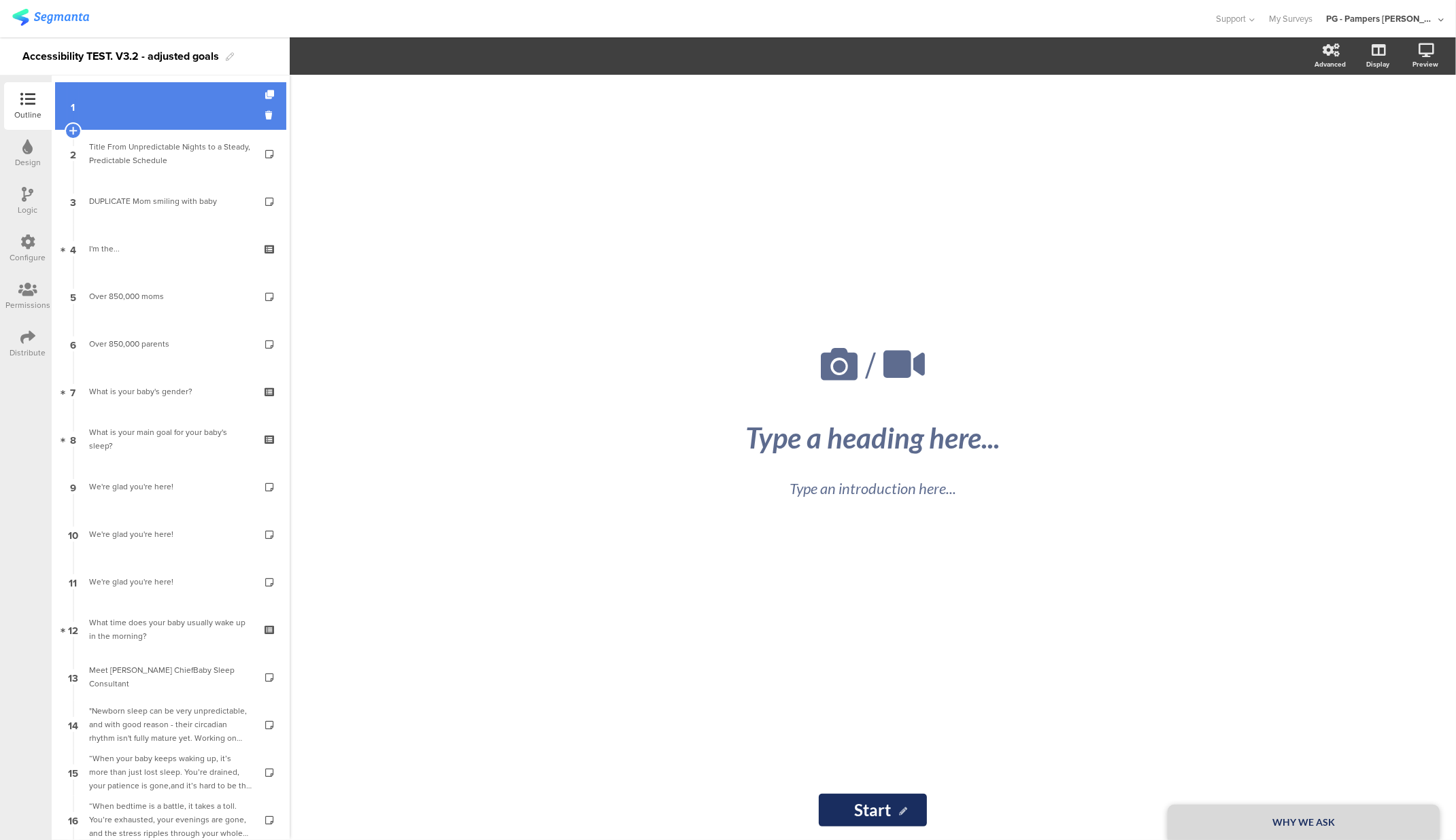
click at [178, 116] on link "1" at bounding box center [170, 106] width 231 height 48
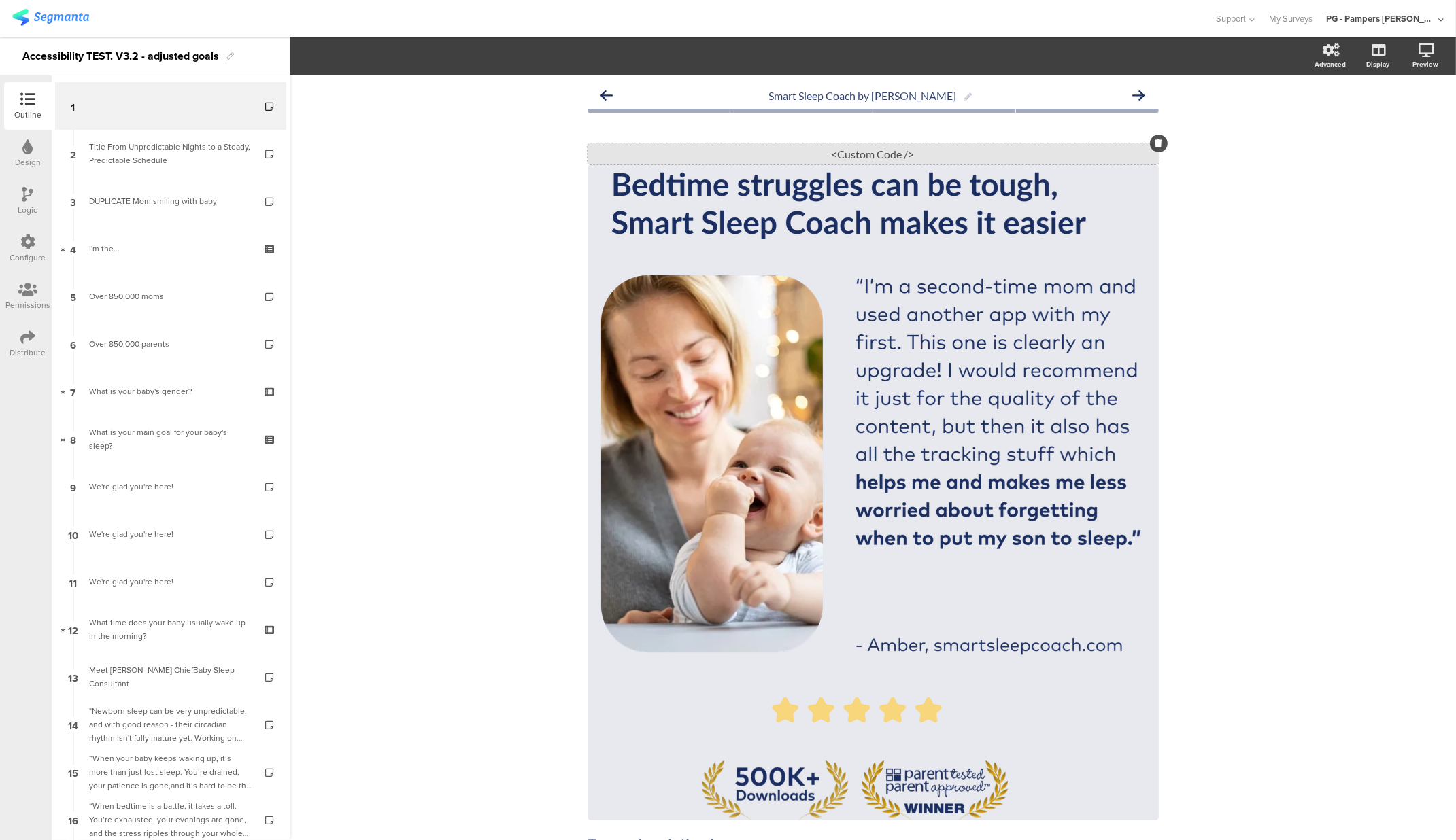
click at [856, 151] on div "<Custom Code />" at bounding box center [873, 154] width 571 height 21
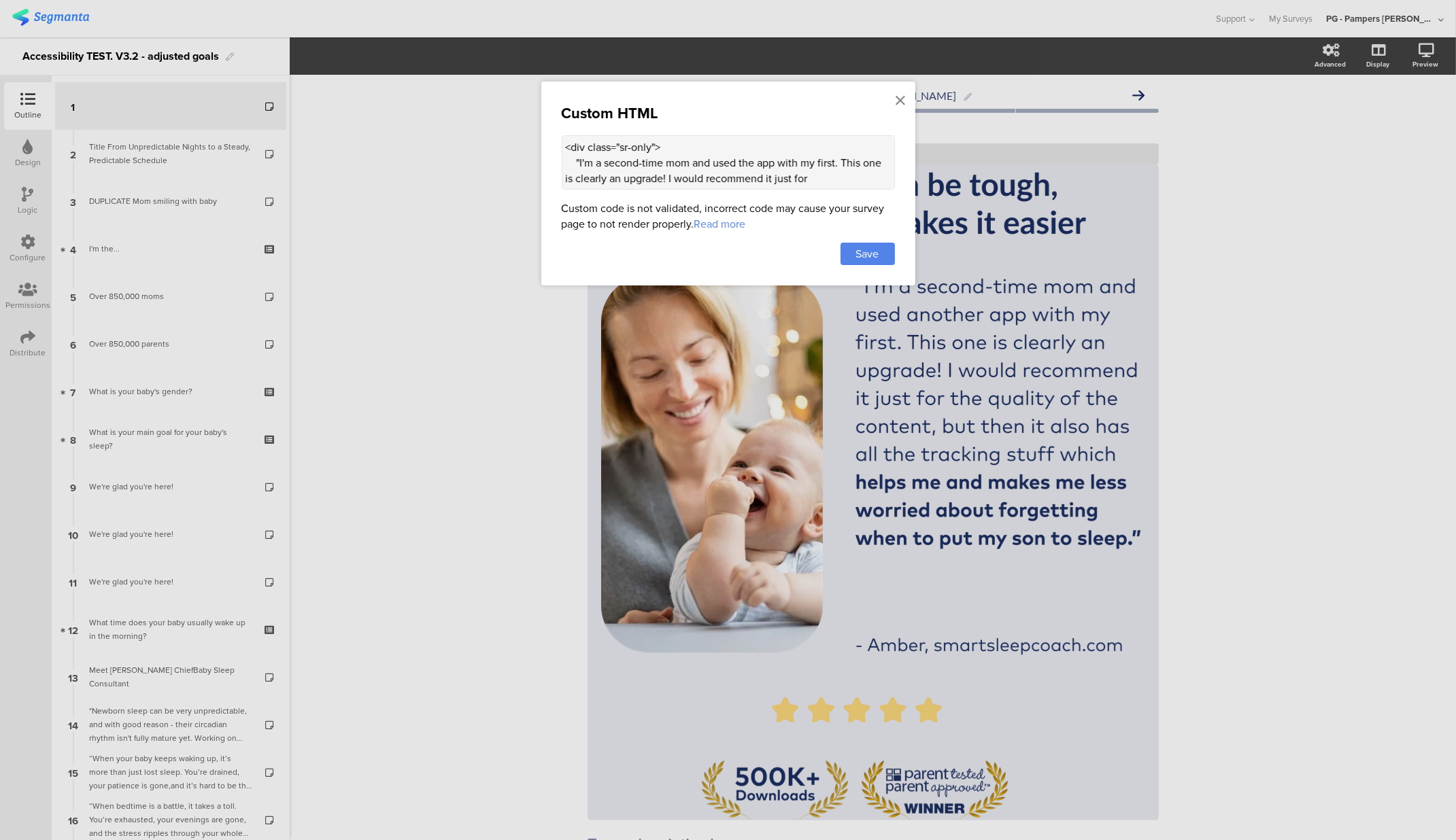
click at [656, 177] on textarea "<div class="sr-only"> "I'm a second-time mom and used the app with my first. Th…" at bounding box center [728, 162] width 333 height 55
